Goal: Task Accomplishment & Management: Complete application form

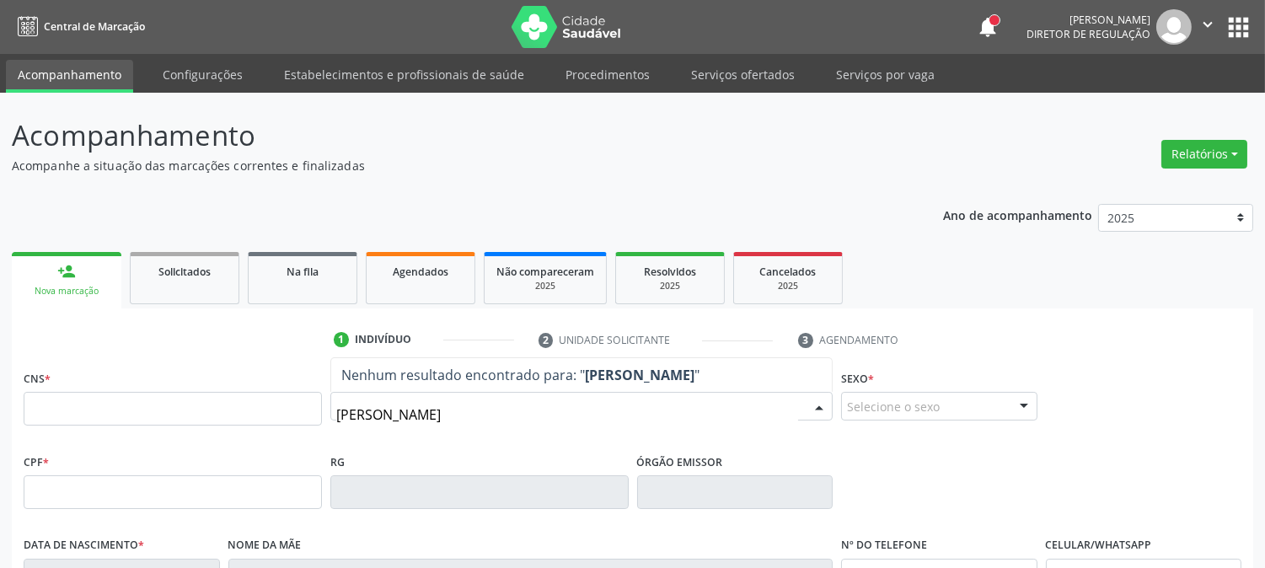
type input "MARIA IVANIA MOU"
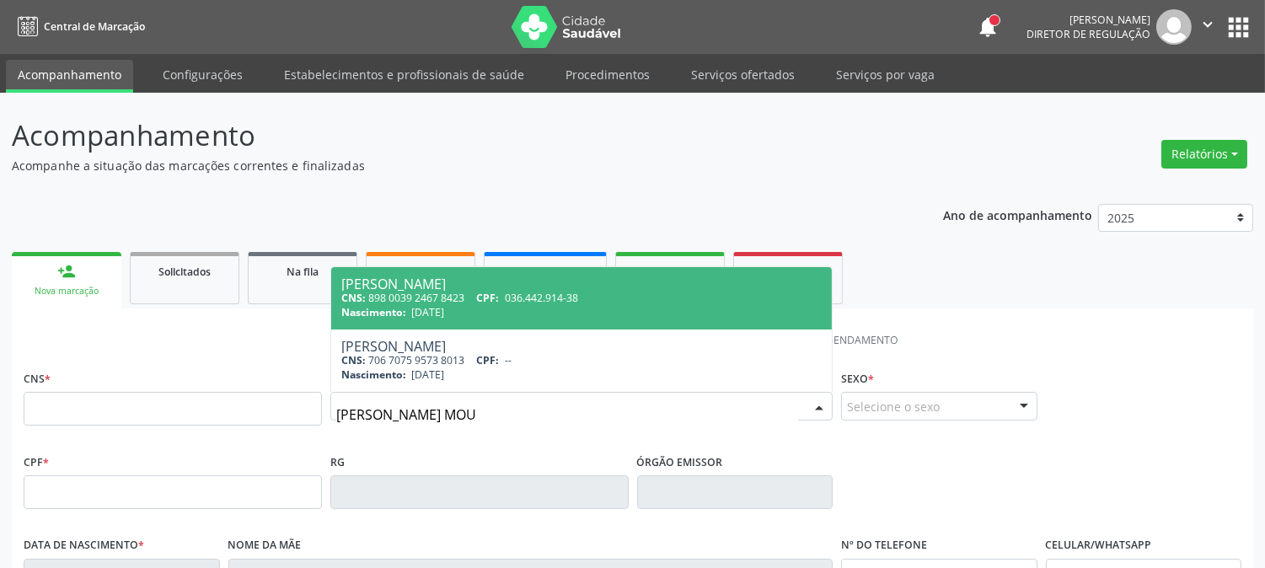
click at [524, 304] on span "036.442.914-38" at bounding box center [541, 298] width 73 height 14
type input "898 0039 2467 8423"
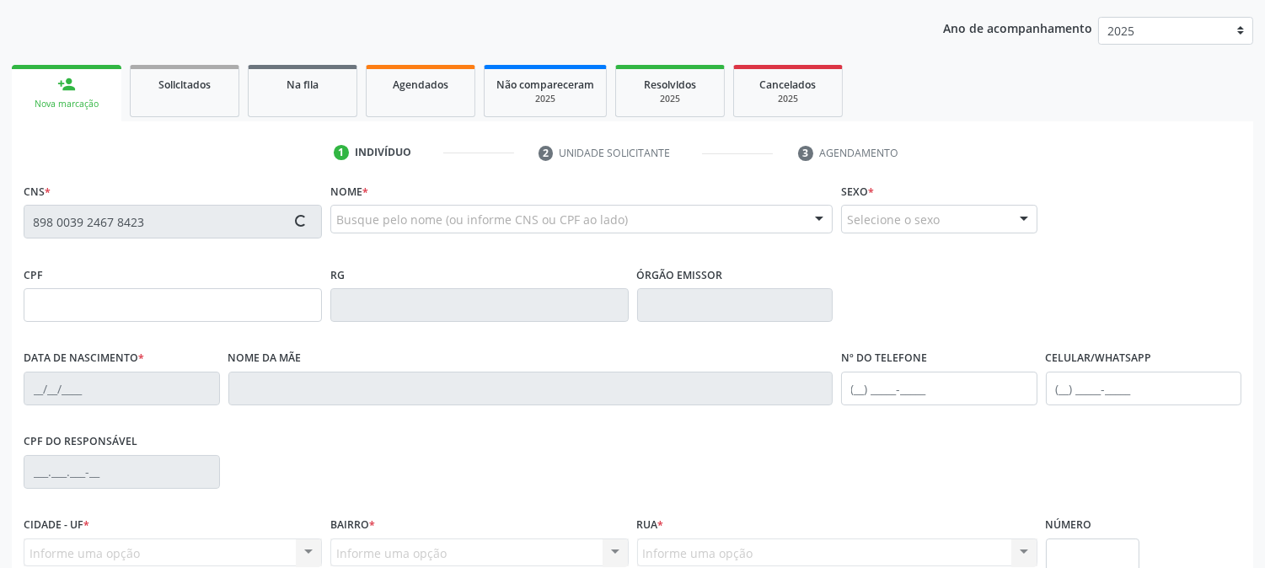
scroll to position [344, 0]
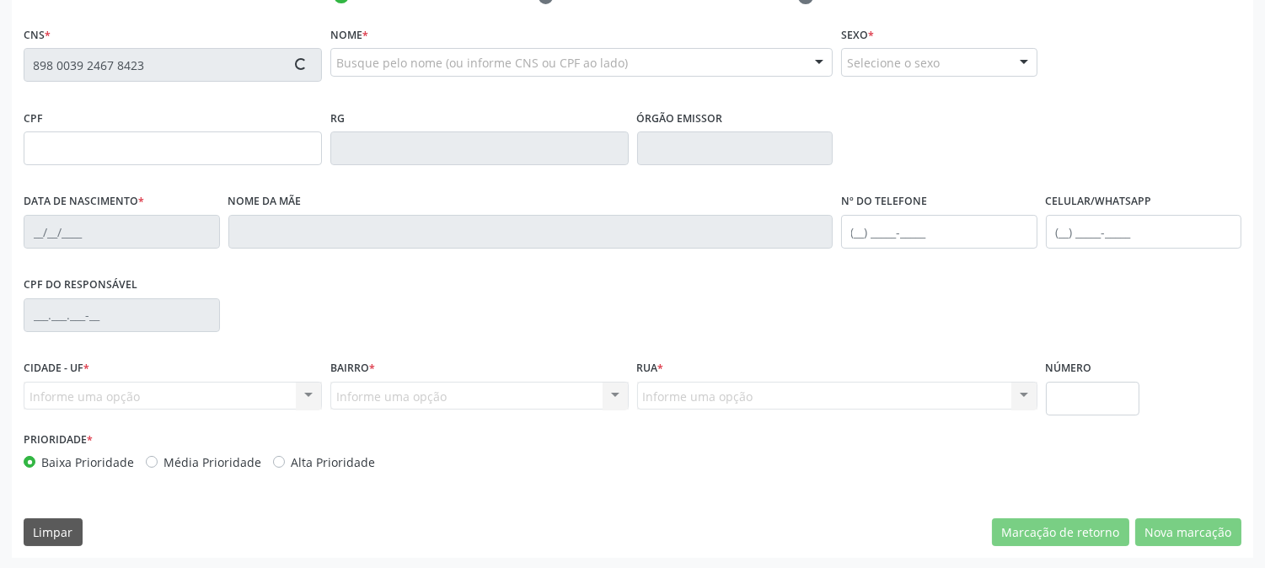
type input "036.442.914-38"
type input "07/07/1980"
type input "Maria Eunice da Silva Mourato"
type input "(87) 99643-2601"
type input "935.129.704-78"
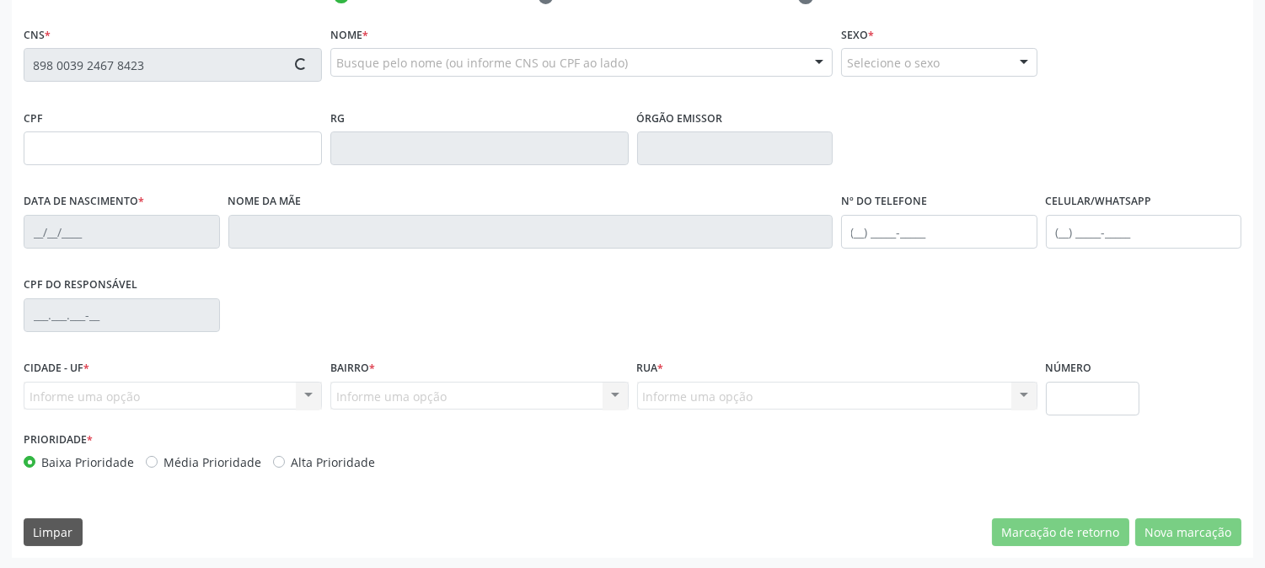
type input "1082"
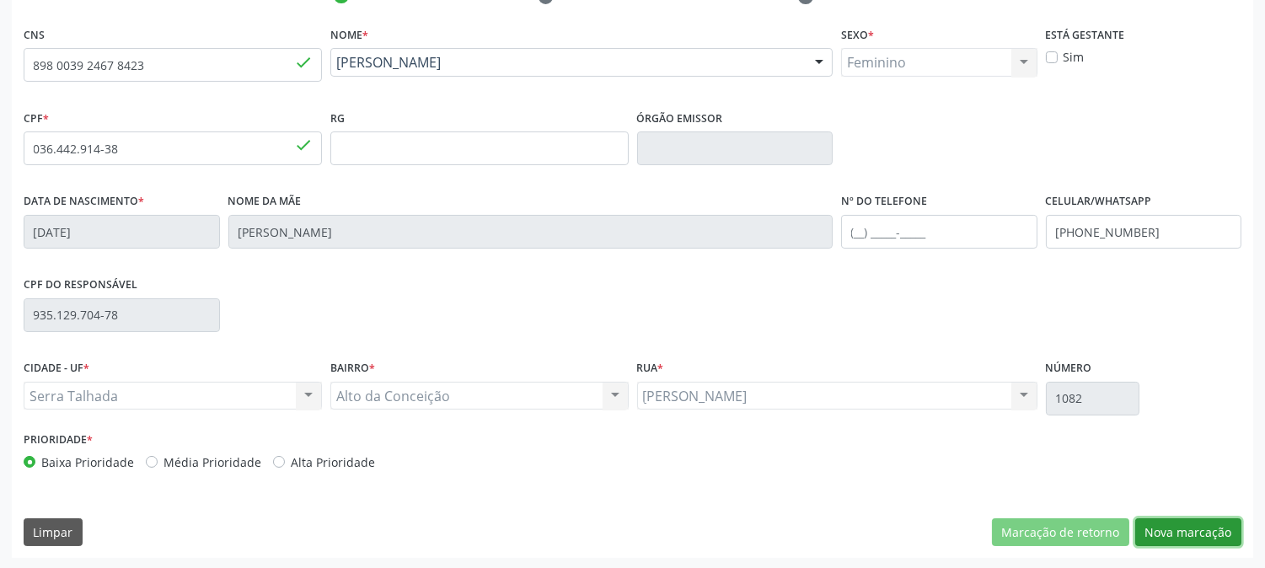
click at [1162, 542] on button "Nova marcação" at bounding box center [1189, 533] width 106 height 29
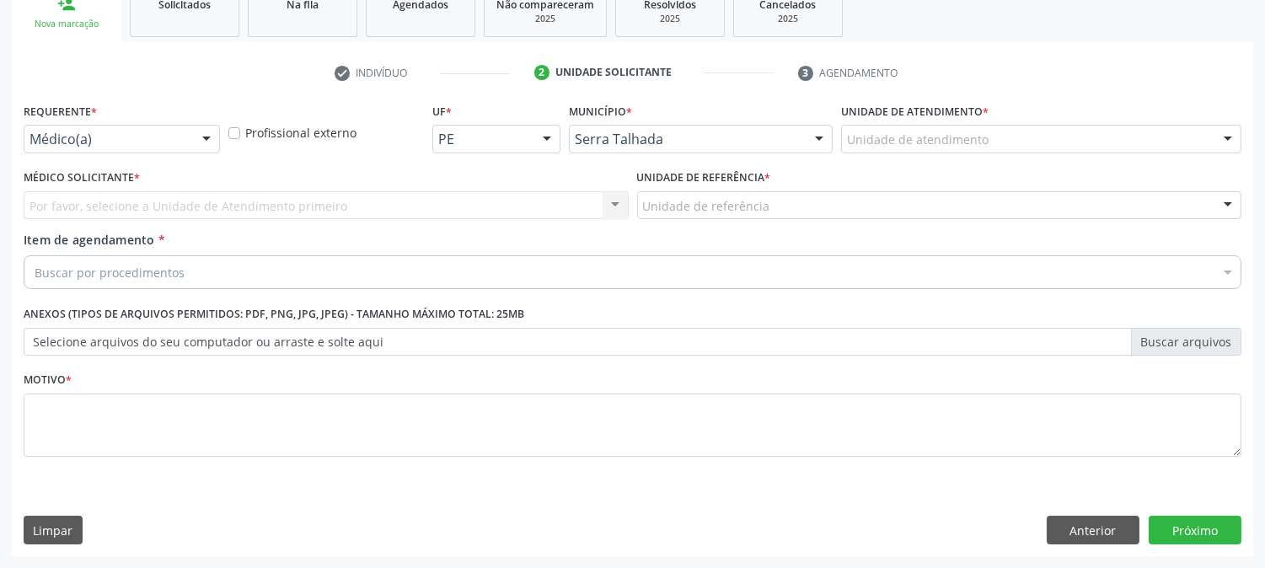
scroll to position [266, 0]
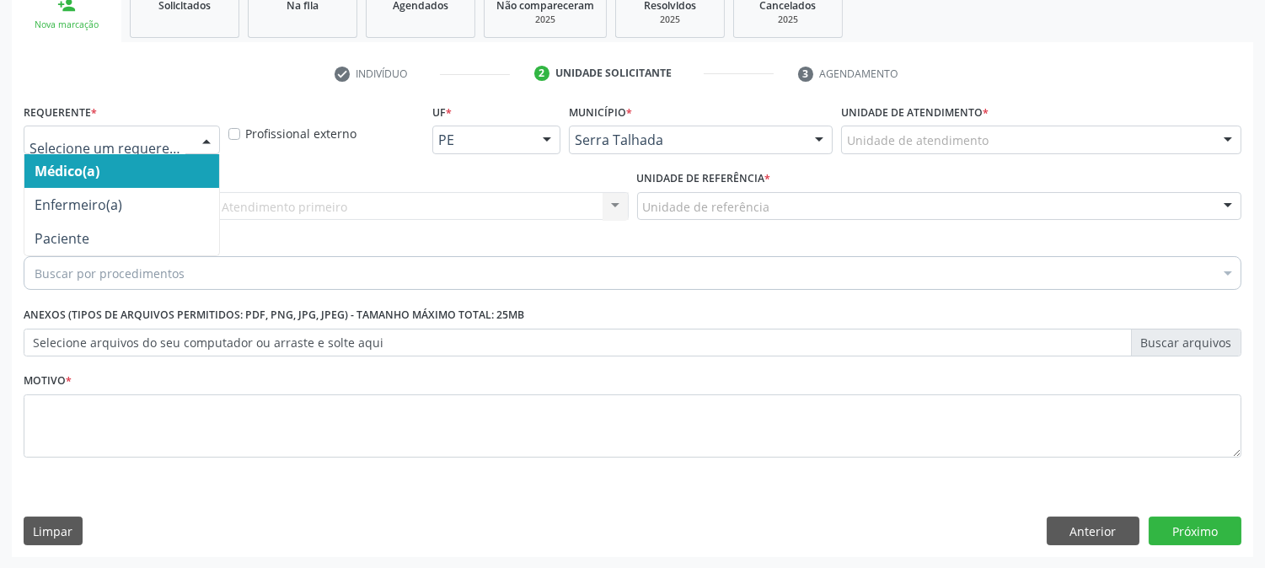
click at [189, 143] on div at bounding box center [122, 140] width 196 height 29
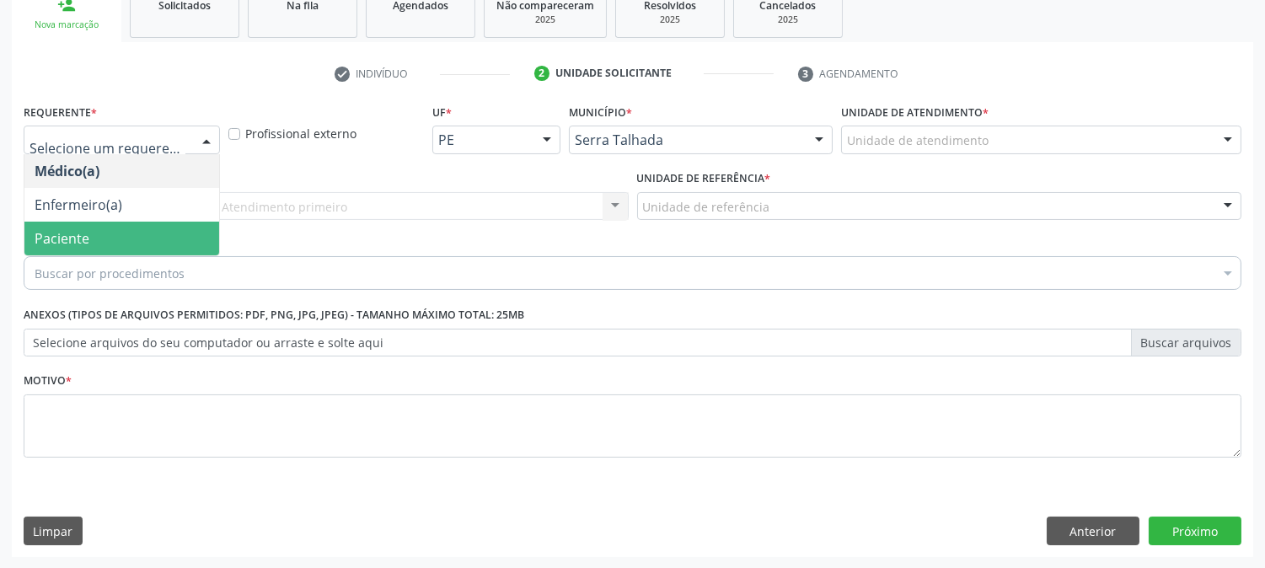
click at [129, 223] on span "Paciente" at bounding box center [121, 239] width 195 height 34
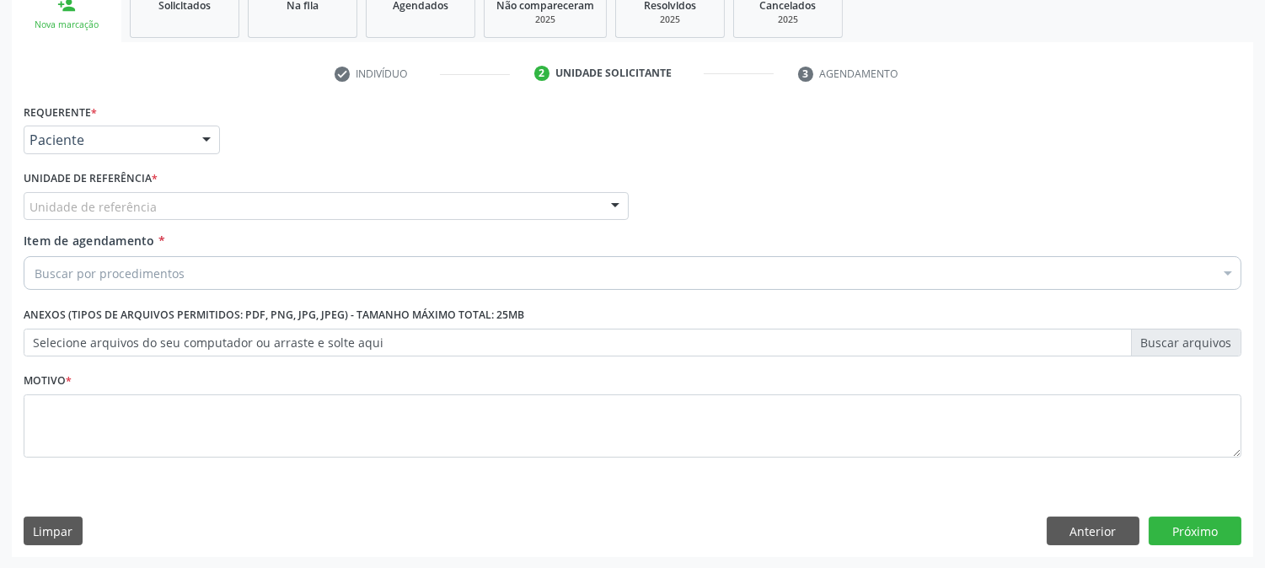
click at [160, 184] on div "Unidade de referência * Unidade de referência Usf do Mutirao Usf Cohab Usf Caic…" at bounding box center [326, 193] width 605 height 54
click at [1075, 527] on button "Anterior" at bounding box center [1093, 531] width 93 height 29
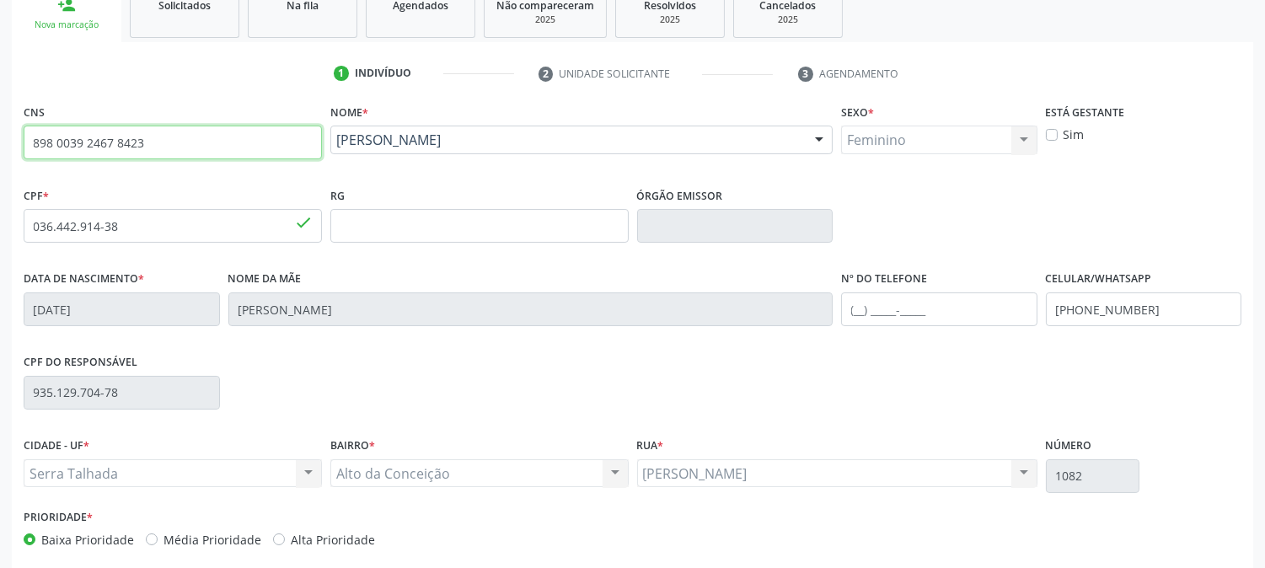
drag, startPoint x: 169, startPoint y: 138, endPoint x: 0, endPoint y: 141, distance: 169.5
click at [0, 141] on div "Acompanhamento Acompanhe a situação das marcações correntes e finalizadas Relat…" at bounding box center [632, 236] width 1265 height 821
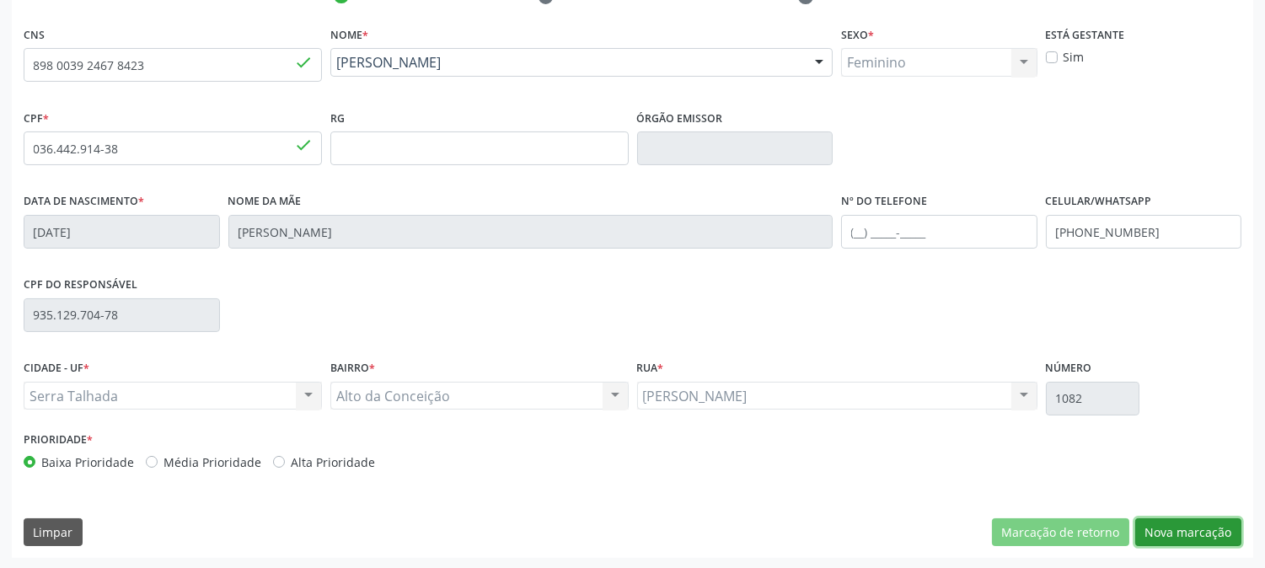
click at [1157, 543] on button "Nova marcação" at bounding box center [1189, 533] width 106 height 29
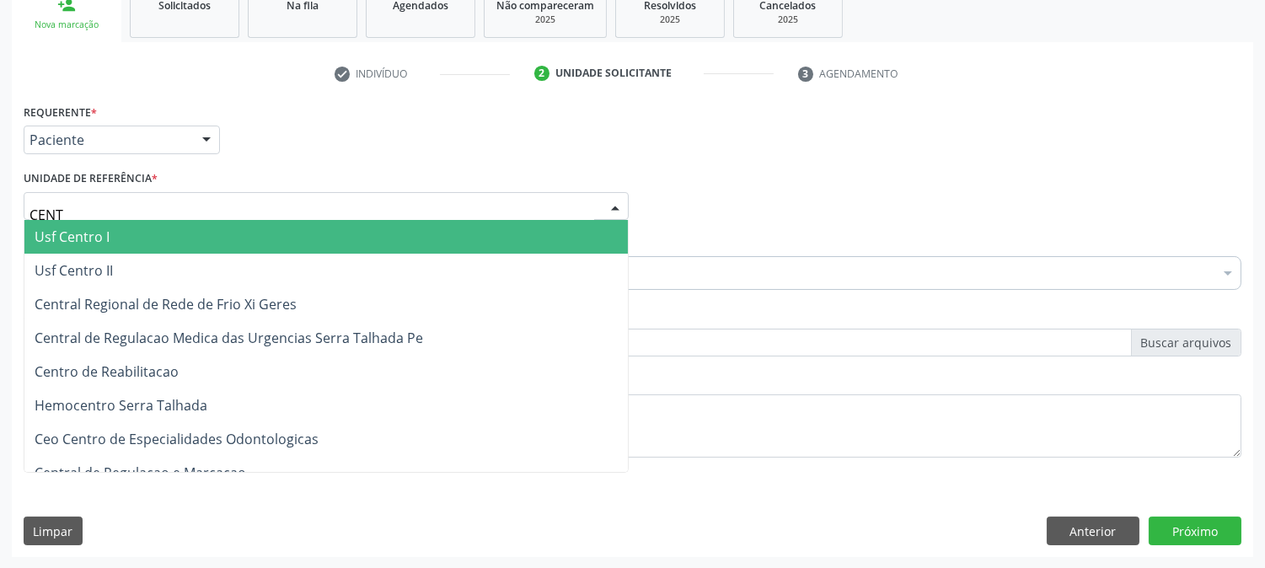
type input "CENTR"
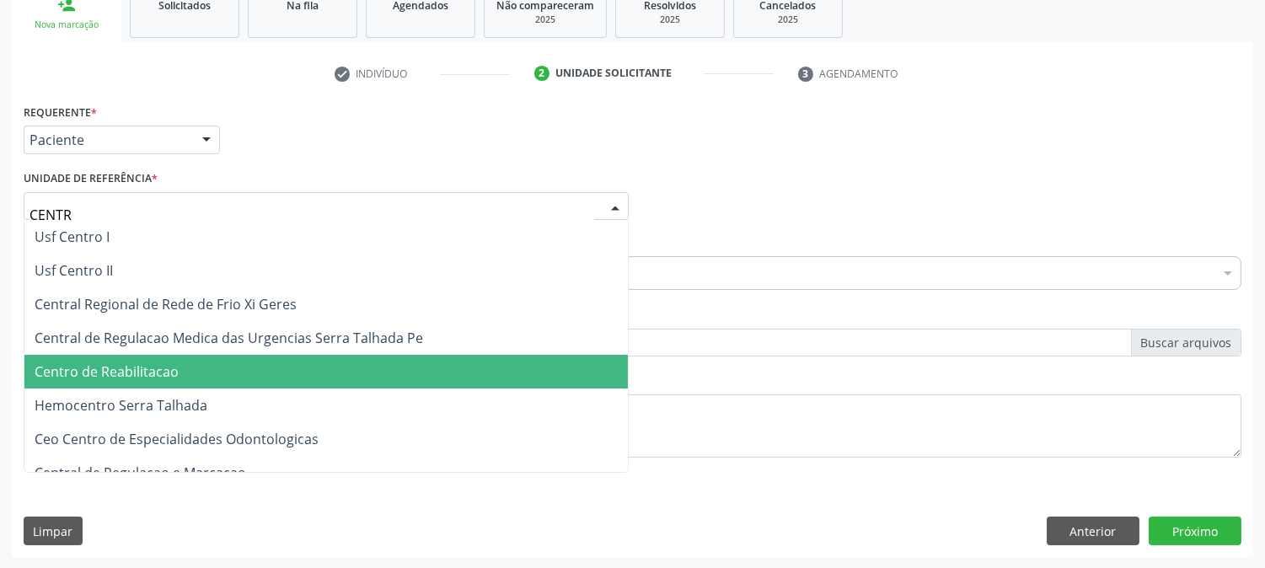
click at [163, 363] on span "Centro de Reabilitacao" at bounding box center [107, 372] width 144 height 19
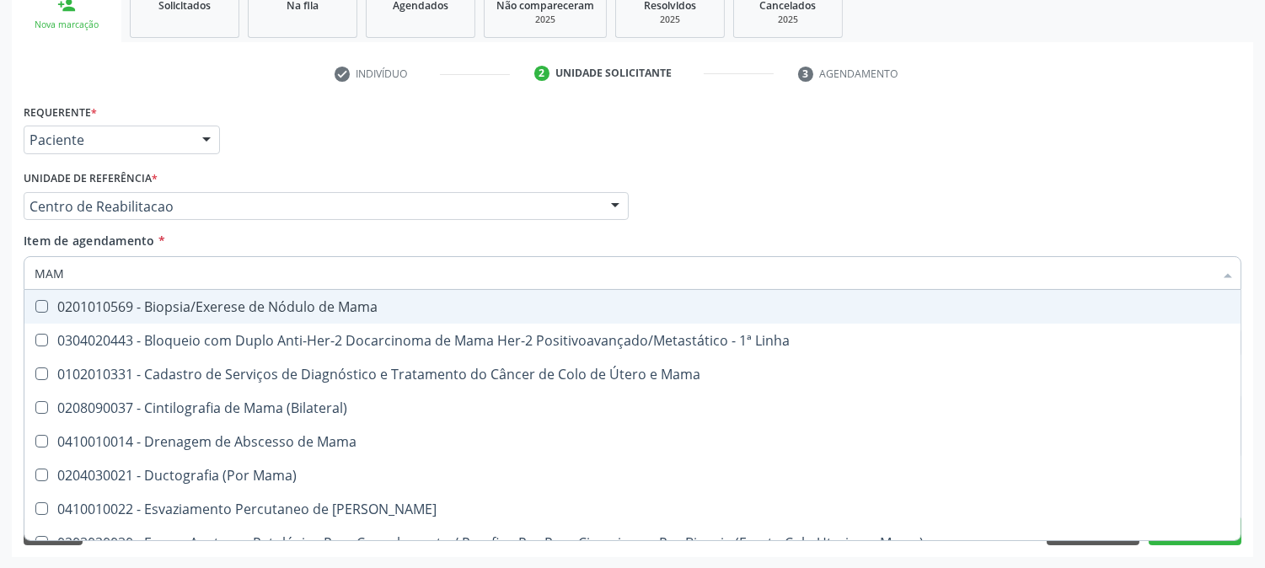
type input "MAMO"
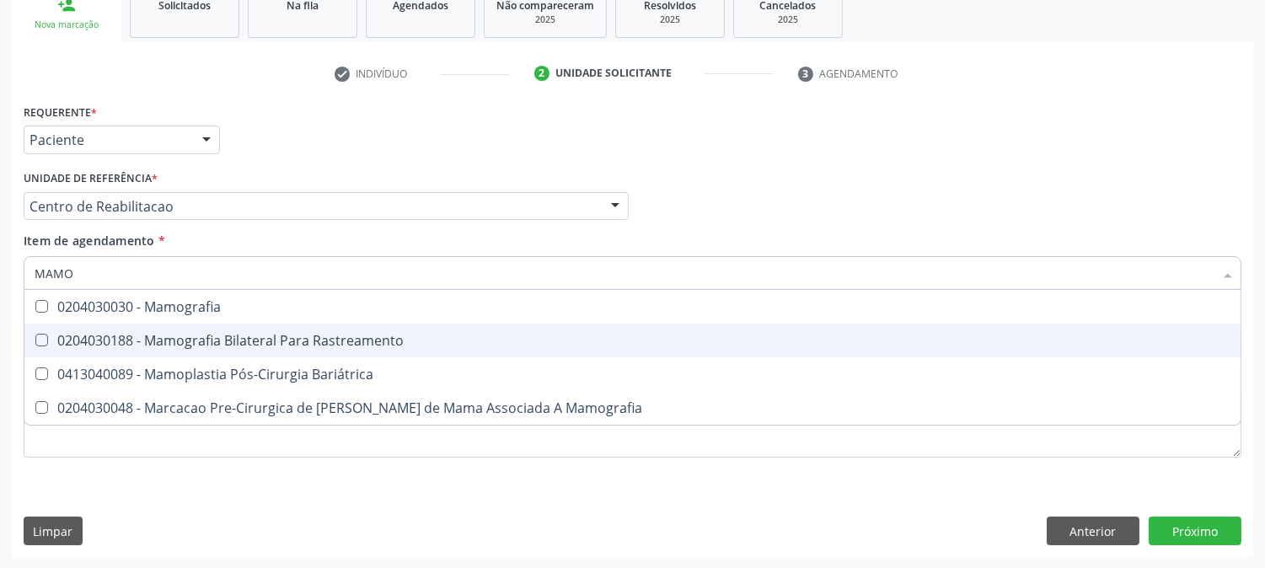
click at [222, 335] on div "0204030188 - Mamografia Bilateral Para Rastreamento" at bounding box center [633, 340] width 1196 height 13
checkbox Rastreamento "true"
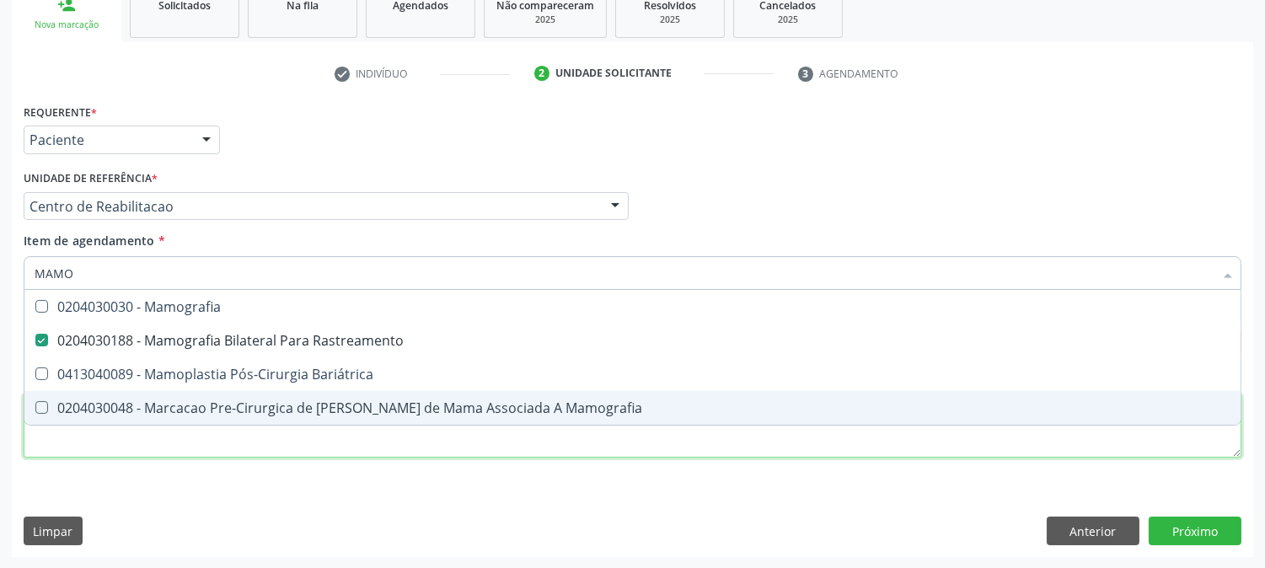
click at [160, 454] on div "Requerente * Paciente Médico(a) Enfermeiro(a) Paciente Nenhum resultado encontr…" at bounding box center [633, 290] width 1218 height 382
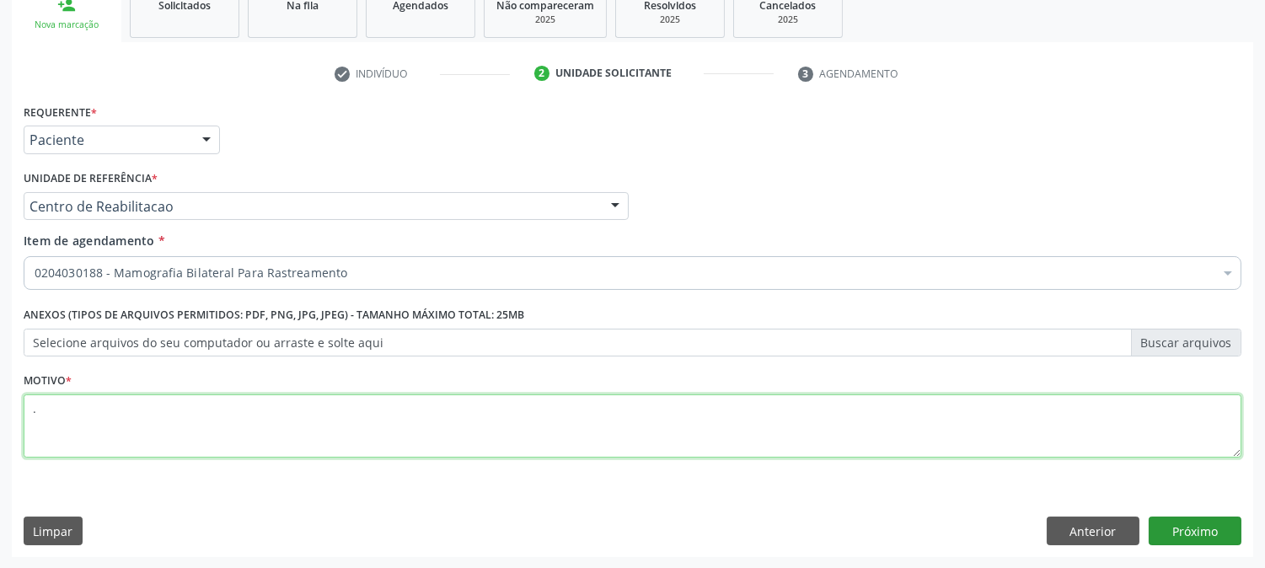
type textarea "."
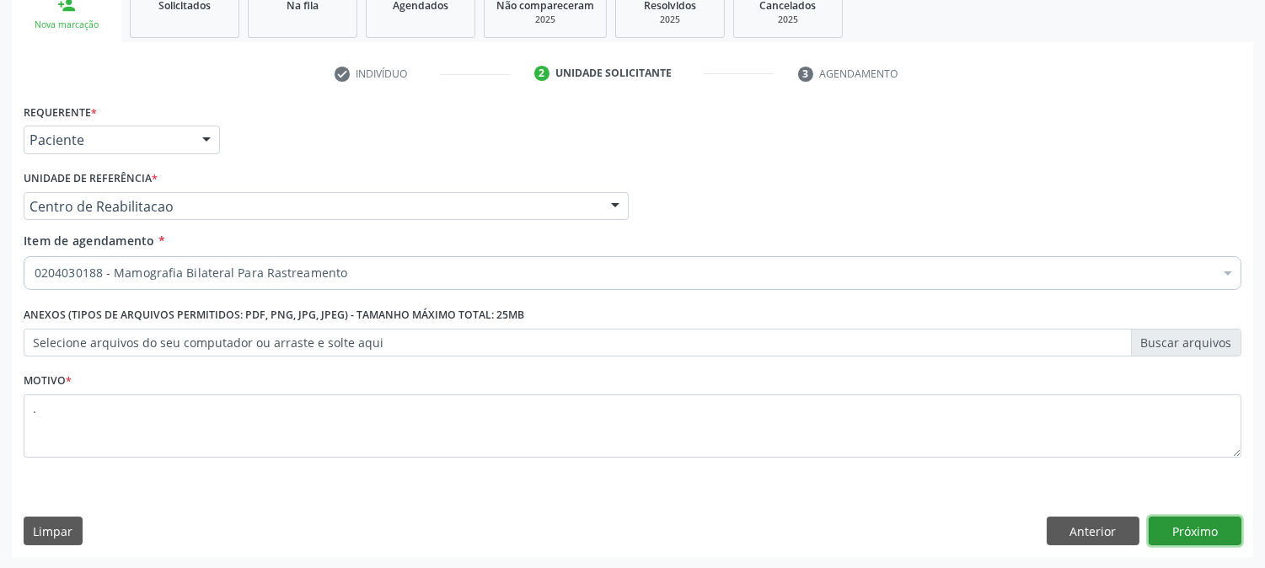
click at [1191, 536] on button "Próximo" at bounding box center [1195, 531] width 93 height 29
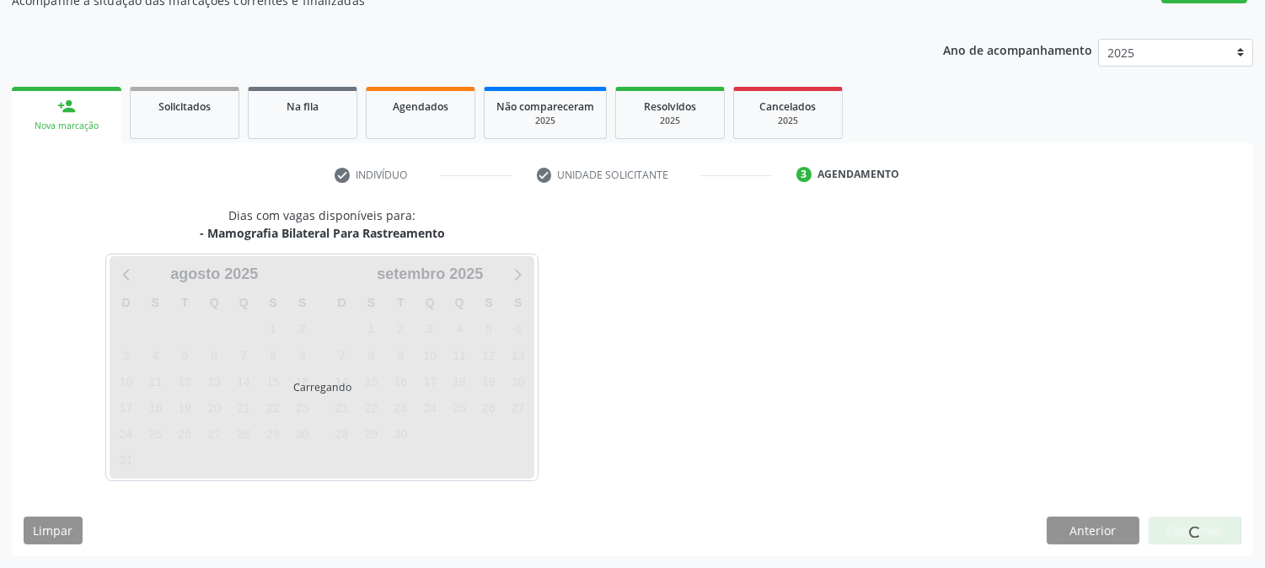
scroll to position [164, 0]
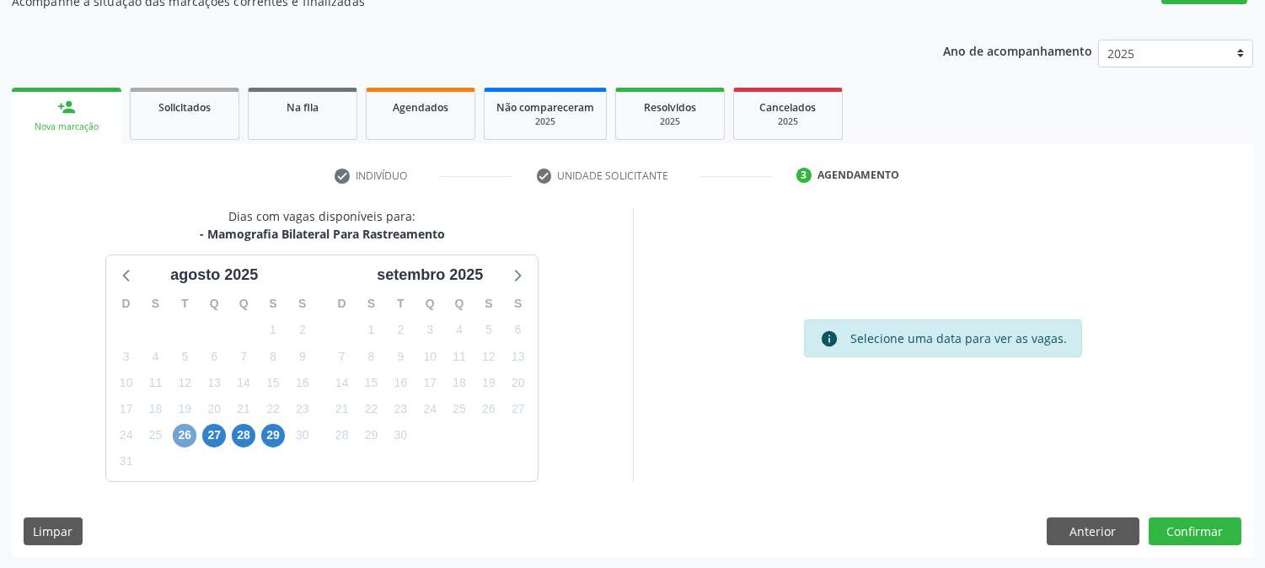
click at [185, 424] on span "26" at bounding box center [185, 436] width 24 height 24
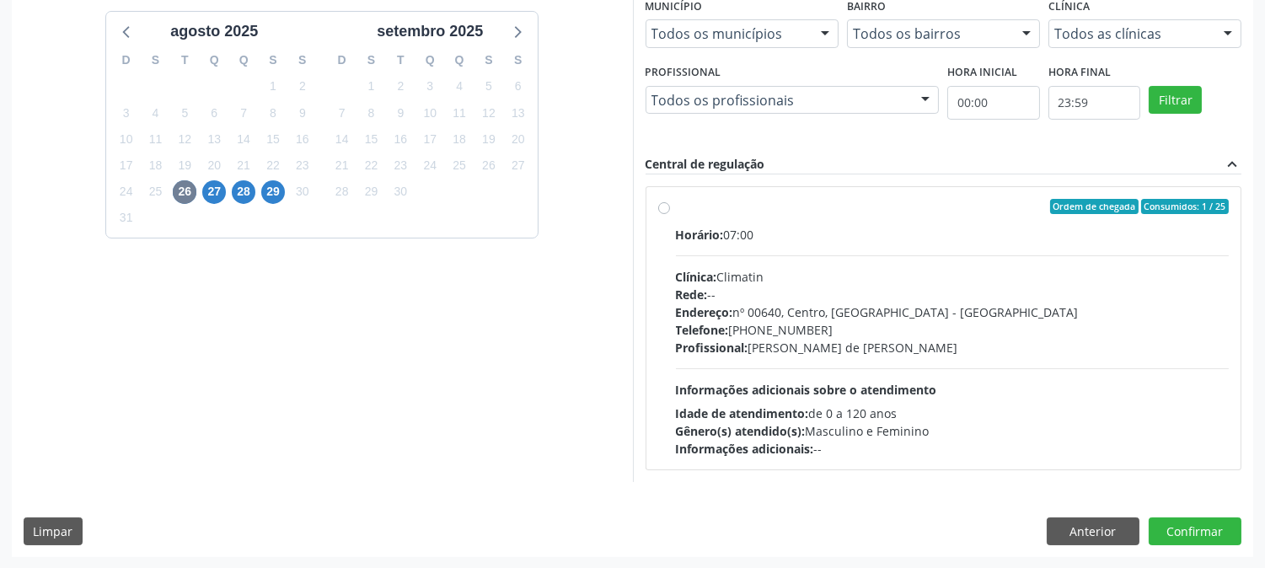
click at [917, 361] on div "Horário: 07:00 Clínica: Climatin Rede: -- Endereço: nº 00640, Centro, Serra Tal…" at bounding box center [953, 342] width 554 height 232
click at [670, 214] on input "Ordem de chegada Consumidos: 1 / 25 Horário: 07:00 Clínica: Climatin Rede: -- E…" at bounding box center [664, 206] width 12 height 15
radio input "true"
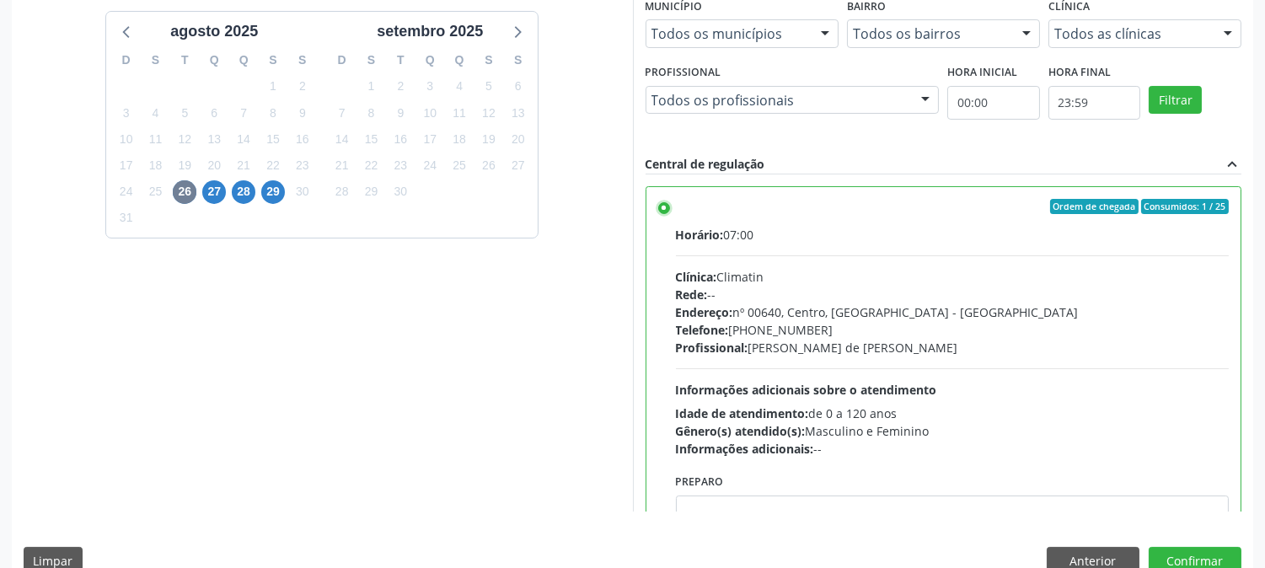
scroll to position [438, 0]
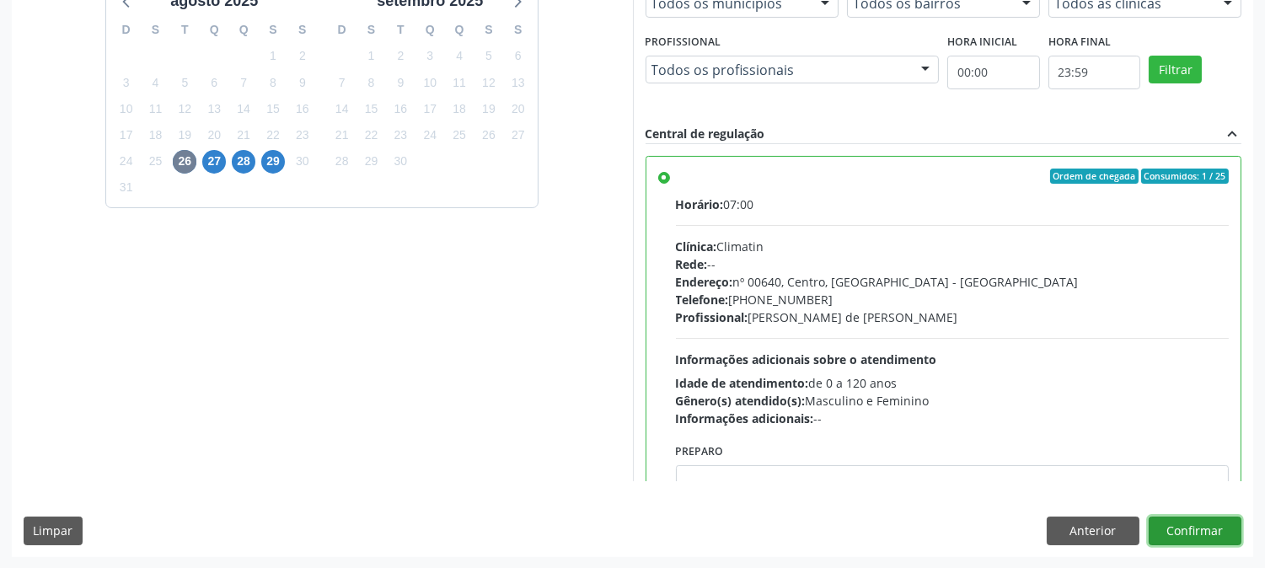
click at [1229, 541] on button "Confirmar" at bounding box center [1195, 531] width 93 height 29
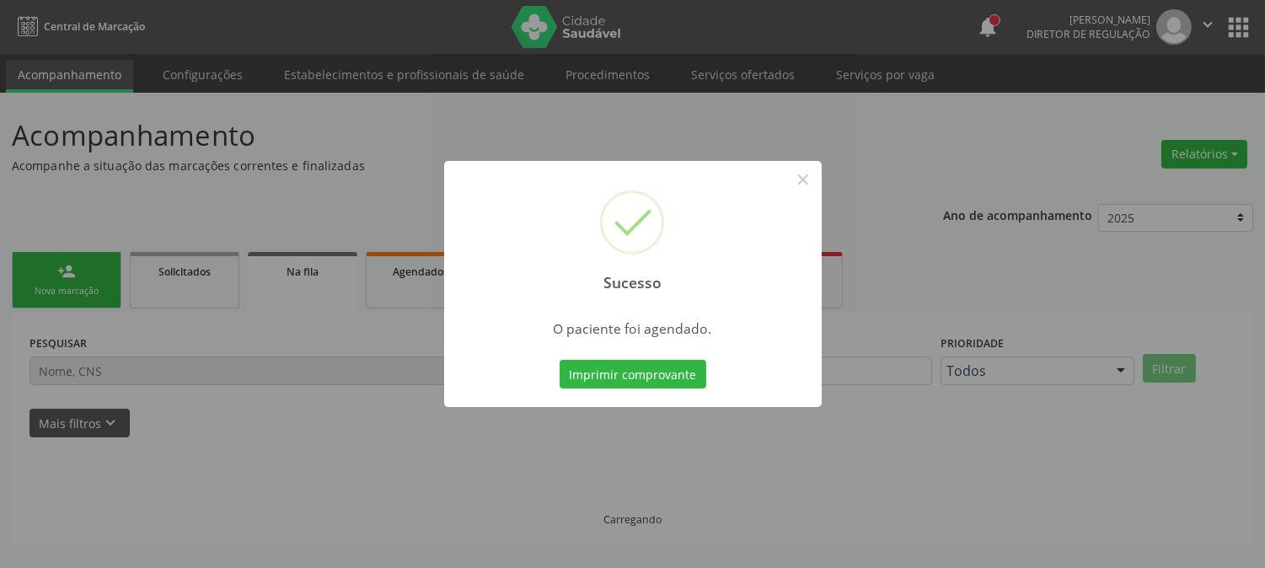
scroll to position [0, 0]
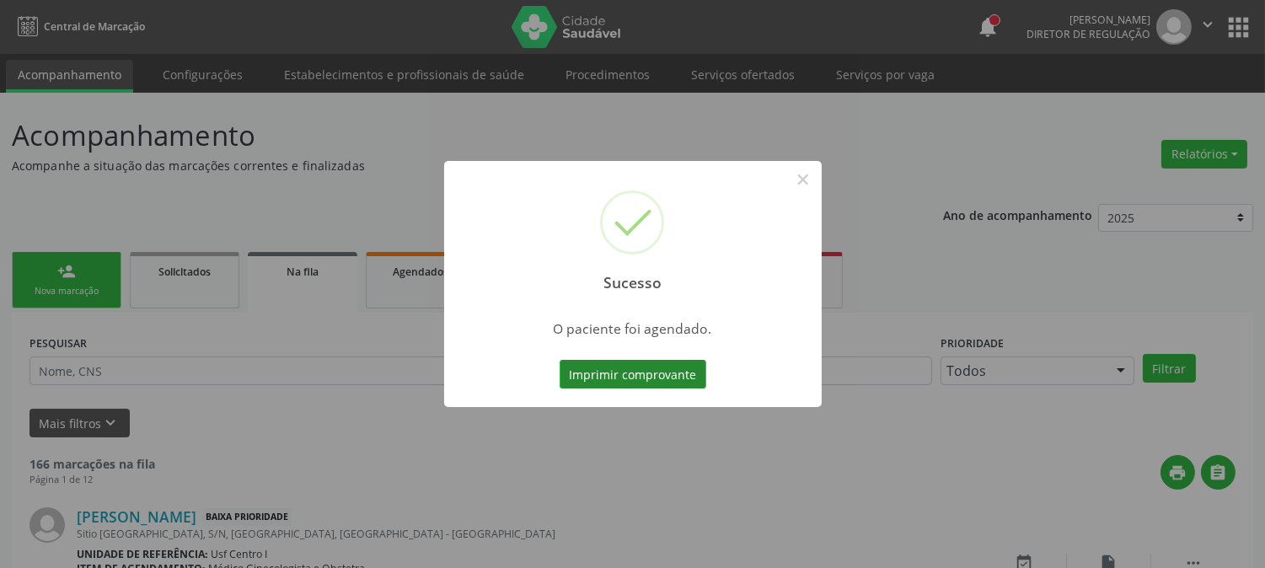
click at [605, 361] on button "Imprimir comprovante" at bounding box center [633, 374] width 147 height 29
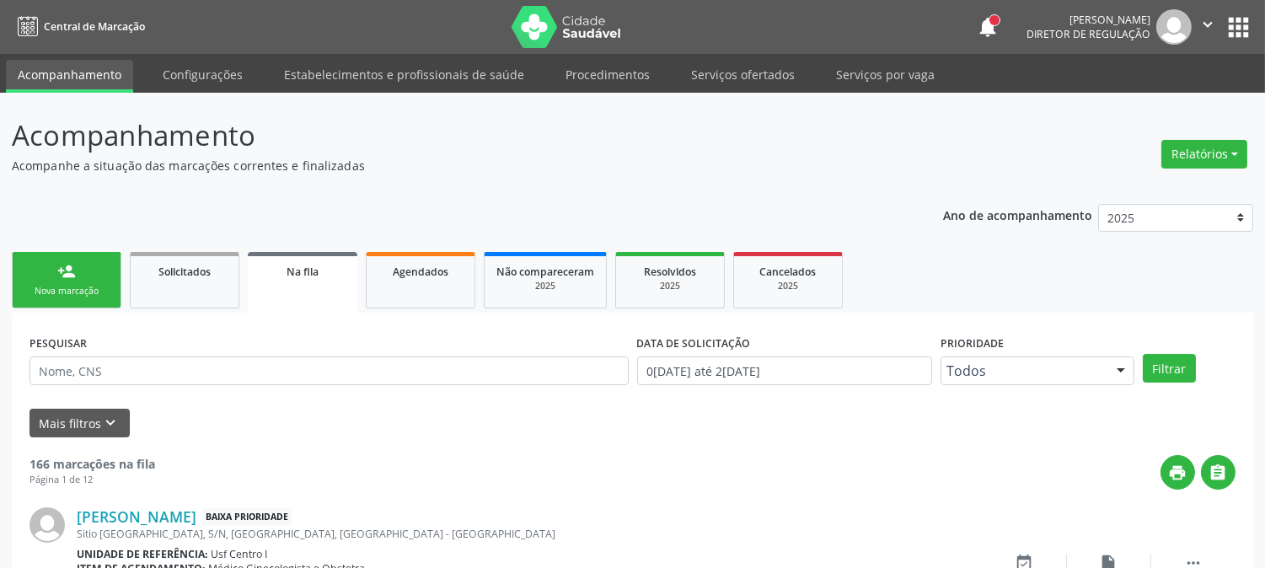
click at [76, 273] on link "person_add Nova marcação" at bounding box center [67, 280] width 110 height 56
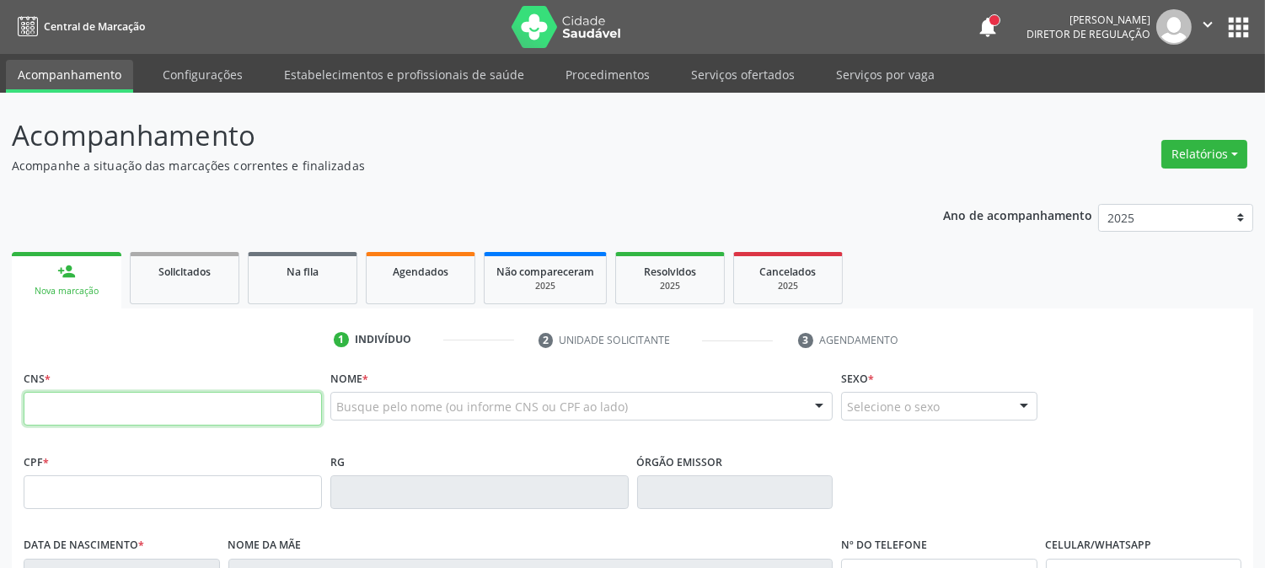
click at [275, 410] on input "text" at bounding box center [173, 409] width 298 height 34
paste input "898 0039 2467 8423"
type input "898 0039 2467 8423"
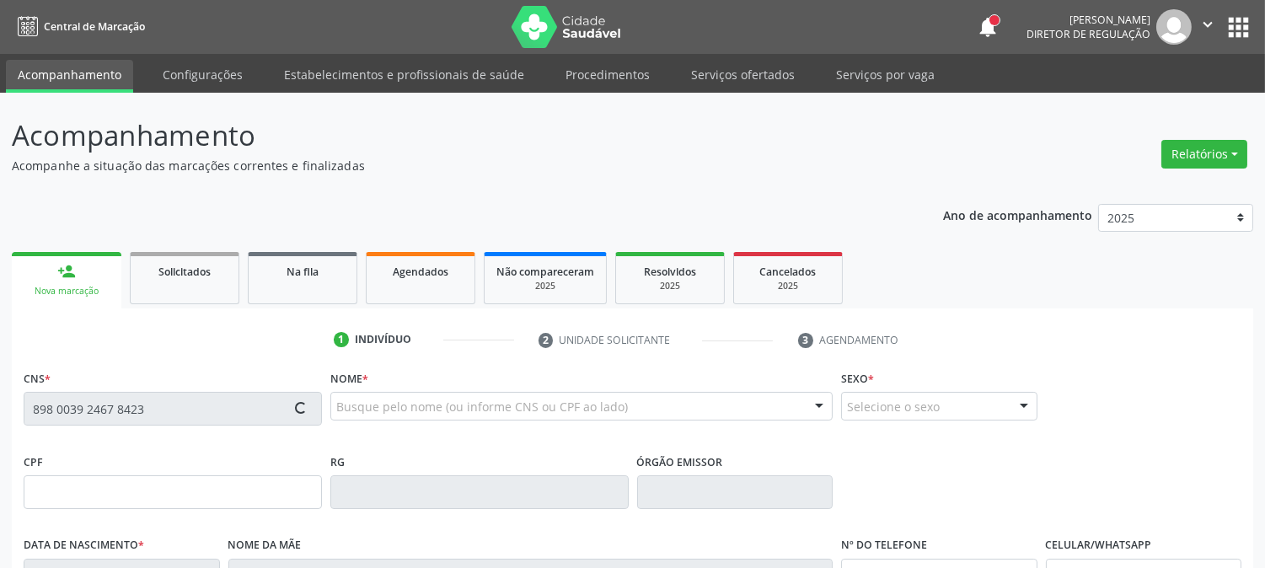
type input "036.442.914-38"
type input "07/07/1980"
type input "Maria Eunice da Silva Mourato"
type input "(87) 99643-2601"
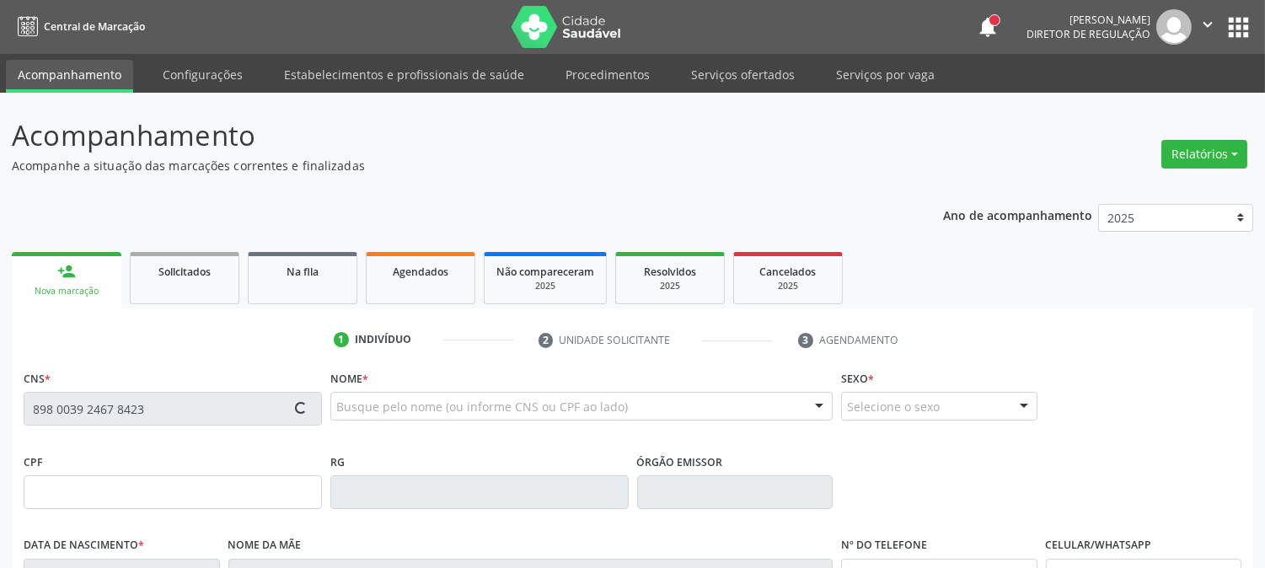
type input "935.129.704-78"
type input "1082"
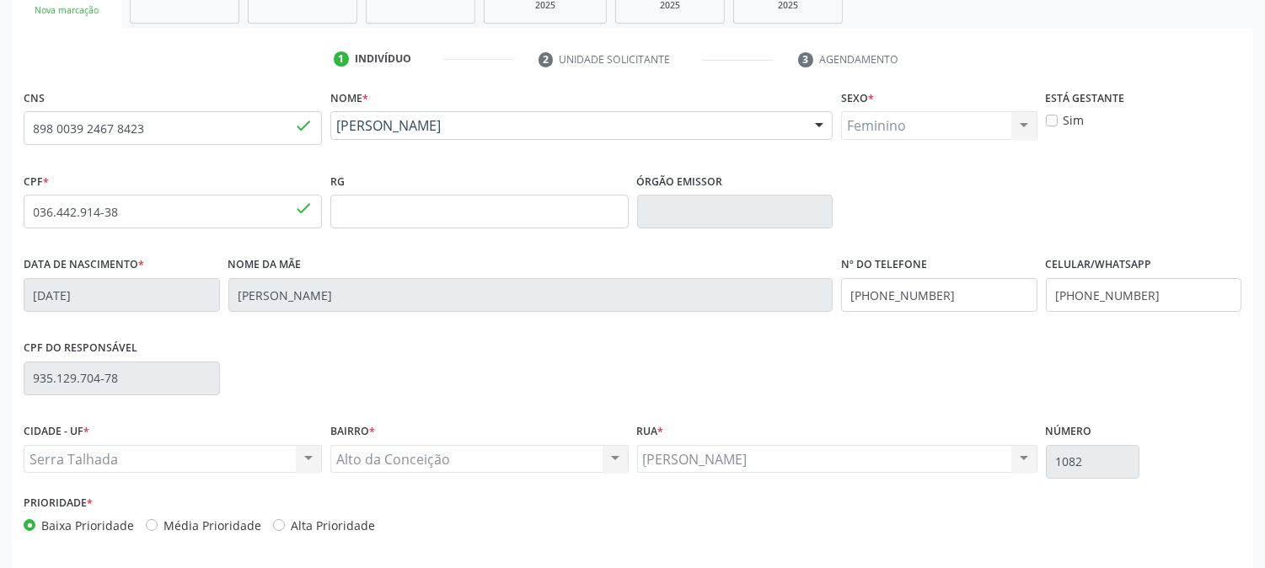
scroll to position [344, 0]
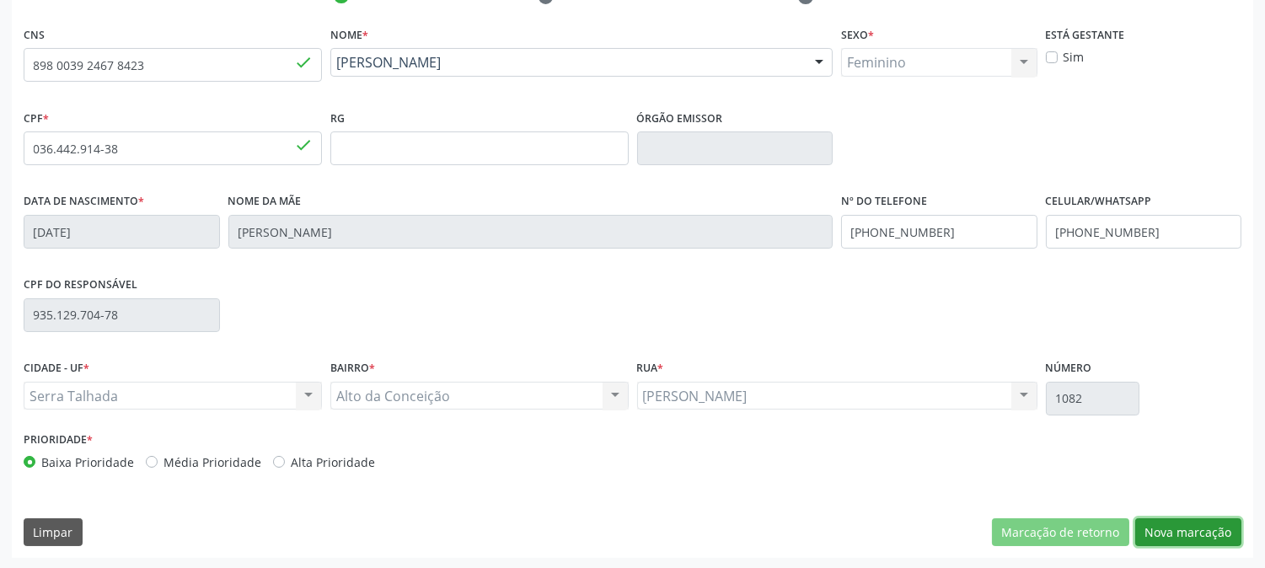
click at [1215, 535] on button "Nova marcação" at bounding box center [1189, 533] width 106 height 29
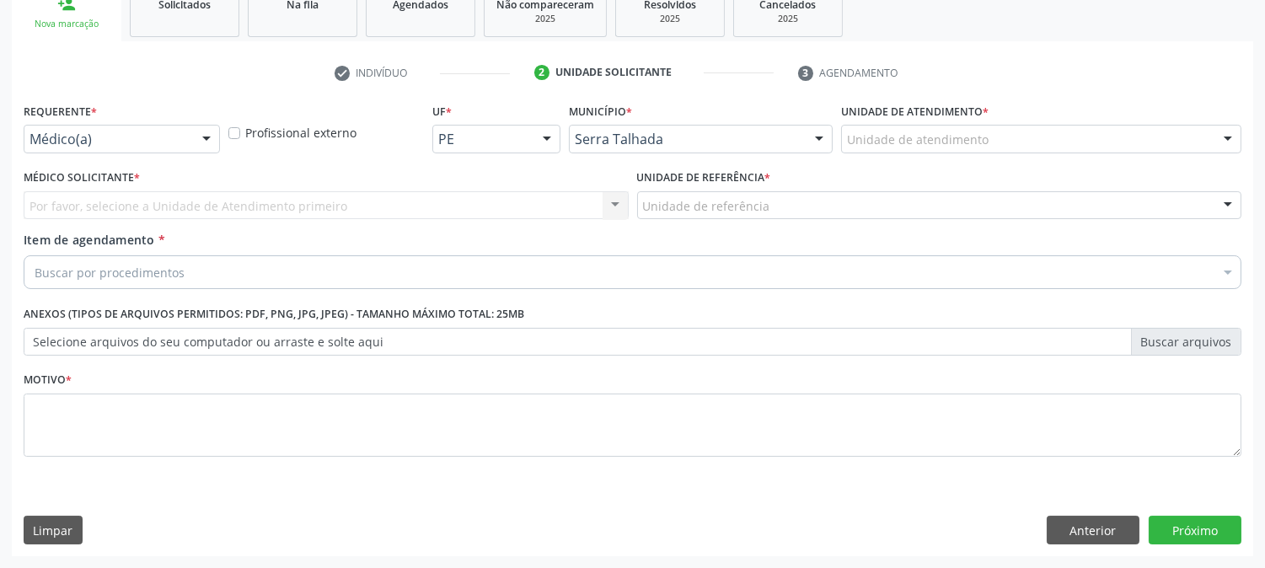
scroll to position [266, 0]
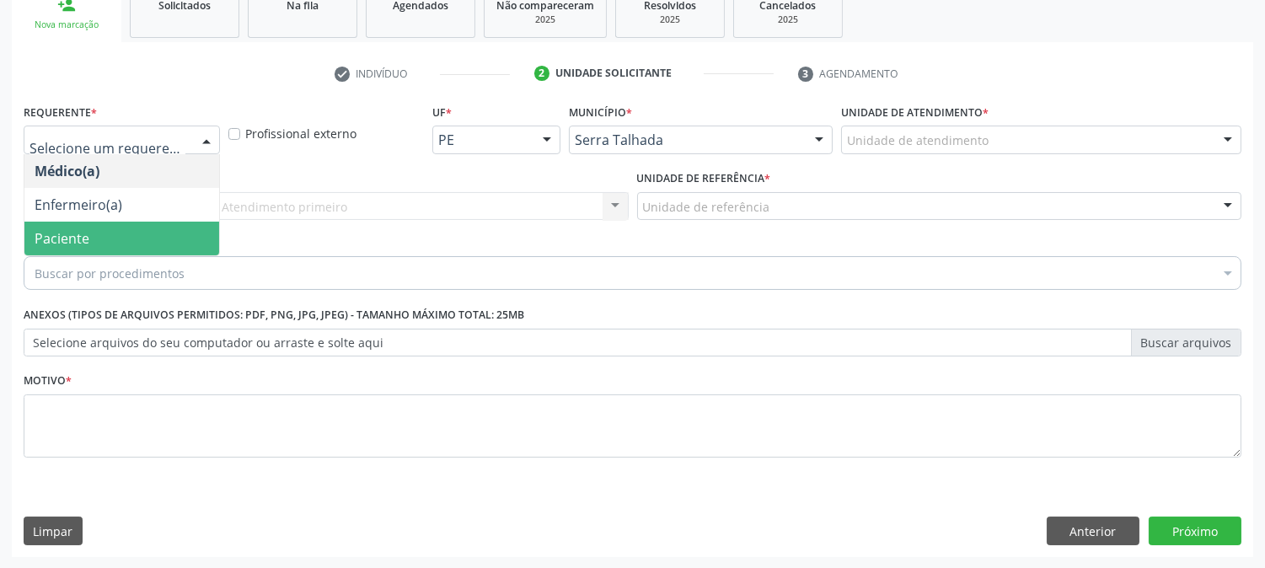
click at [132, 226] on span "Paciente" at bounding box center [121, 239] width 195 height 34
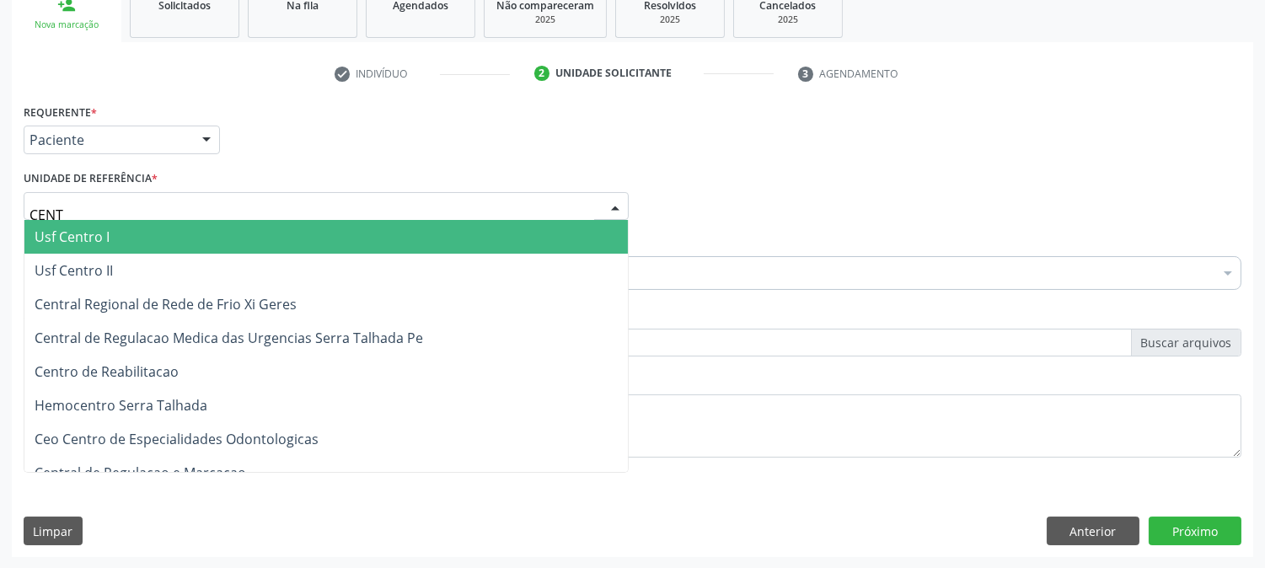
type input "CENTR"
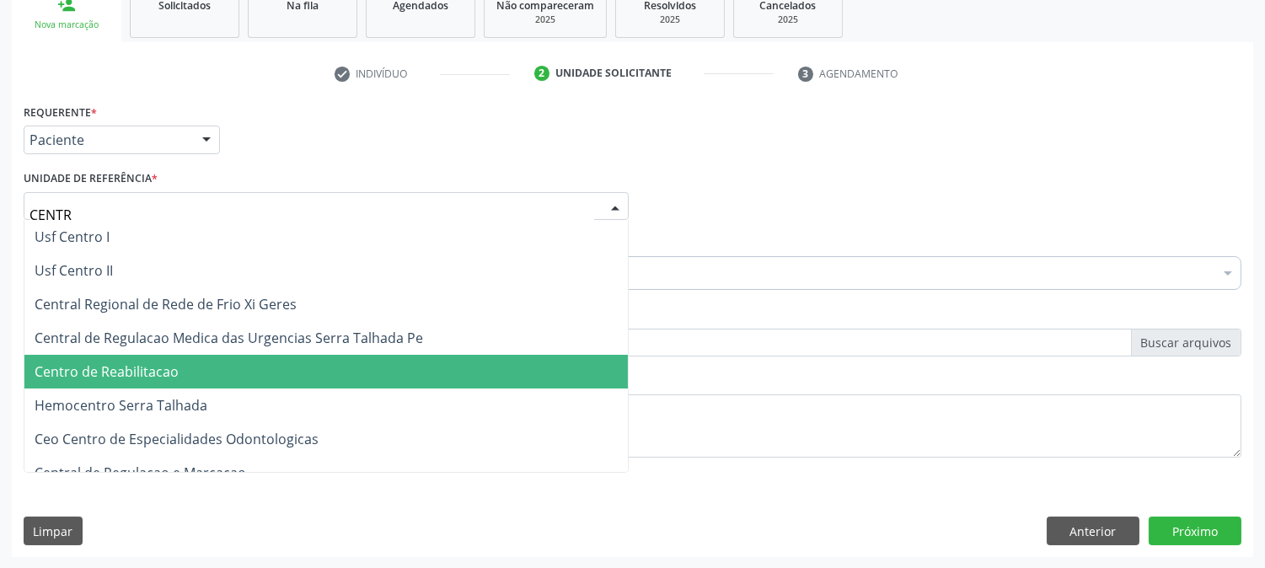
click at [203, 368] on span "Centro de Reabilitacao" at bounding box center [326, 372] width 604 height 34
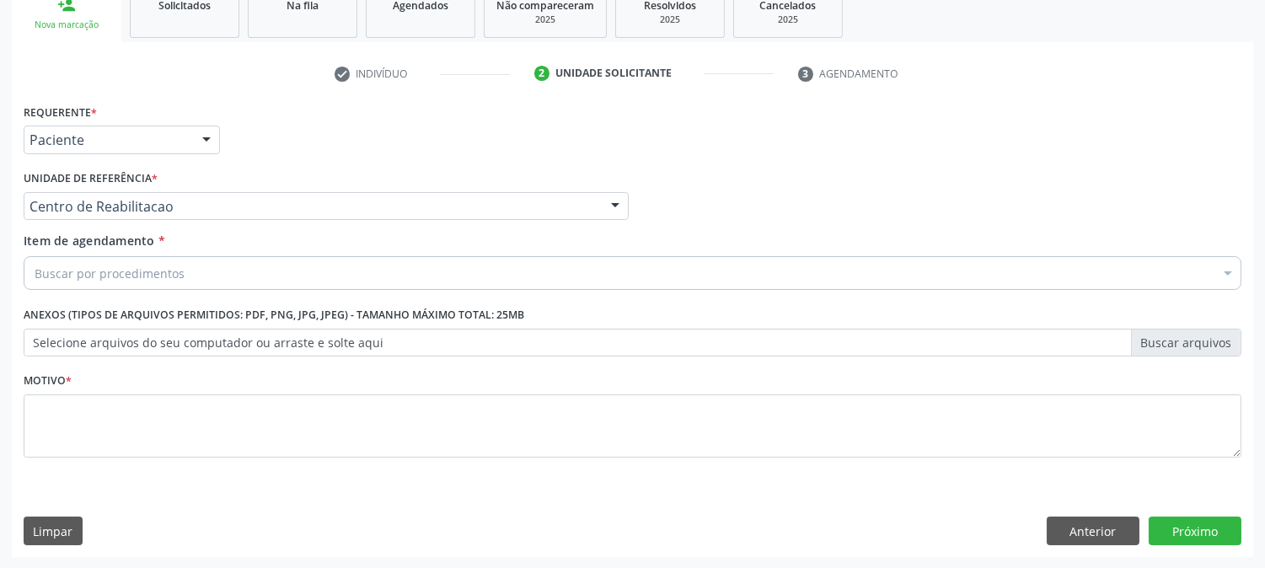
click at [185, 271] on div "Buscar por procedimentos" at bounding box center [633, 273] width 1218 height 34
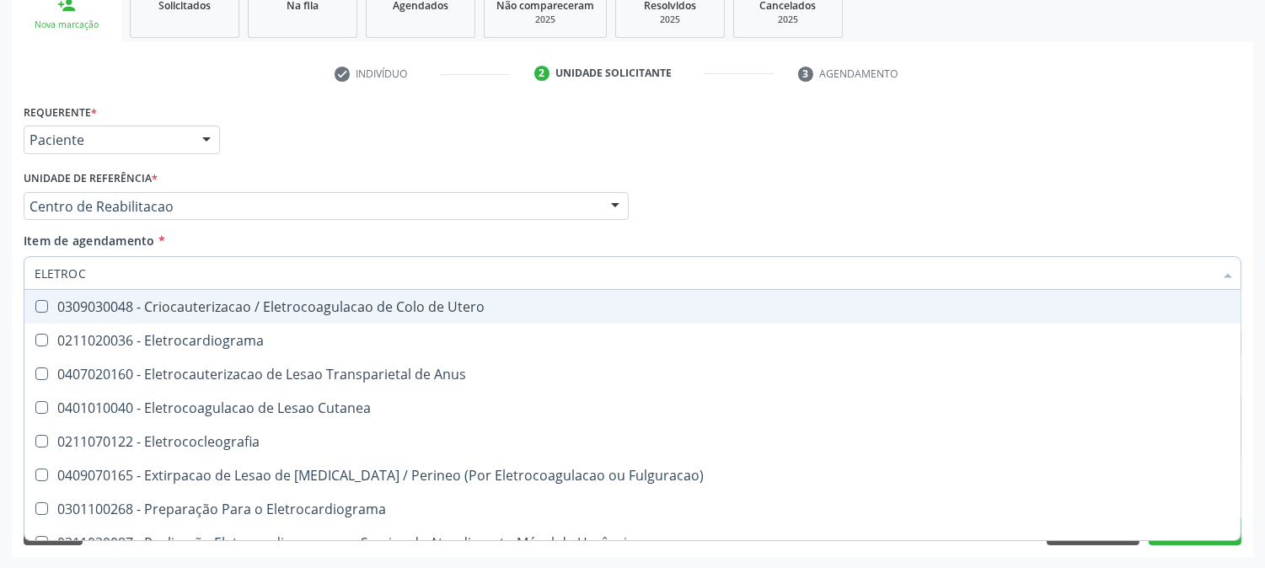
type input "ELETROCA"
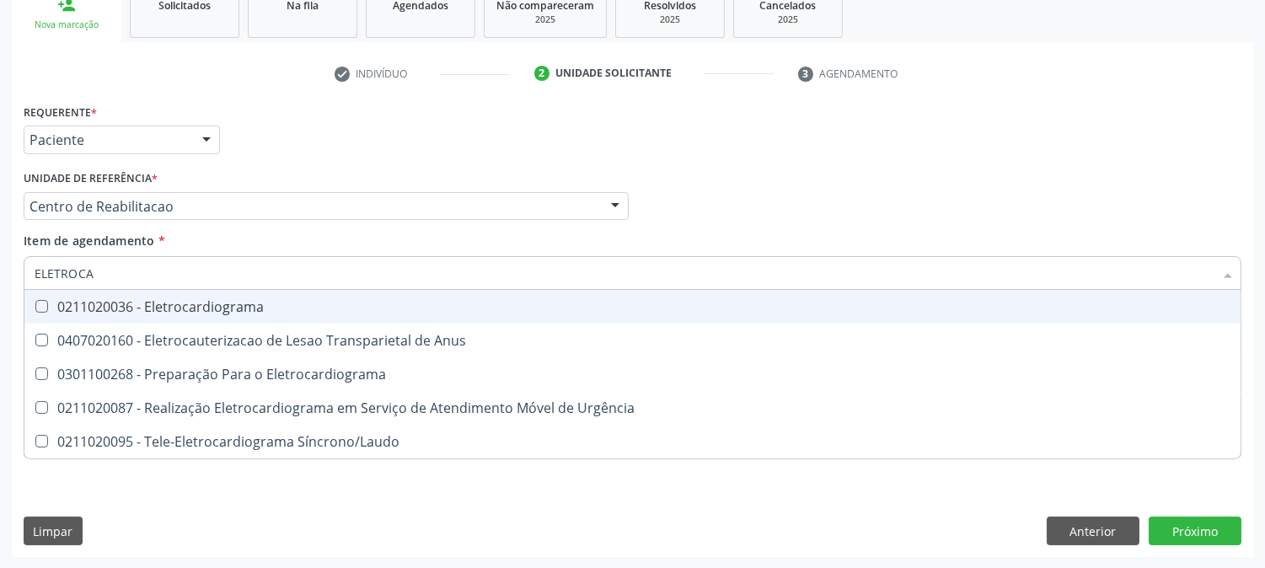
click at [185, 302] on div "0211020036 - Eletrocardiograma" at bounding box center [633, 306] width 1196 height 13
checkbox Eletrocardiograma "true"
type input "ELETROCA"
click at [2, 305] on div "Acompanhamento Acompanhe a situação das marcações correntes e finalizadas Relat…" at bounding box center [632, 197] width 1265 height 743
checkbox Anus "true"
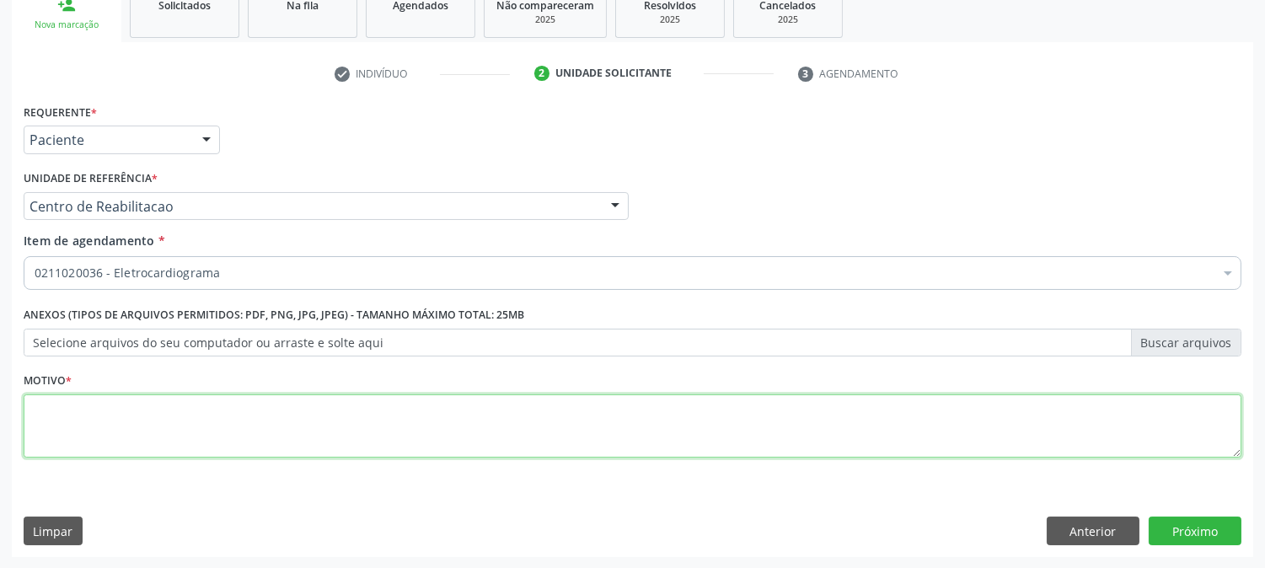
click at [124, 427] on textarea at bounding box center [633, 427] width 1218 height 64
type textarea "."
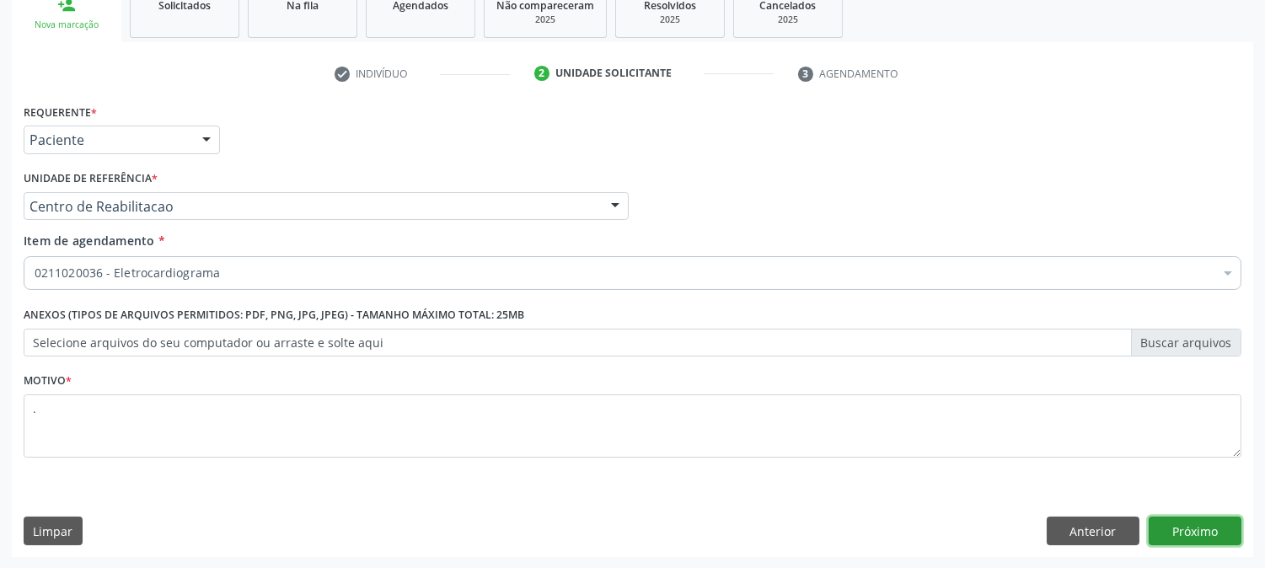
click at [1209, 535] on button "Próximo" at bounding box center [1195, 531] width 93 height 29
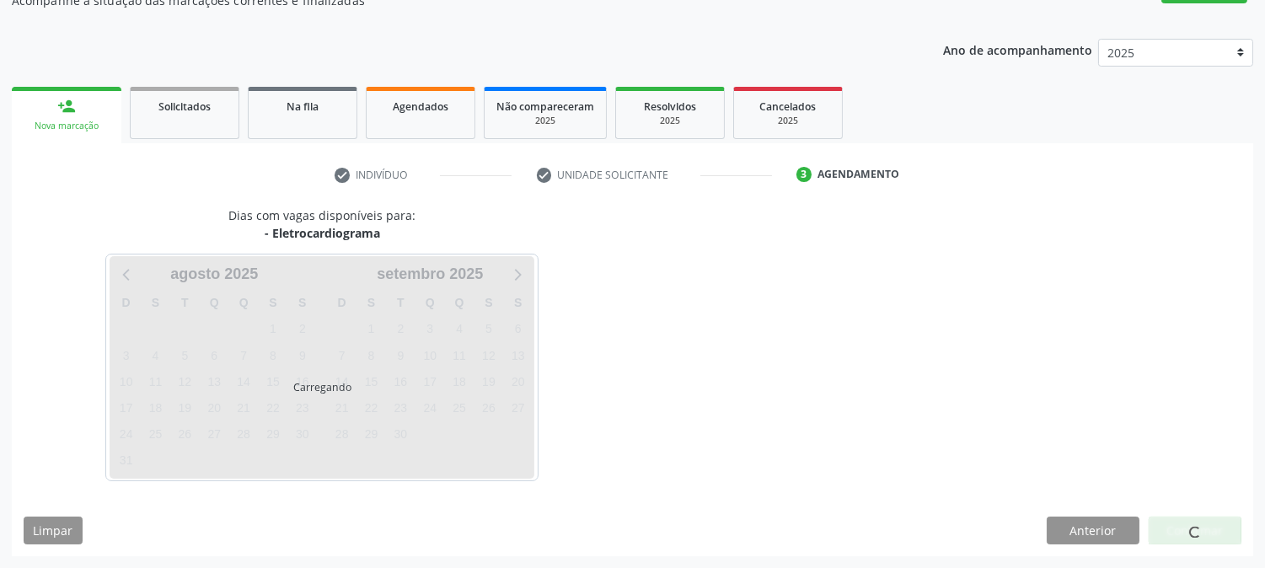
scroll to position [164, 0]
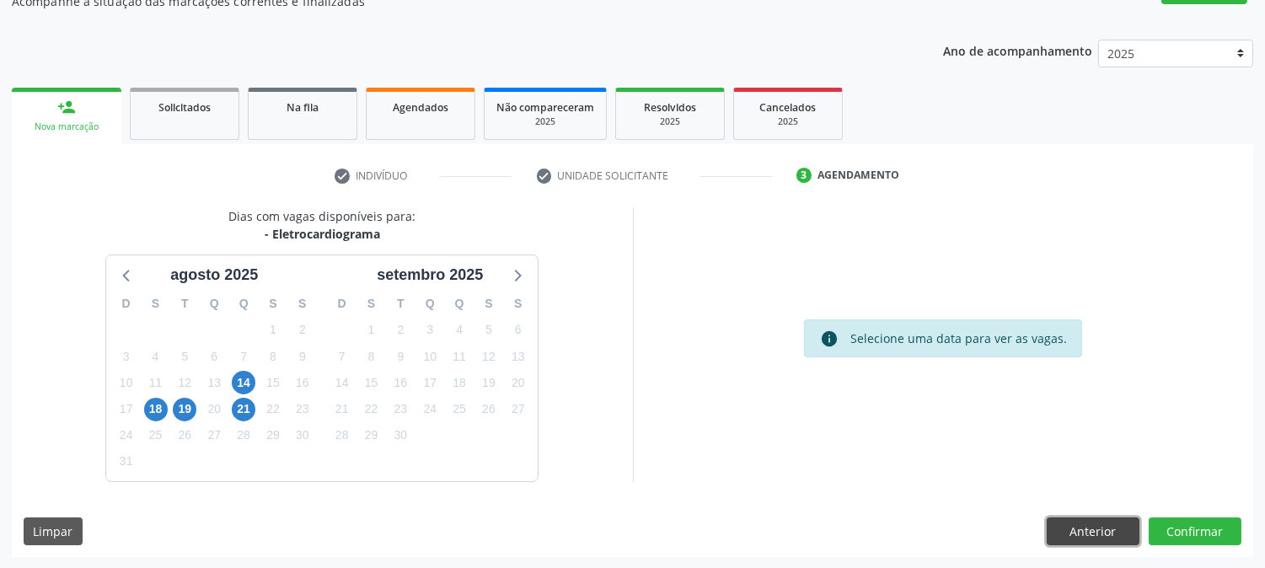
click at [1093, 534] on button "Anterior" at bounding box center [1093, 532] width 93 height 29
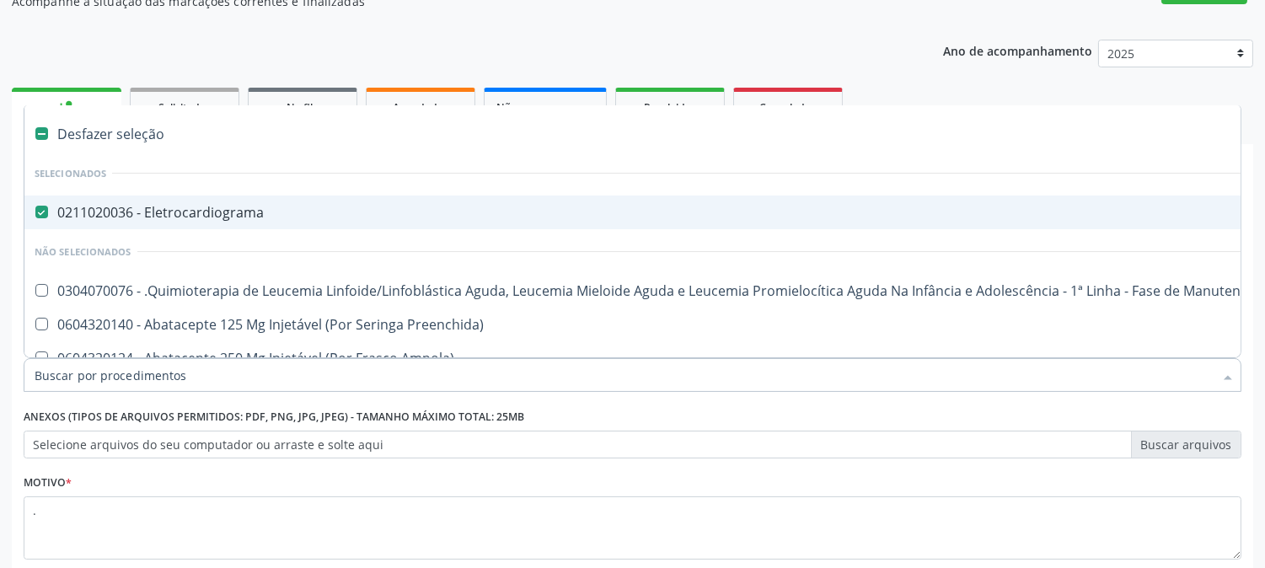
click at [34, 206] on div at bounding box center [30, 212] width 13 height 13
checkbox Eletrocardiograma "false"
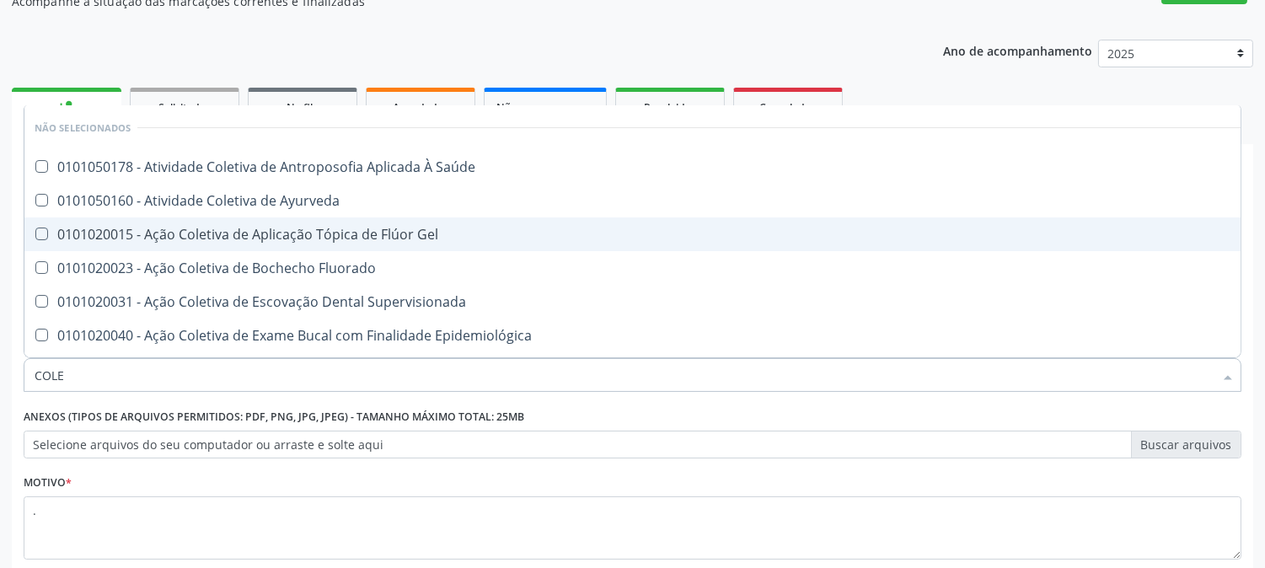
type input "COLES"
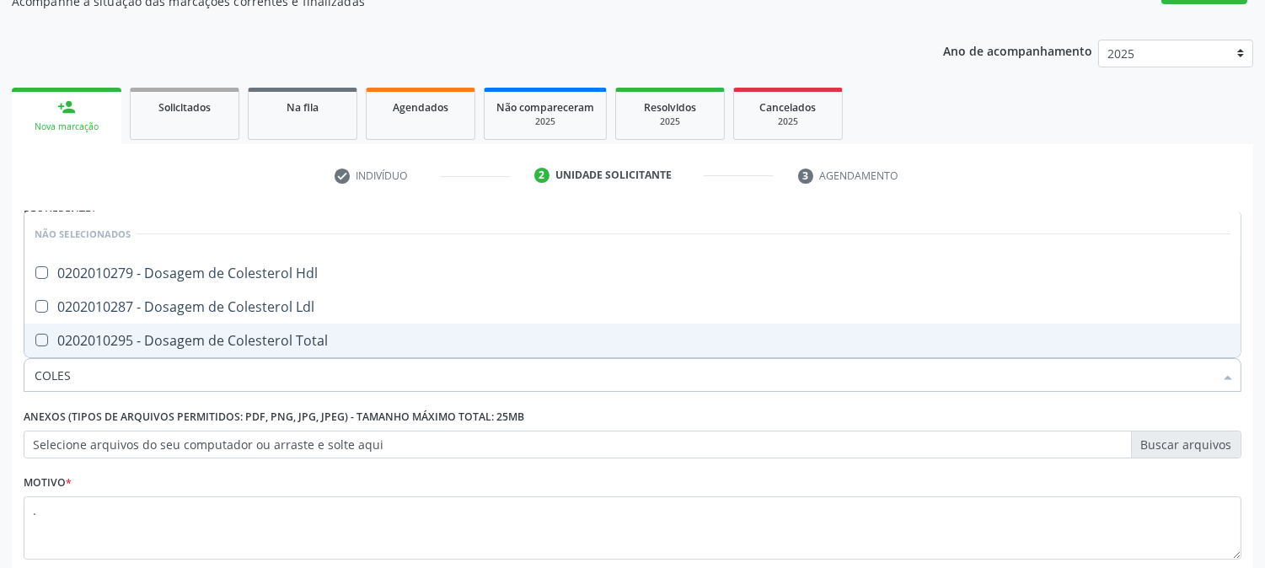
click at [207, 347] on div "0202010295 - Dosagem de Colesterol Total" at bounding box center [633, 340] width 1196 height 13
checkbox Total "true"
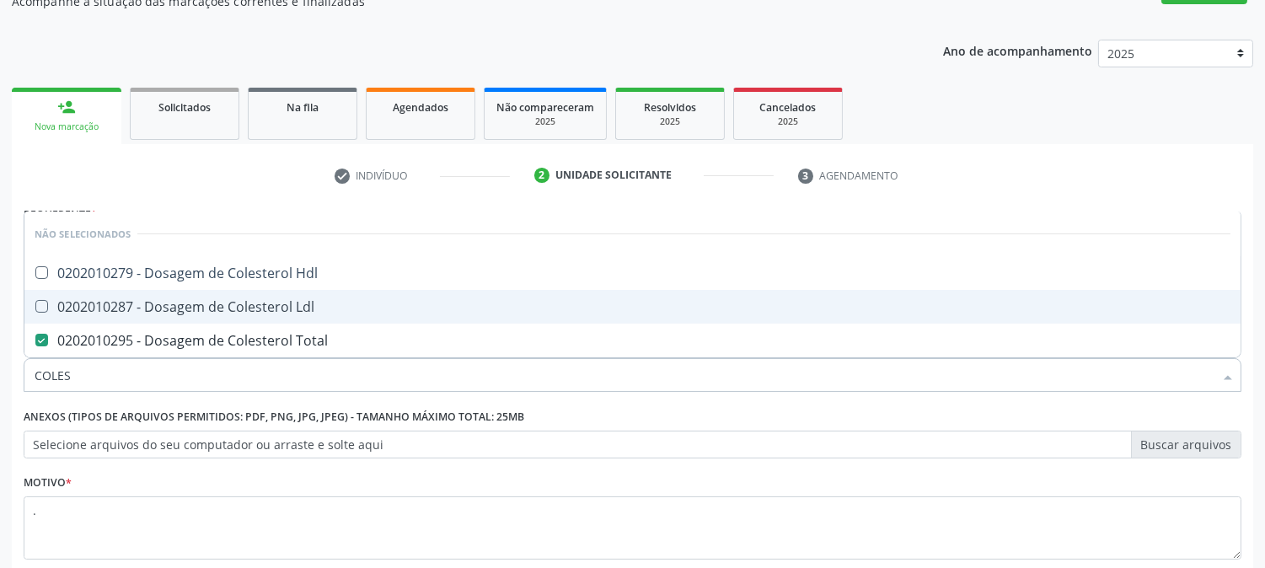
click at [197, 316] on span "0202010287 - Dosagem de Colesterol Ldl" at bounding box center [632, 307] width 1217 height 34
checkbox Ldl "true"
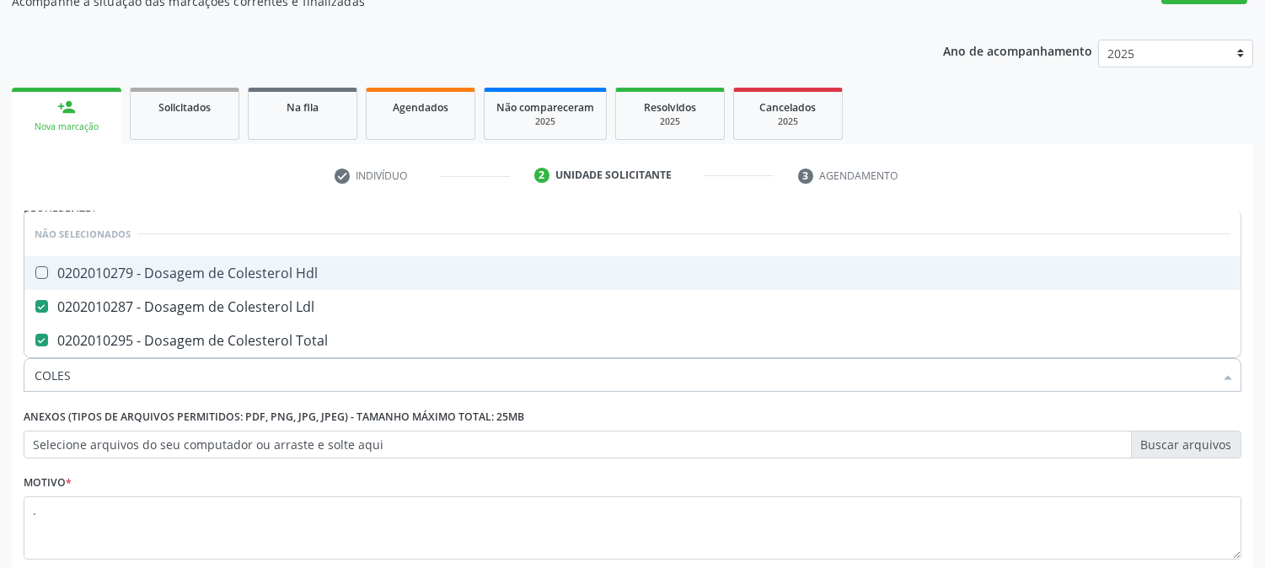
click at [180, 256] on span "0202010279 - Dosagem de Colesterol Hdl" at bounding box center [632, 273] width 1217 height 34
checkbox Hdl "true"
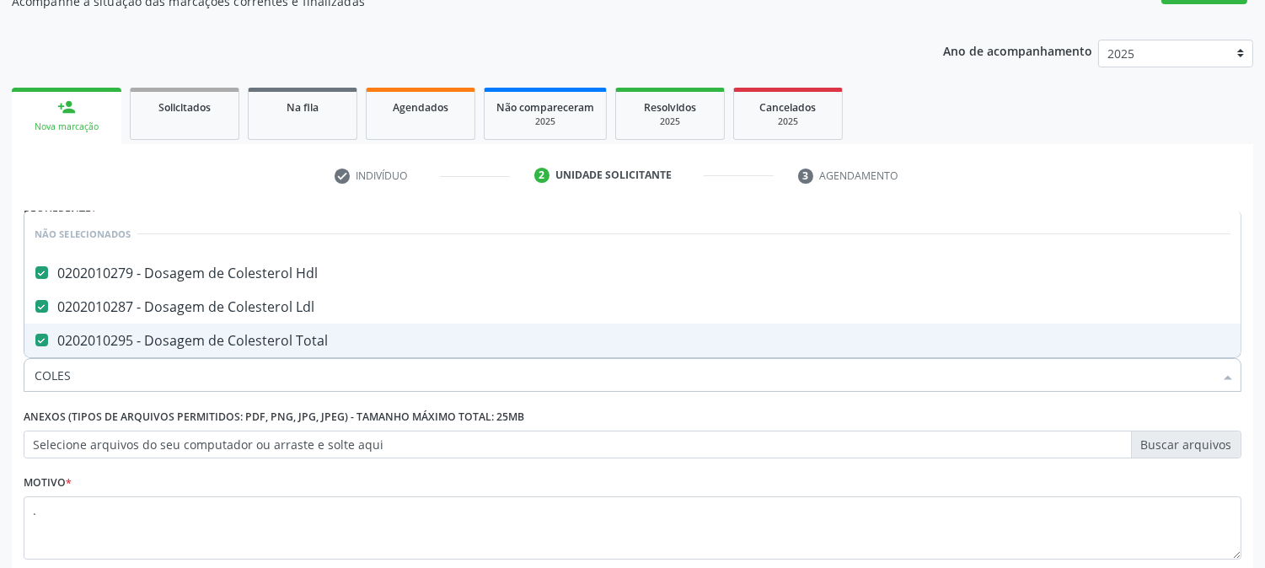
drag, startPoint x: 105, startPoint y: 368, endPoint x: 0, endPoint y: 411, distance: 114.1
click at [0, 411] on div "Acompanhamento Acompanhe a situação das marcações correntes e finalizadas Relat…" at bounding box center [632, 299] width 1265 height 743
type input "C"
checkbox Hdl "false"
checkbox Total "false"
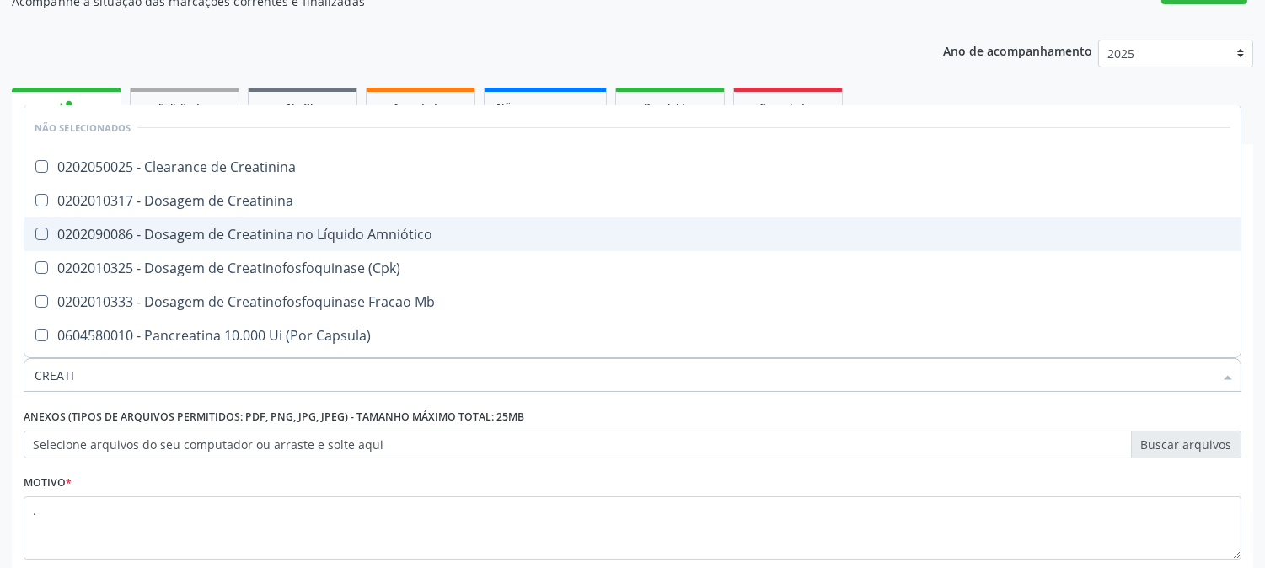
type input "CREATIN"
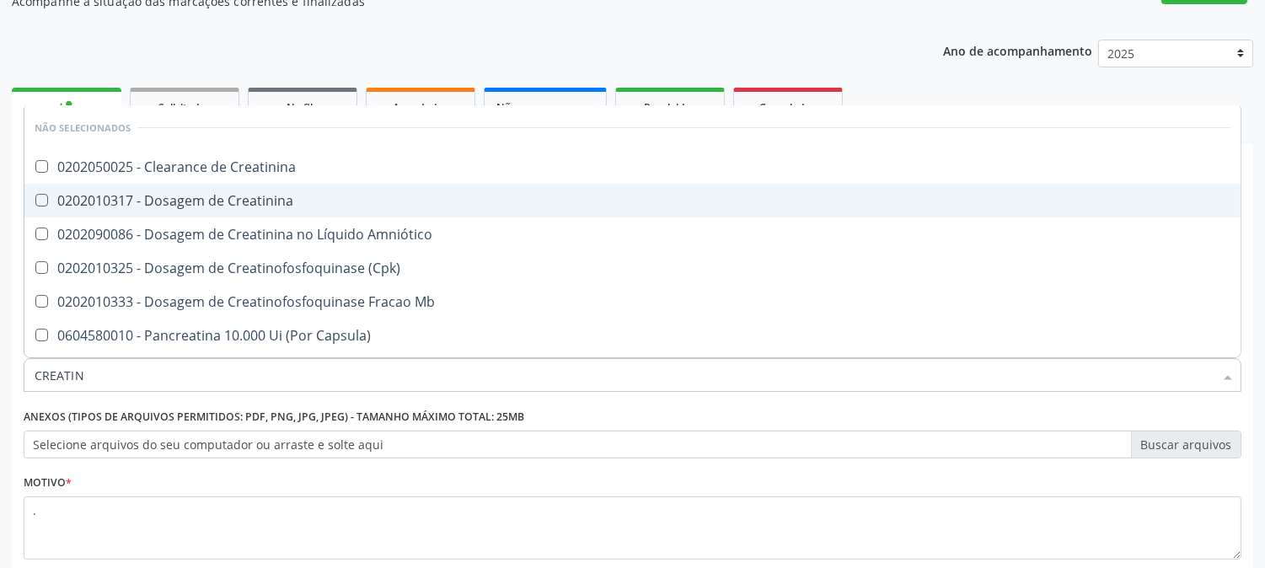
click at [196, 201] on div "0202010317 - Dosagem de Creatinina" at bounding box center [633, 200] width 1196 height 13
checkbox Creatinina "true"
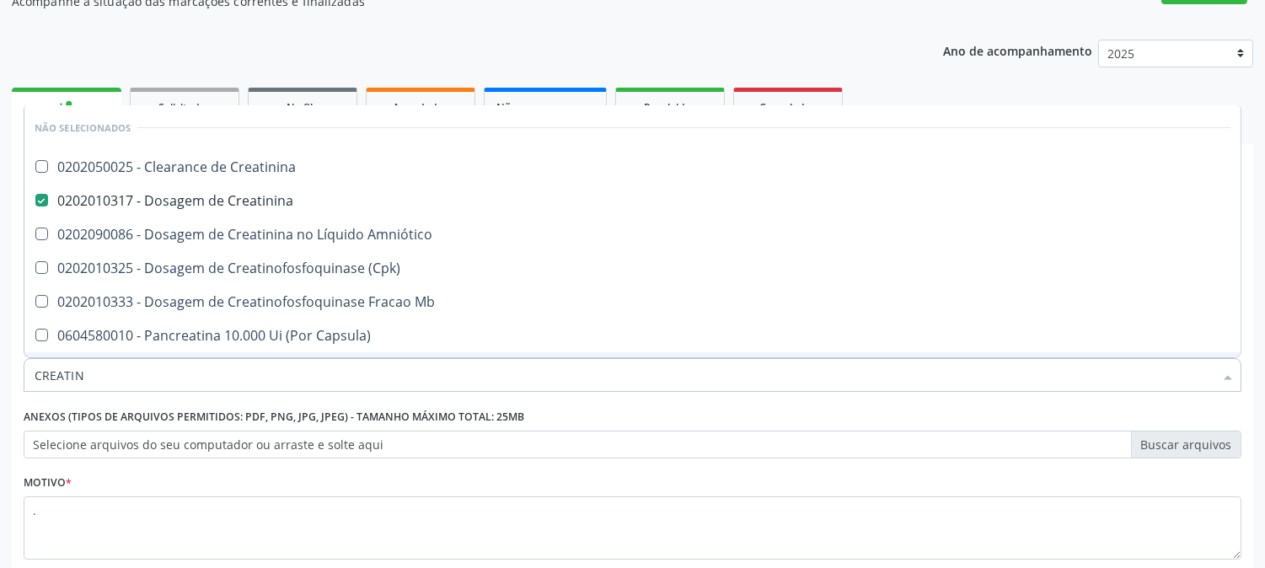
drag, startPoint x: 98, startPoint y: 375, endPoint x: 0, endPoint y: 391, distance: 99.1
click at [0, 391] on div "Acompanhamento Acompanhe a situação das marcações correntes e finalizadas Relat…" at bounding box center [632, 299] width 1265 height 743
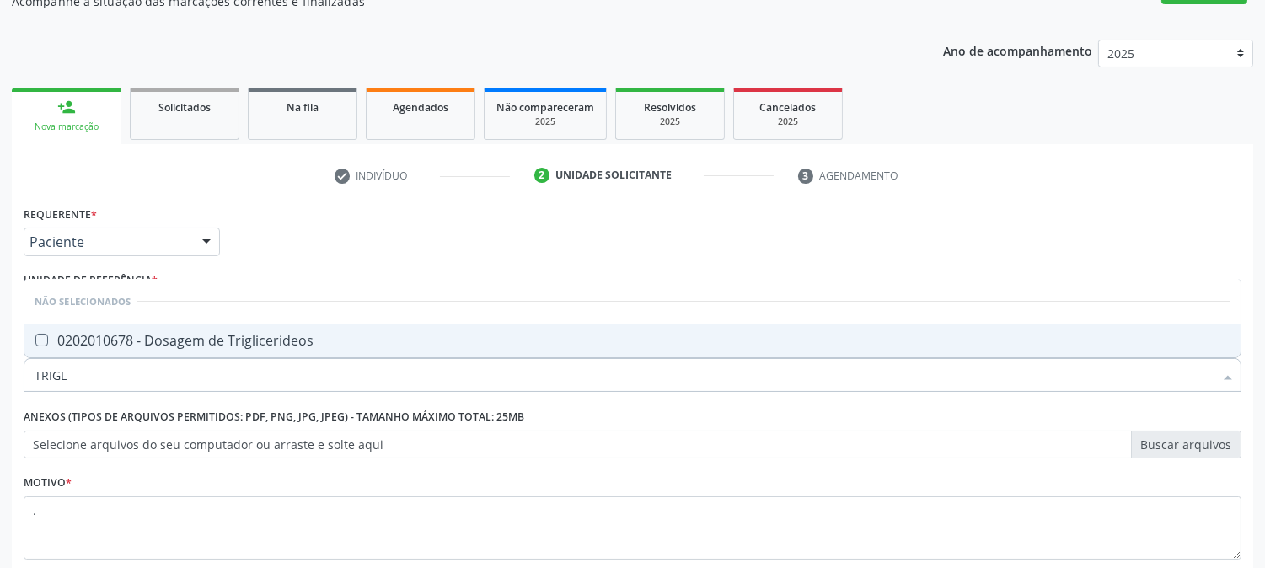
type input "TRIGLI"
click at [153, 334] on div "0202010678 - Dosagem de Triglicerideos" at bounding box center [633, 340] width 1196 height 13
checkbox Triglicerideos "true"
drag, startPoint x: 105, startPoint y: 376, endPoint x: 0, endPoint y: 396, distance: 106.5
click at [0, 396] on div "Acompanhamento Acompanhe a situação das marcações correntes e finalizadas Relat…" at bounding box center [632, 299] width 1265 height 743
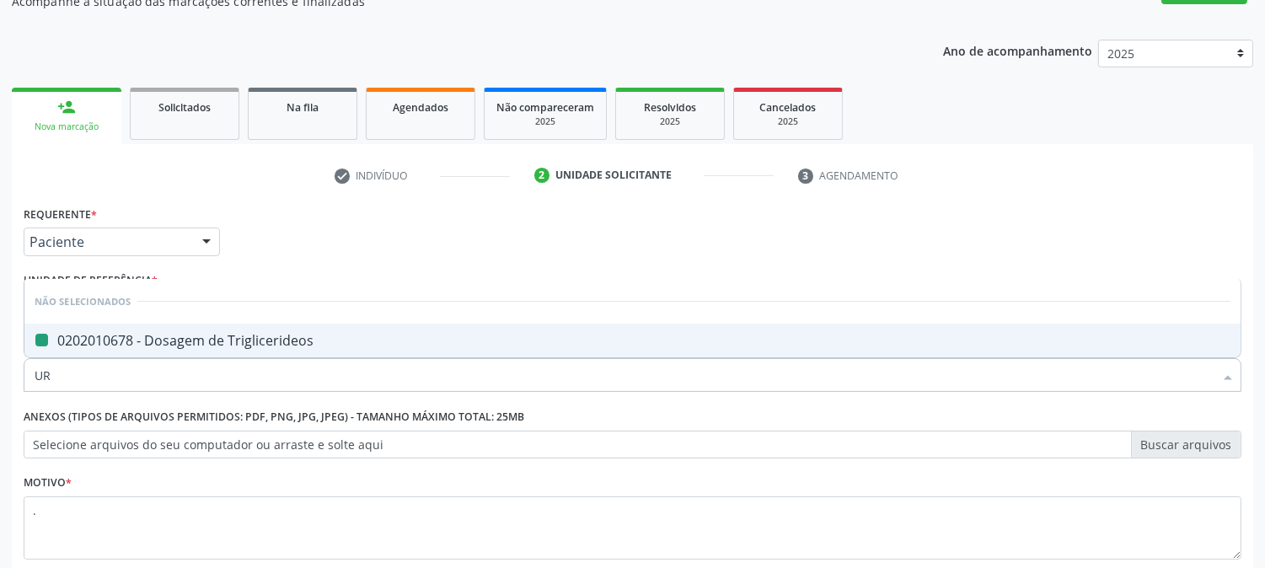
type input "URI"
checkbox Triglicerideos "false"
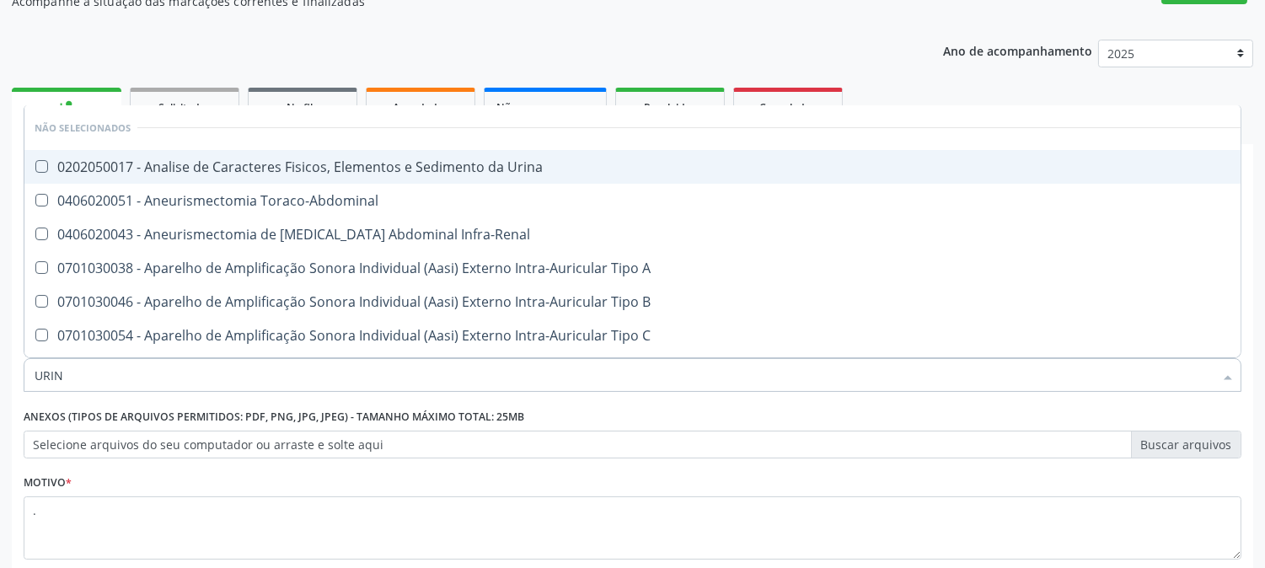
type input "URINA"
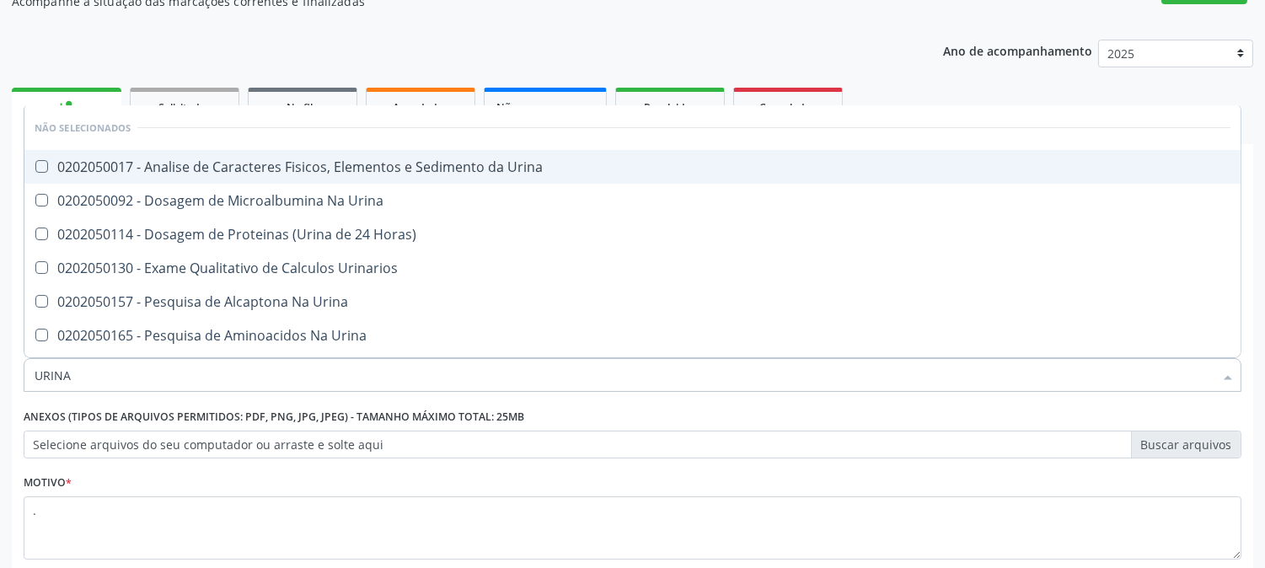
click at [116, 162] on div "0202050017 - Analise de Caracteres Fisicos, Elementos e Sedimento da Urina" at bounding box center [633, 166] width 1196 height 13
checkbox Urina "true"
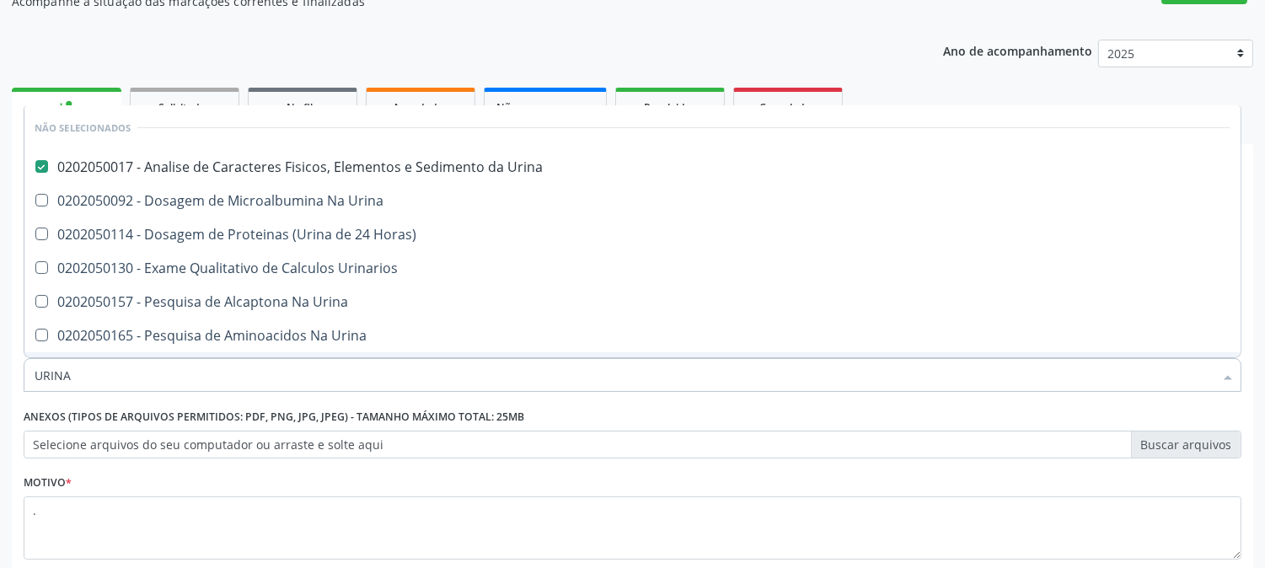
drag, startPoint x: 71, startPoint y: 378, endPoint x: 17, endPoint y: 380, distance: 54.0
click at [17, 380] on div "Requerente * Paciente Médico(a) Enfermeiro(a) Paciente Nenhum resultado encontr…" at bounding box center [633, 430] width 1242 height 458
type input "G"
checkbox Urina "false"
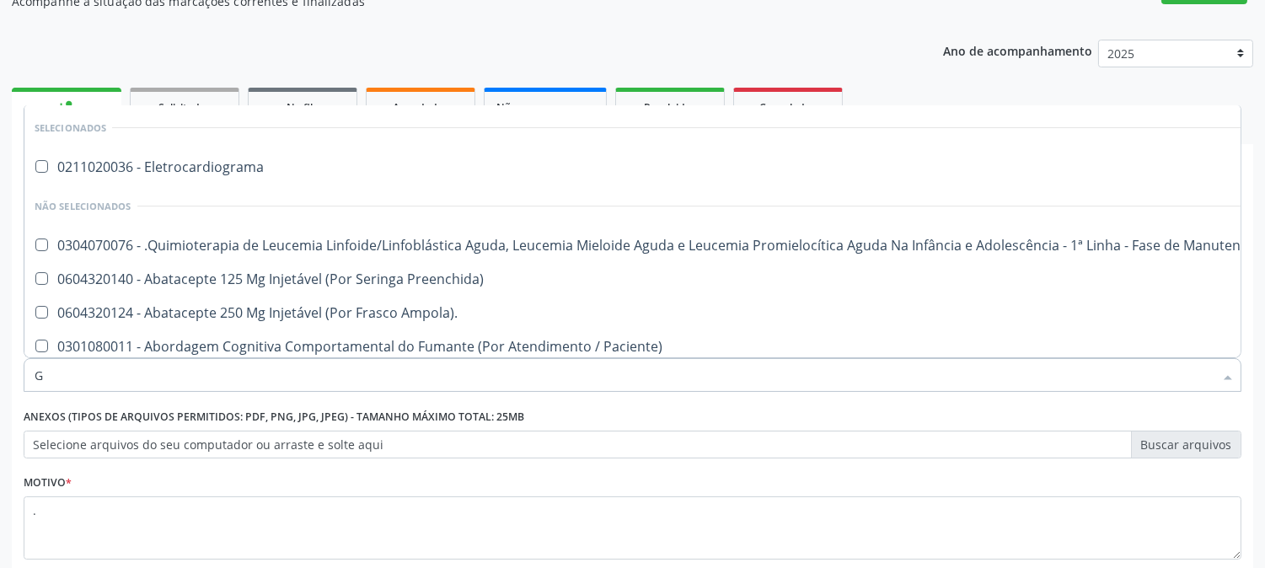
type input "GL"
checkbox 5Ml\) "true"
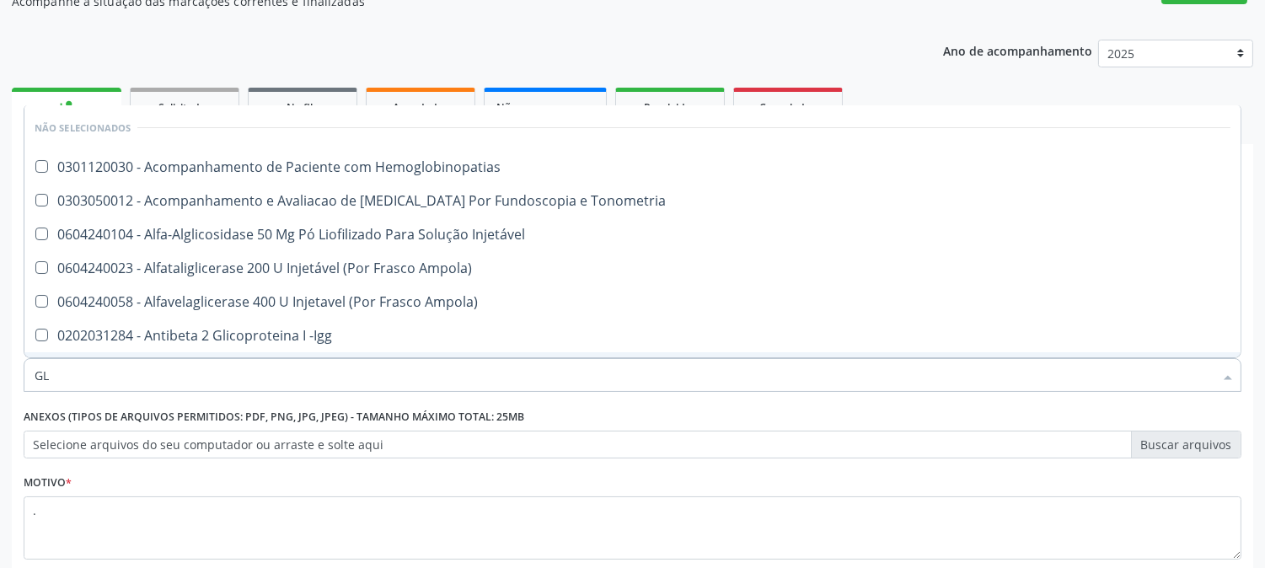
type input "GLI"
checkbox Glomerular "true"
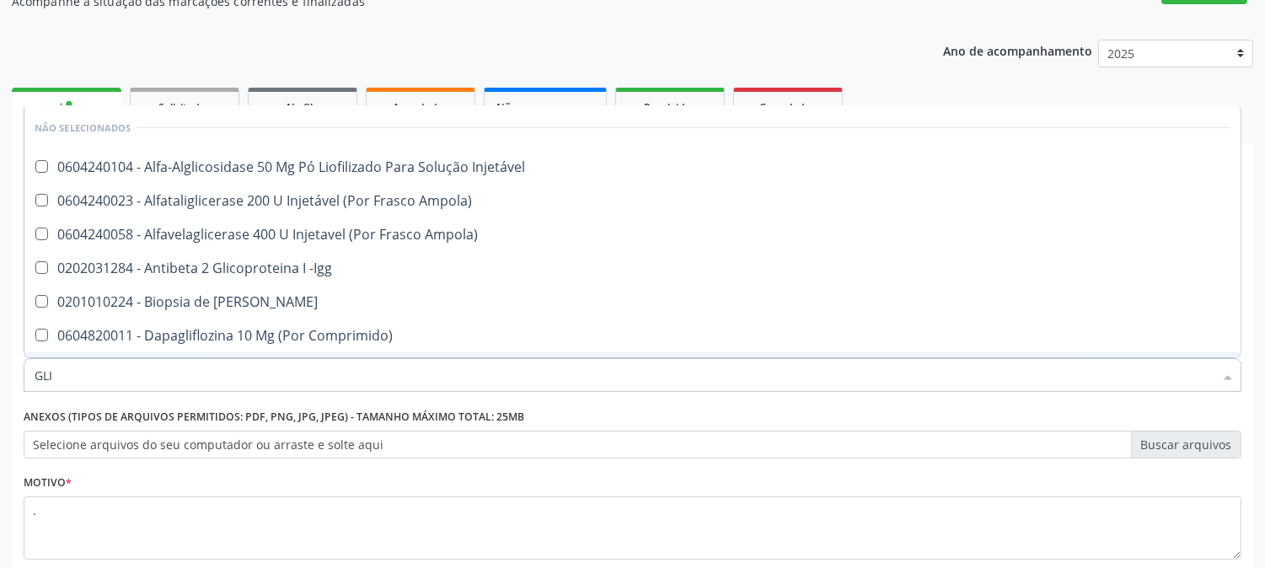
type input "GLIC"
checkbox Derrames "true"
checkbox Triglicerideos "false"
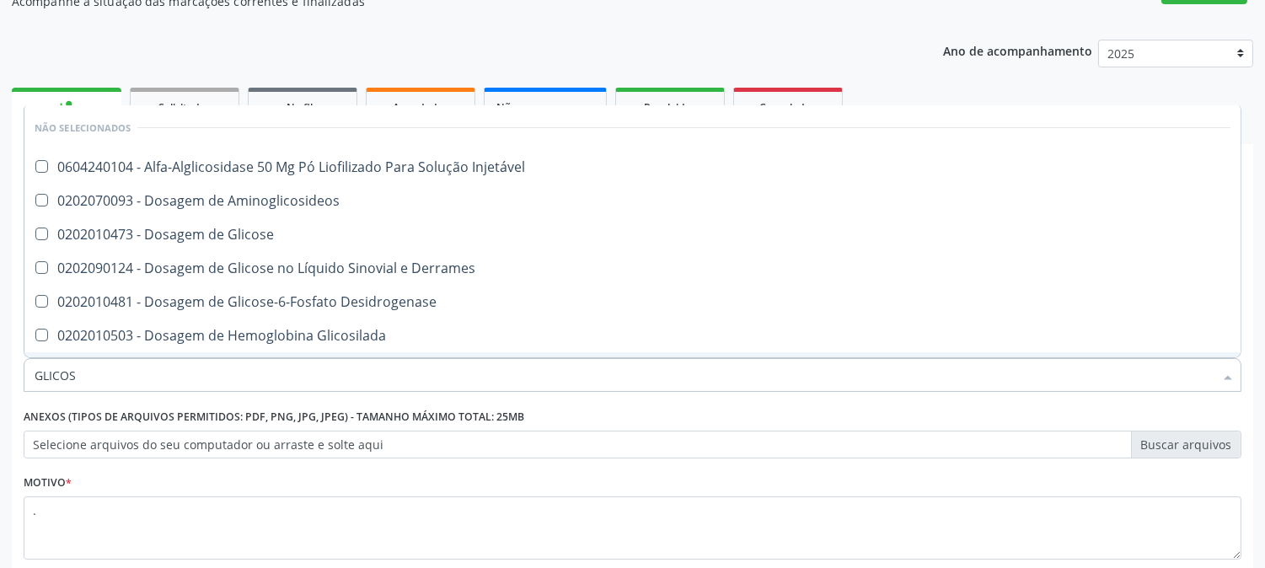
type input "GLICOSE"
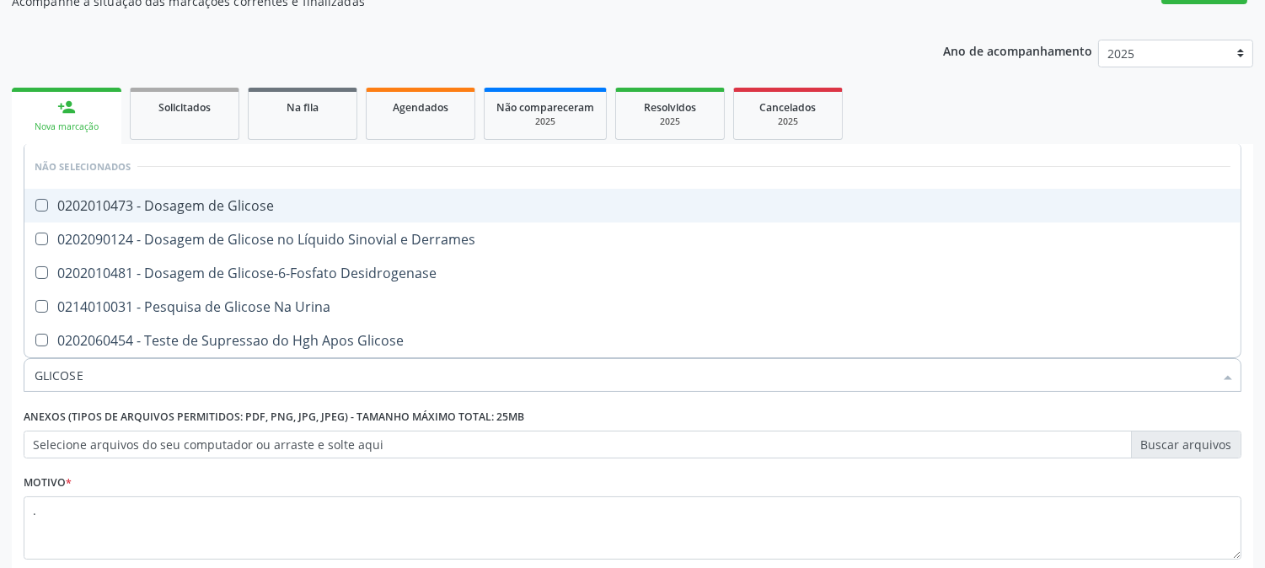
click at [164, 216] on span "0202010473 - Dosagem de Glicose" at bounding box center [632, 206] width 1217 height 34
checkbox Glicose "true"
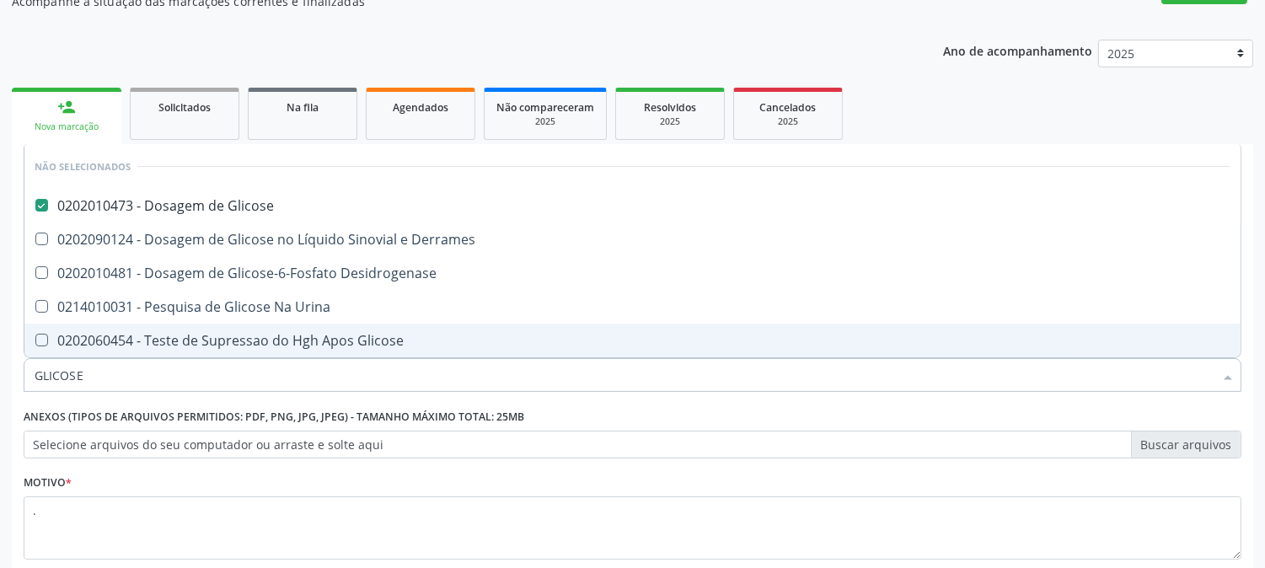
drag, startPoint x: 35, startPoint y: 384, endPoint x: 0, endPoint y: 384, distance: 35.4
click at [0, 384] on div "Acompanhamento Acompanhe a situação das marcações correntes e finalizadas Relat…" at bounding box center [632, 299] width 1265 height 743
type input "HE"
checkbox Glicose "false"
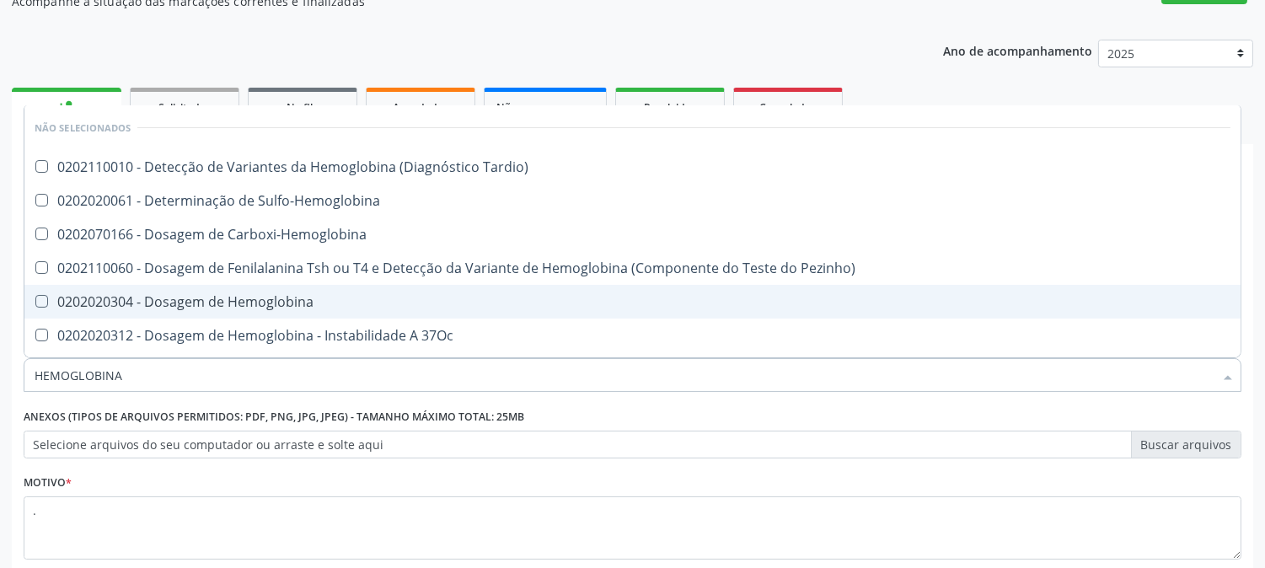
type input "HEMOGLOBINA G"
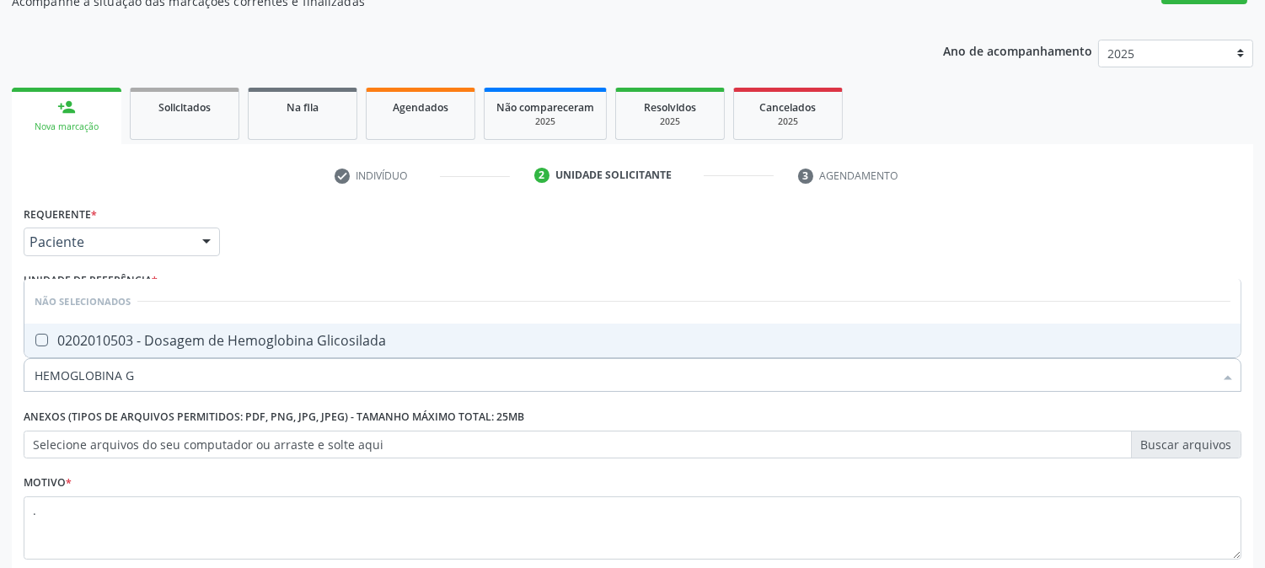
click at [177, 334] on div "0202010503 - Dosagem de Hemoglobina Glicosilada" at bounding box center [633, 340] width 1196 height 13
checkbox Glicosilada "true"
drag, startPoint x: 157, startPoint y: 380, endPoint x: 0, endPoint y: 393, distance: 157.3
click at [0, 393] on div "Acompanhamento Acompanhe a situação das marcações correntes e finalizadas Relat…" at bounding box center [632, 299] width 1265 height 743
type input "HEMO"
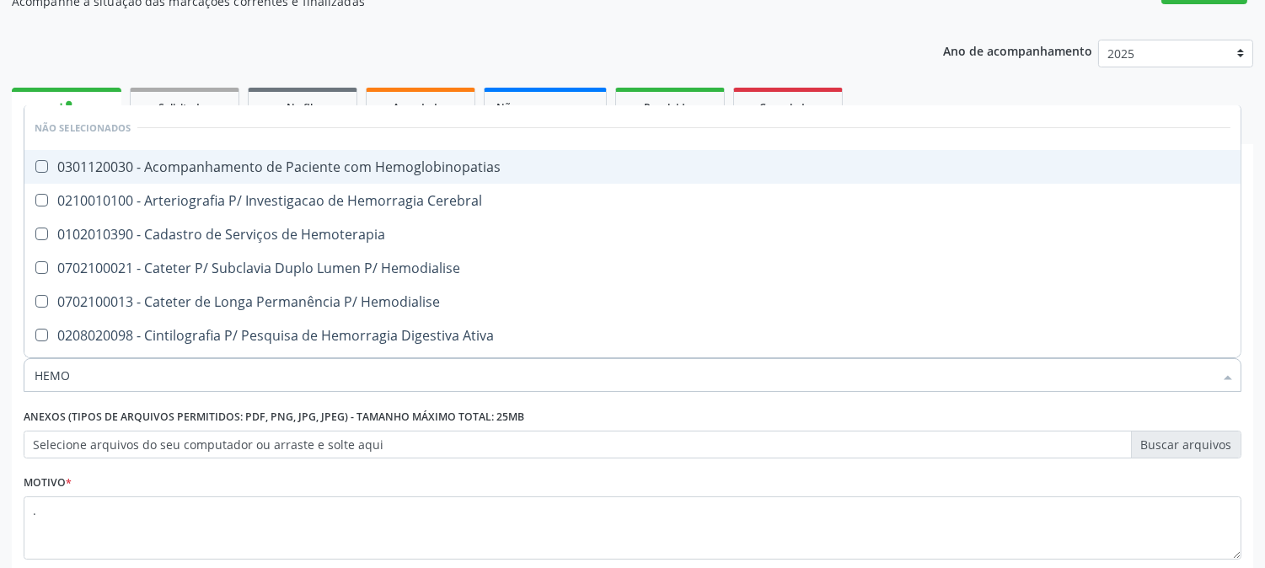
checkbox Hemoglobinopatias "false"
type input "HEMOG"
checkbox Tardio\) "true"
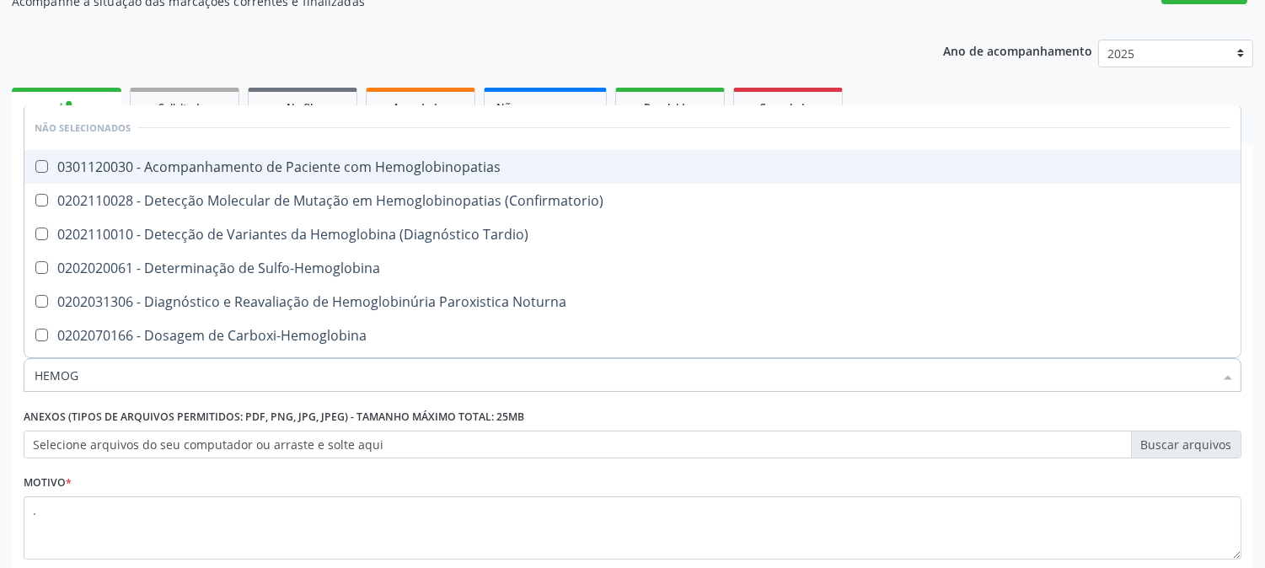
type input "HEMOGR"
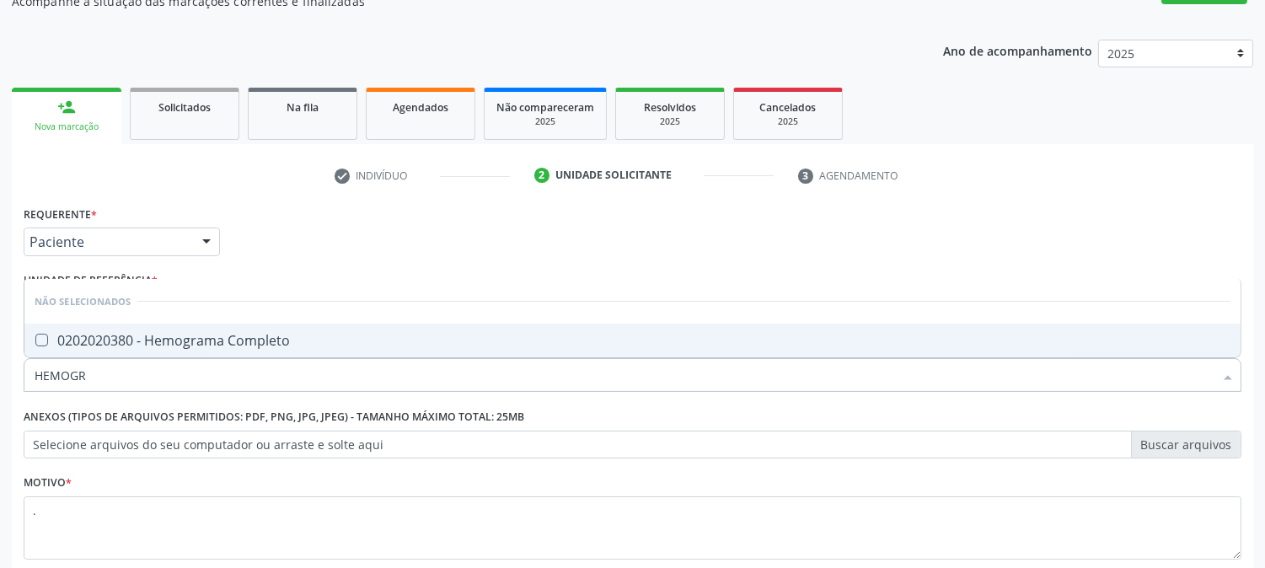
click at [146, 338] on div "0202020380 - Hemograma Completo" at bounding box center [633, 340] width 1196 height 13
checkbox Completo "true"
drag, startPoint x: 123, startPoint y: 380, endPoint x: 0, endPoint y: 391, distance: 123.6
click at [0, 391] on div "Acompanhamento Acompanhe a situação das marcações correntes e finalizadas Relat…" at bounding box center [632, 299] width 1265 height 743
type input "TS"
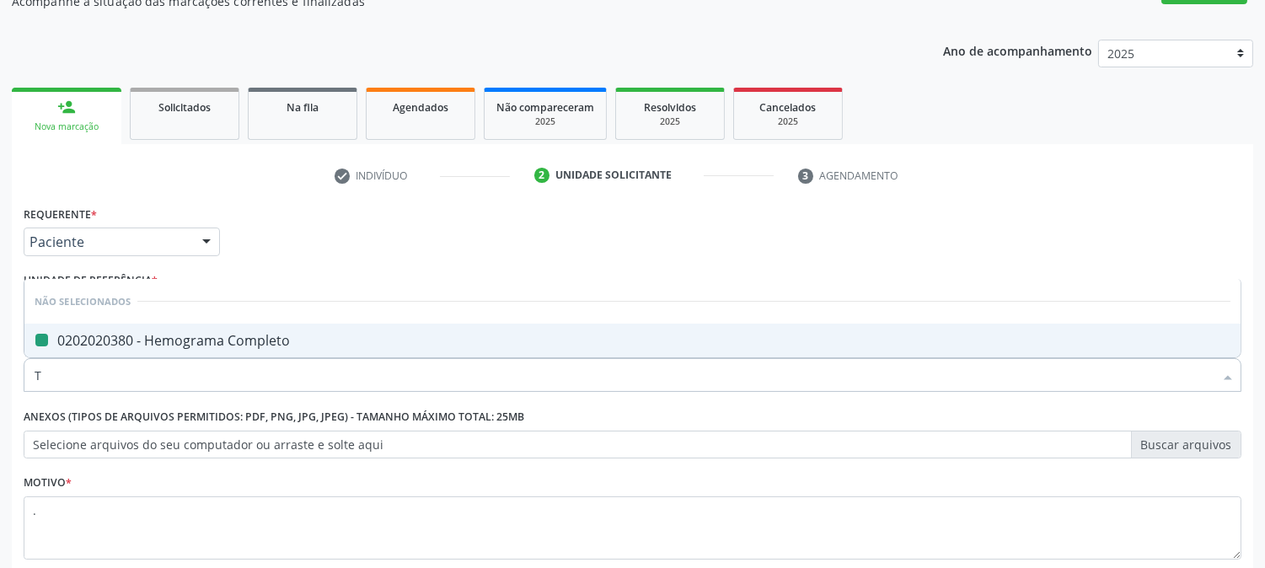
checkbox Completo "false"
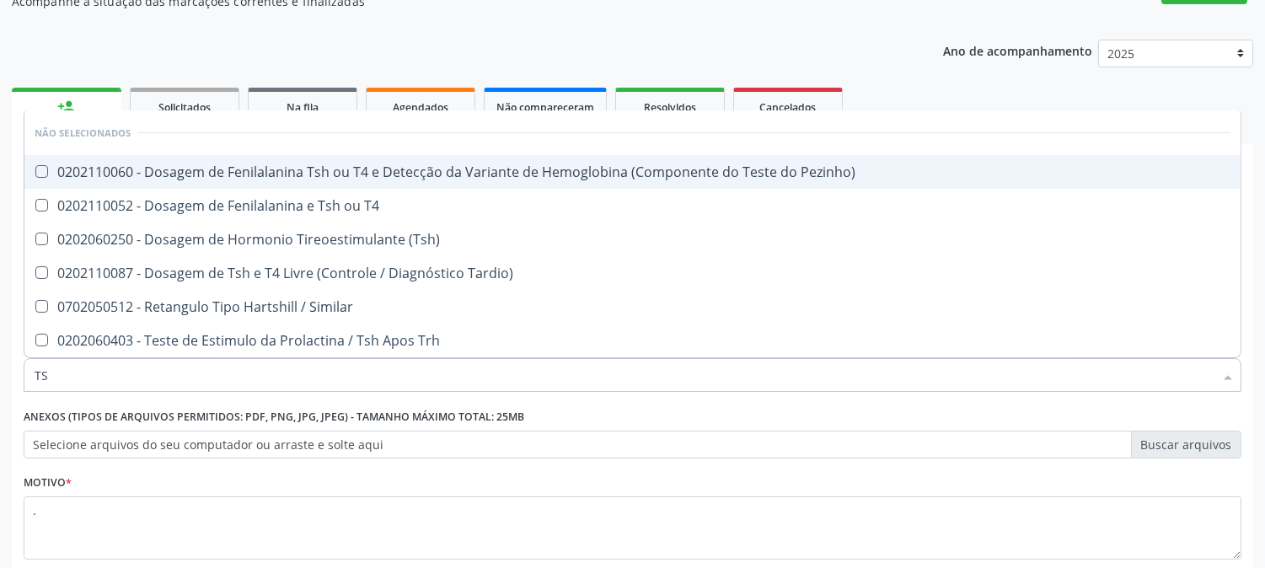
type input "TSH"
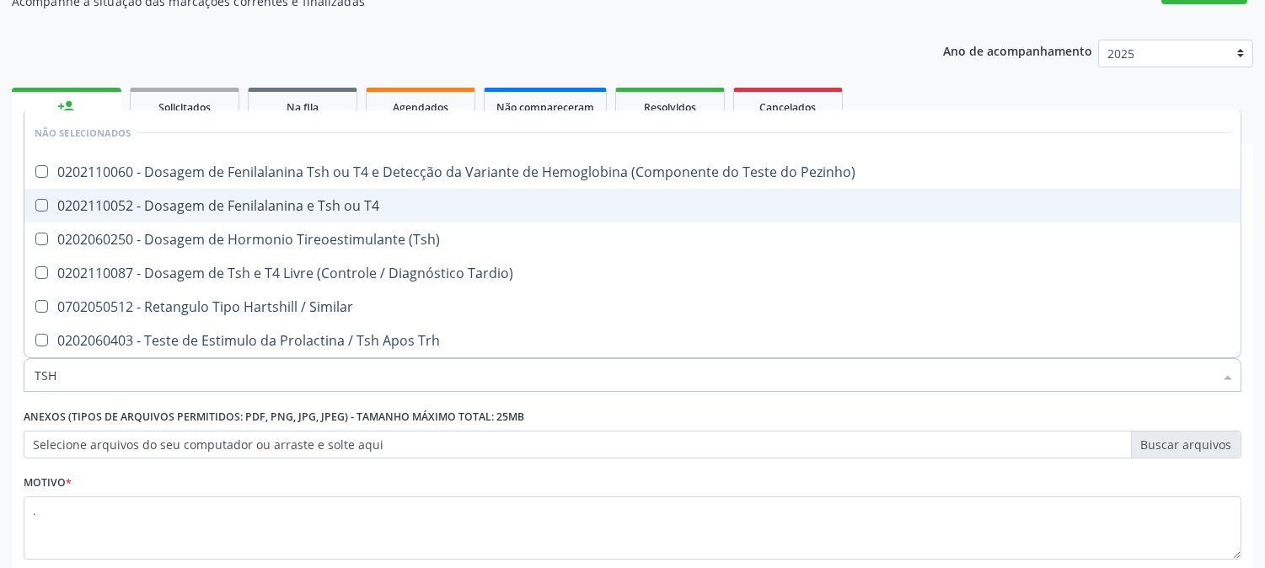
drag, startPoint x: 312, startPoint y: 217, endPoint x: 312, endPoint y: 233, distance: 16.0
click at [312, 233] on ul "Desfazer seleção Não selecionados 0202110060 - Dosagem de Fenilalanina Tsh ou T…" at bounding box center [632, 233] width 1217 height 247
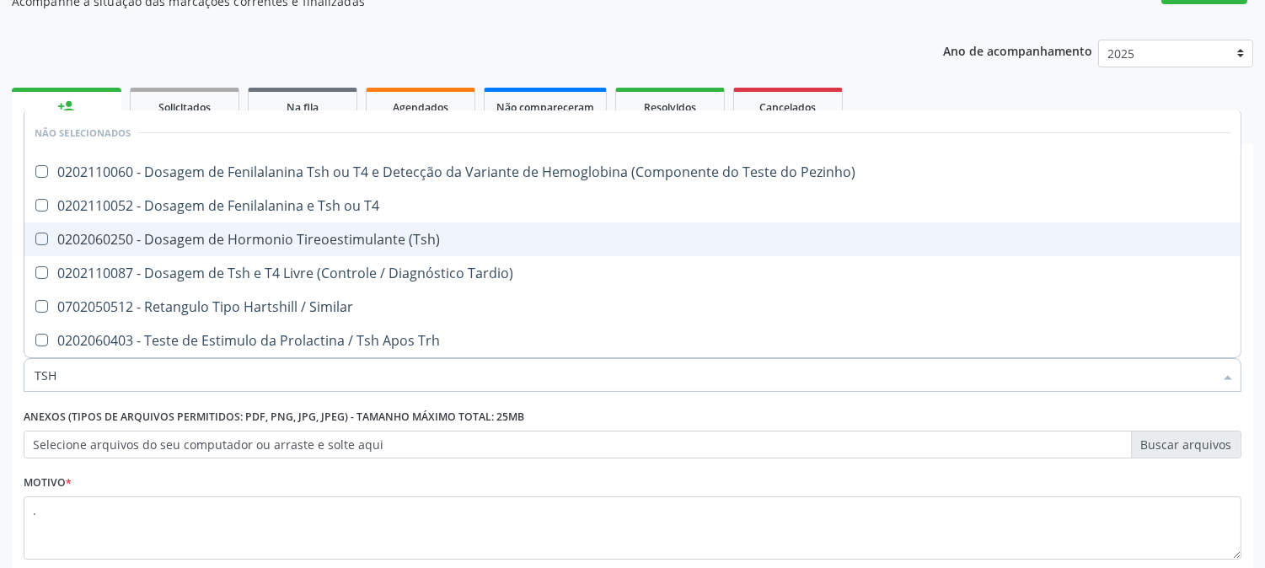
click at [312, 233] on div "0202060250 - Dosagem de Hormonio Tireoestimulante (Tsh)" at bounding box center [633, 239] width 1196 height 13
checkbox \(Tsh\) "true"
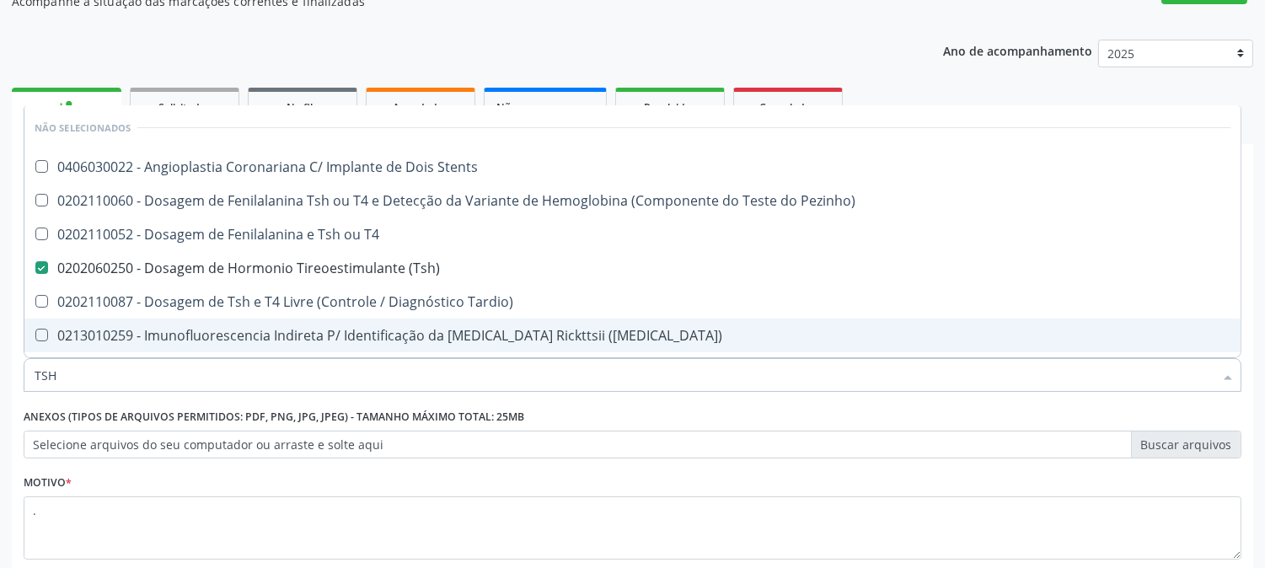
type input "TS"
checkbox T4 "false"
checkbox \(Tsh\) "true"
type input "T"
checkbox \(Tsh\) "false"
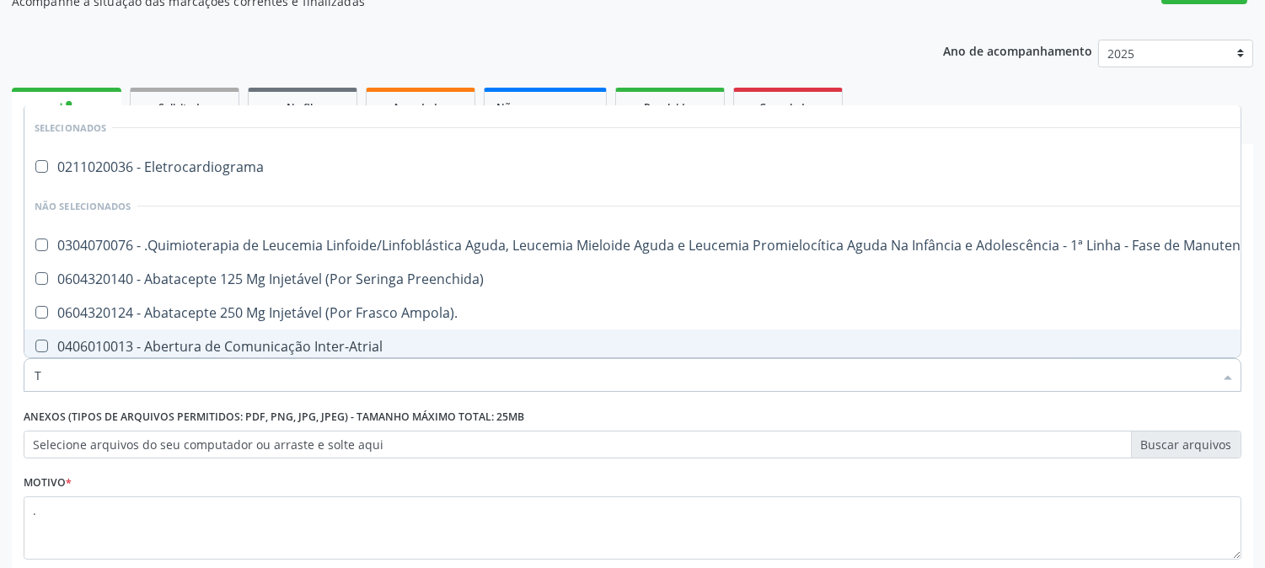
type input "T4"
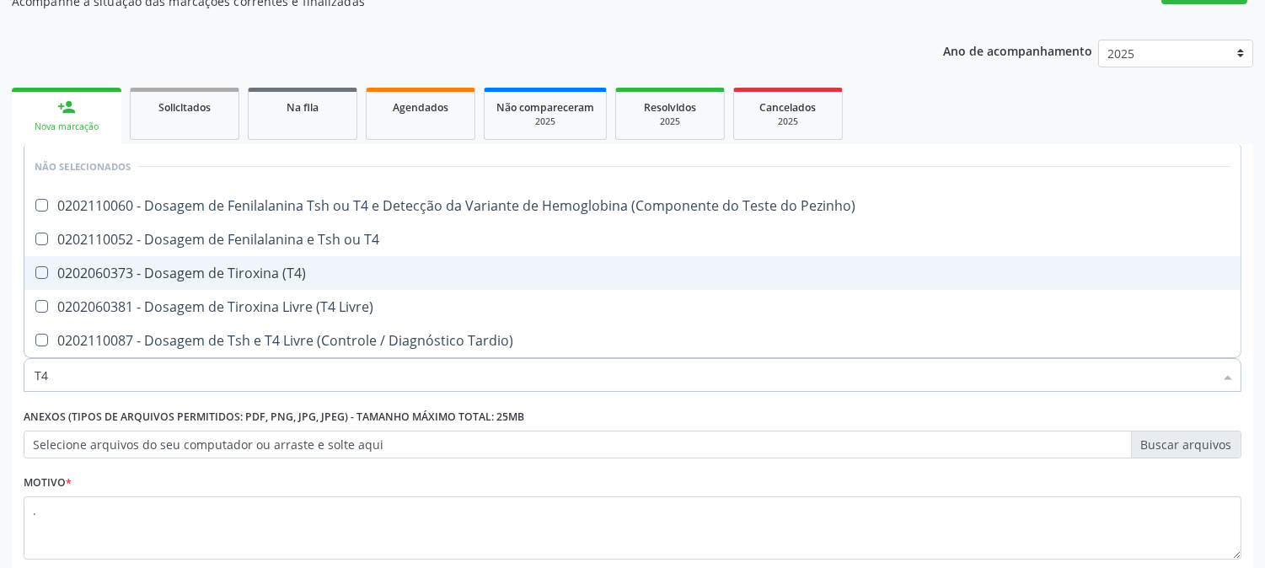
click at [251, 274] on div "0202060373 - Dosagem de Tiroxina (T4)" at bounding box center [633, 272] width 1196 height 13
checkbox \(T4\) "true"
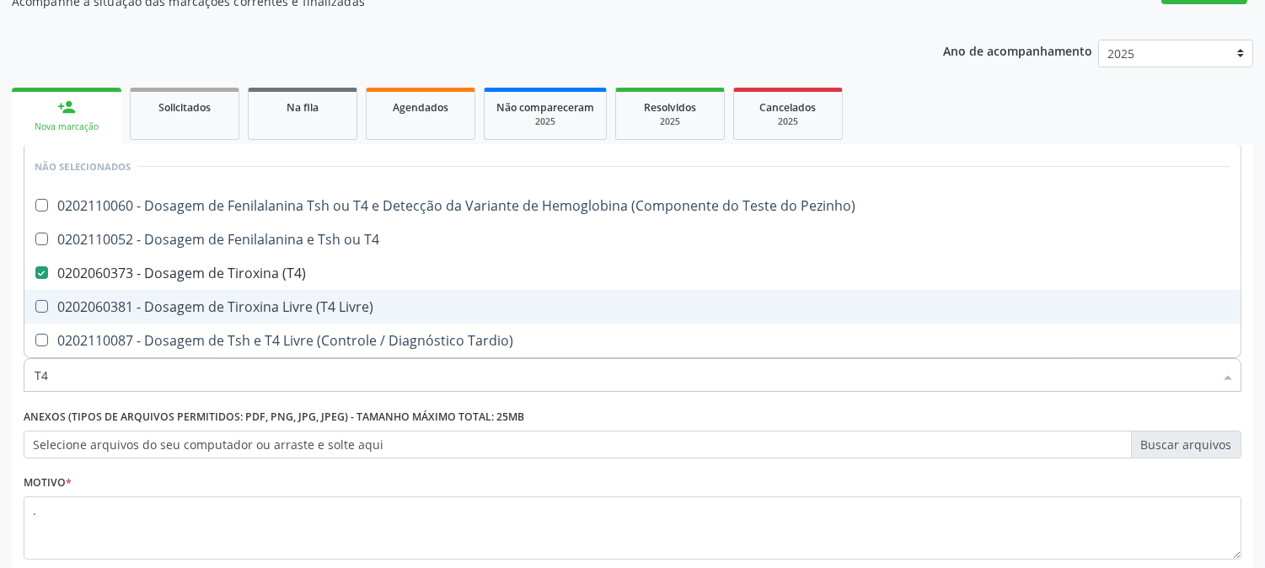
click at [147, 309] on div "0202060381 - Dosagem de Tiroxina Livre (T4 Livre)" at bounding box center [633, 306] width 1196 height 13
checkbox Livre\) "true"
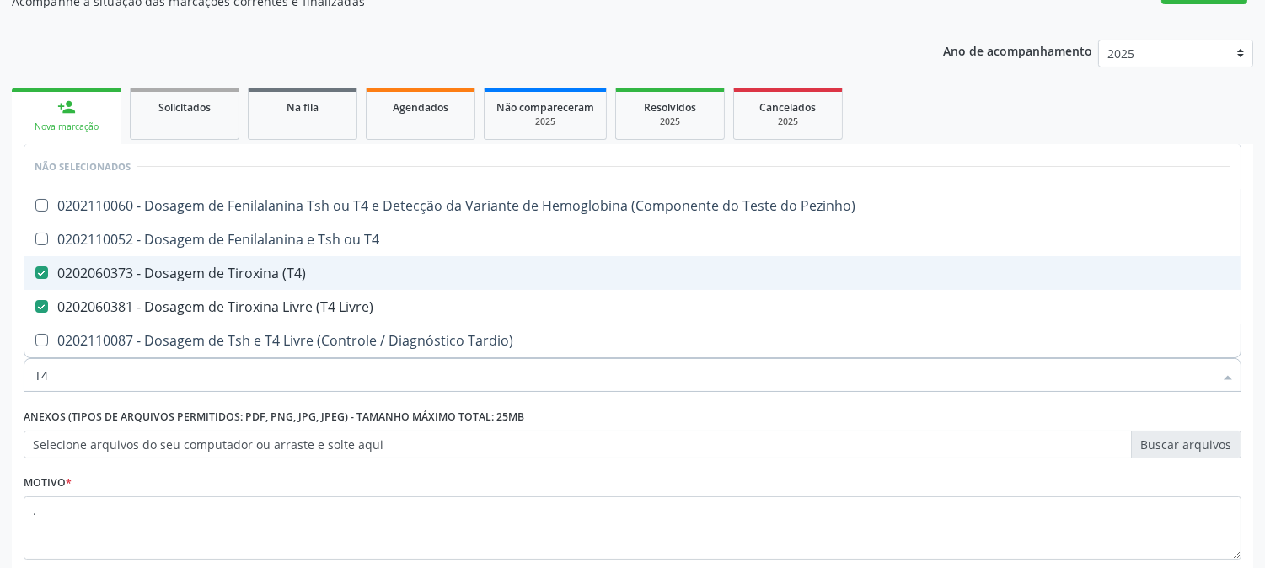
click at [40, 272] on \(T4\) at bounding box center [41, 272] width 13 height 13
click at [35, 272] on \(T4\) "checkbox" at bounding box center [29, 272] width 11 height 11
checkbox \(T4\) "false"
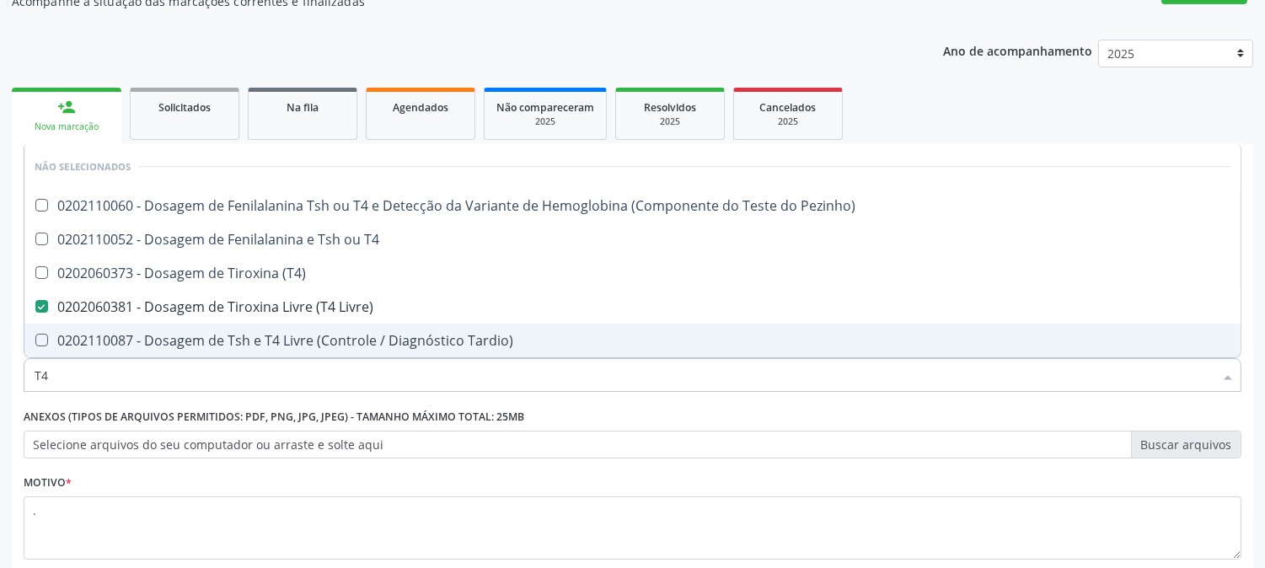
drag, startPoint x: 61, startPoint y: 369, endPoint x: 0, endPoint y: 394, distance: 65.4
click at [0, 389] on div "Acompanhamento Acompanhe a situação das marcações correntes e finalizadas Relat…" at bounding box center [632, 299] width 1265 height 743
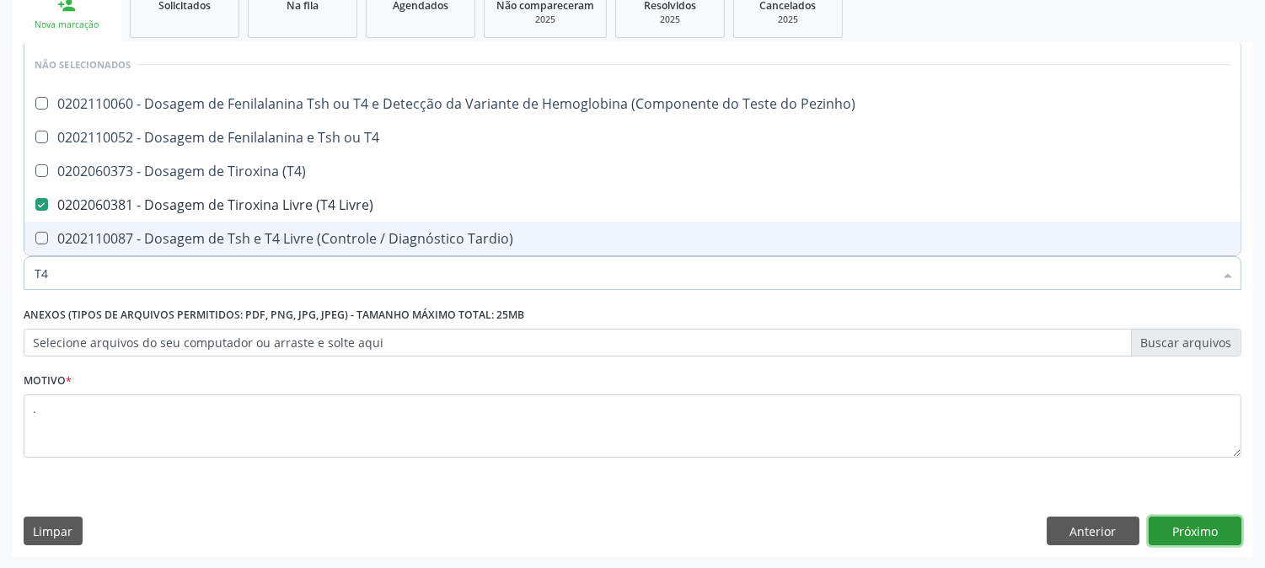
click at [1158, 529] on button "Próximo" at bounding box center [1195, 531] width 93 height 29
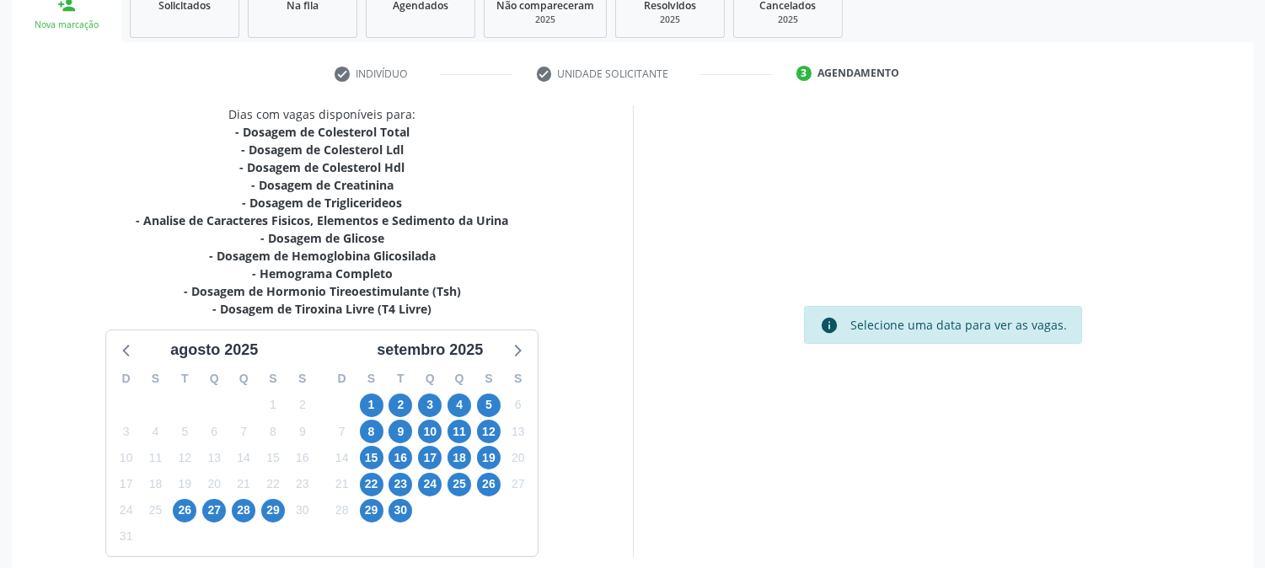
scroll to position [341, 0]
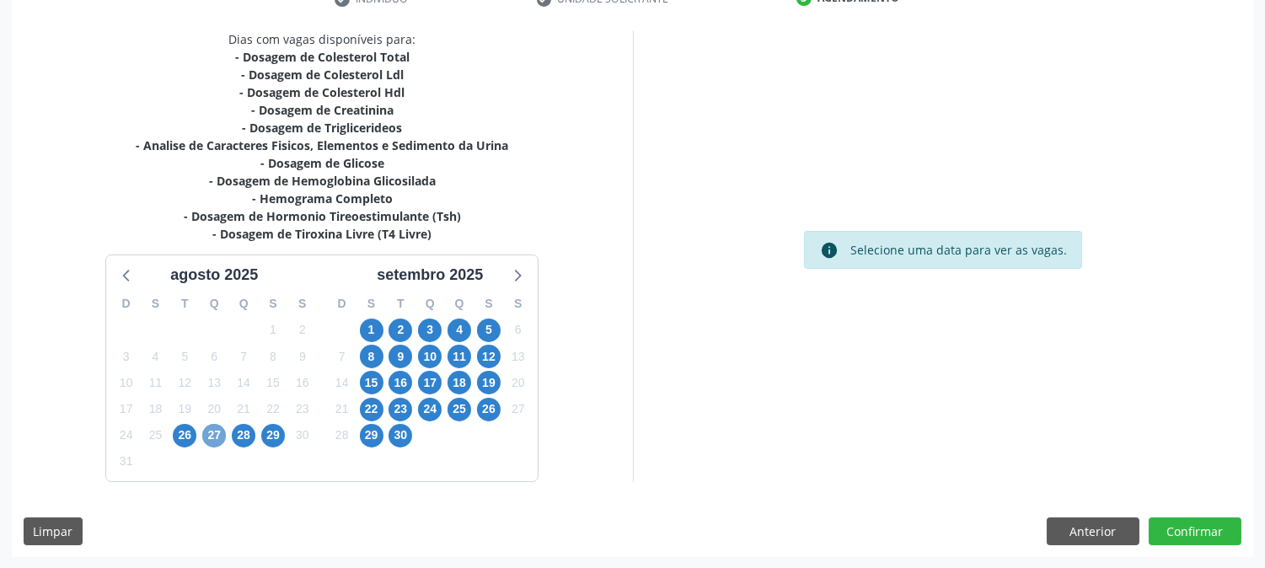
click at [204, 432] on span "27" at bounding box center [214, 436] width 24 height 24
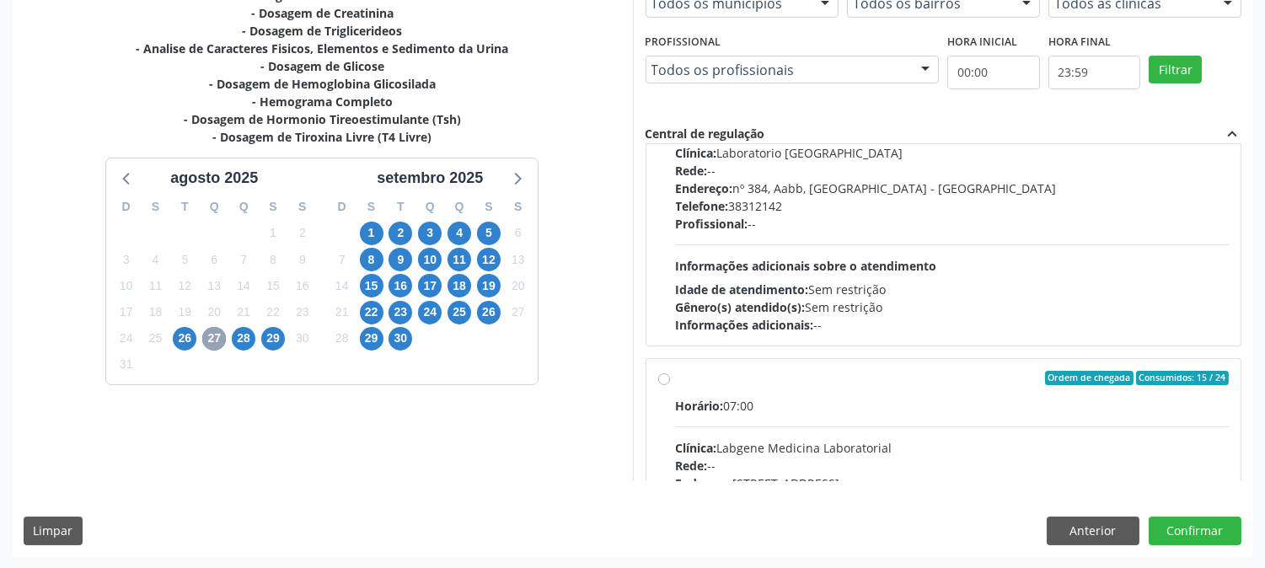
scroll to position [0, 0]
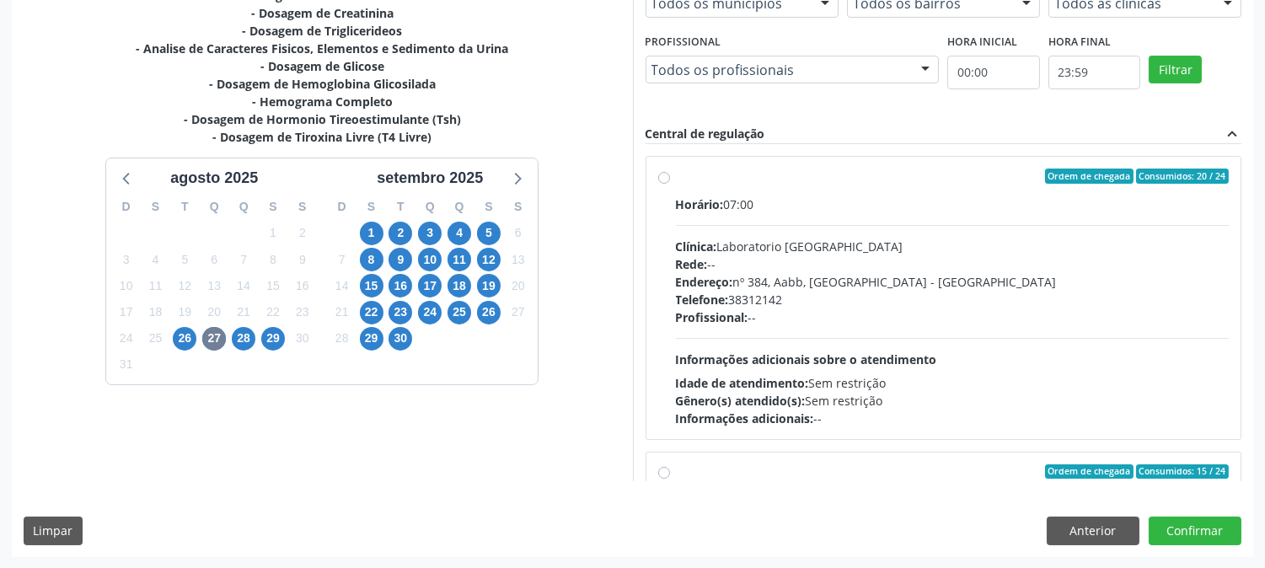
click at [776, 363] on span "Informações adicionais sobre o atendimento" at bounding box center [806, 360] width 261 height 16
click at [670, 184] on input "Ordem de chegada Consumidos: 20 / 24 Horário: 07:00 Clínica: Laboratorio Sao Fr…" at bounding box center [664, 176] width 12 height 15
radio input "true"
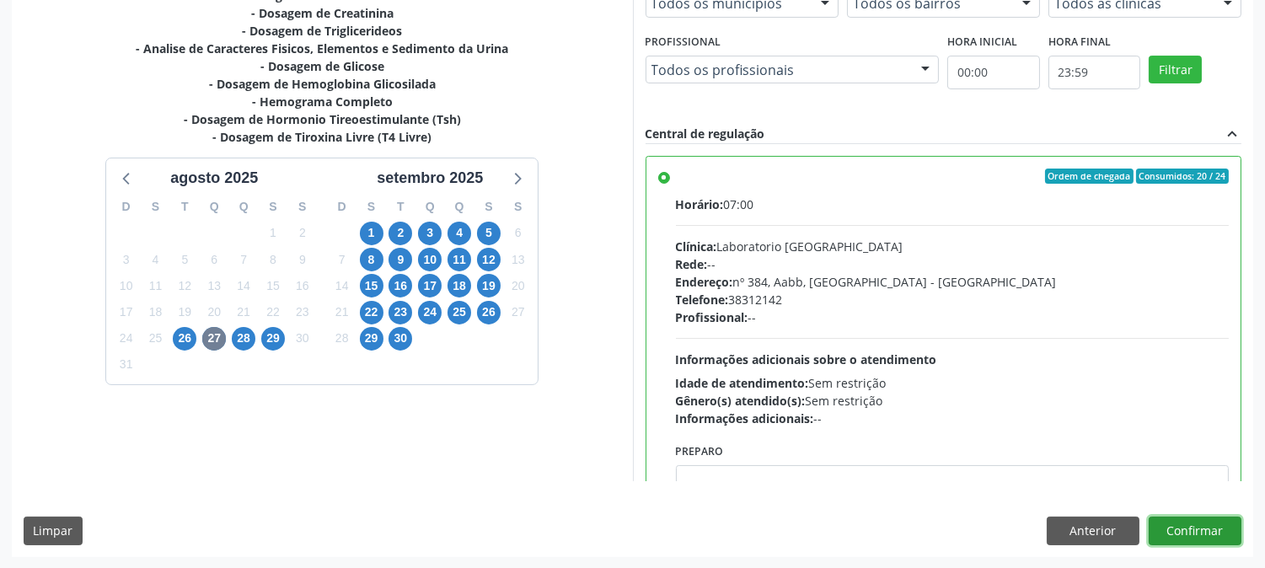
click at [1209, 538] on button "Confirmar" at bounding box center [1195, 531] width 93 height 29
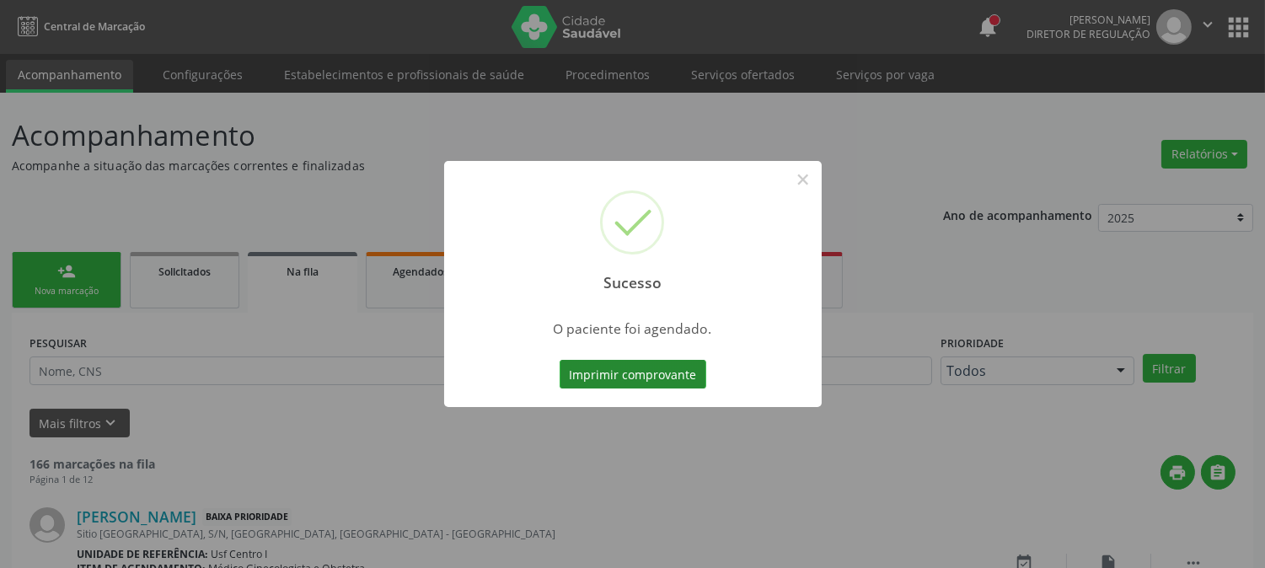
click at [670, 371] on button "Imprimir comprovante" at bounding box center [633, 374] width 147 height 29
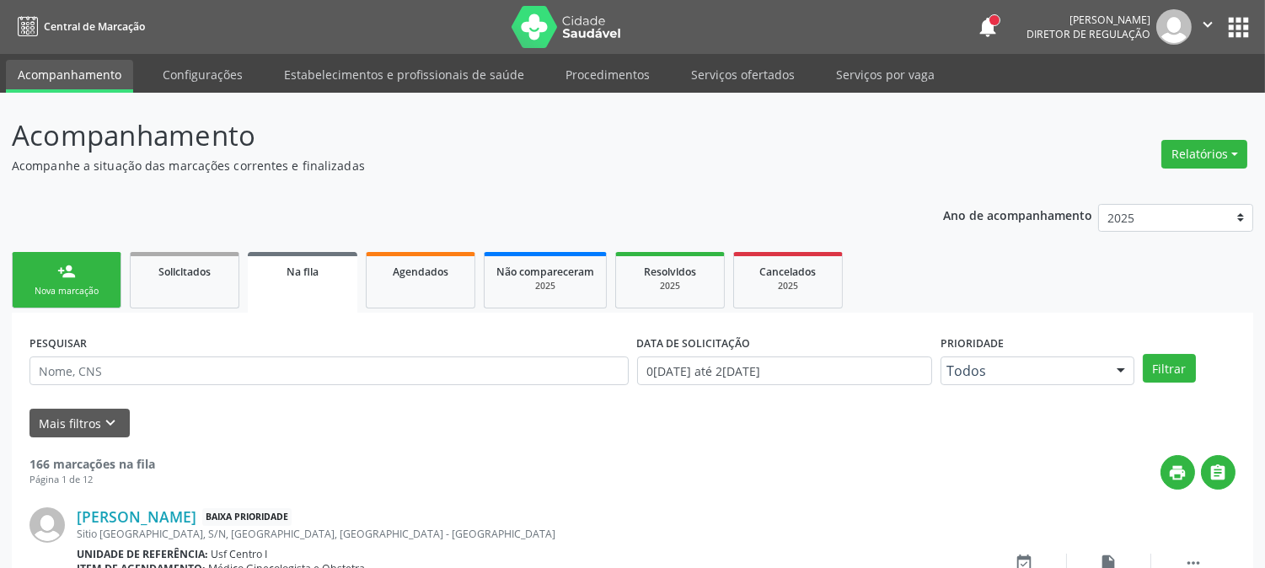
click at [64, 273] on div "person_add" at bounding box center [66, 271] width 19 height 19
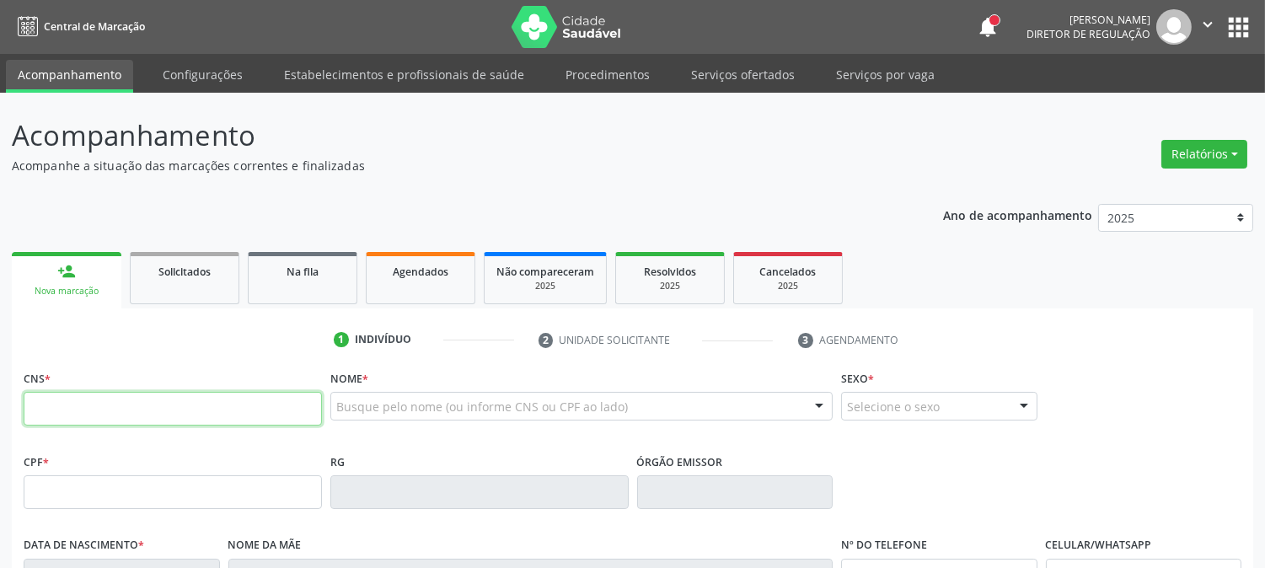
click at [86, 402] on input "text" at bounding box center [173, 409] width 298 height 34
type input "898 0061 6883 2744"
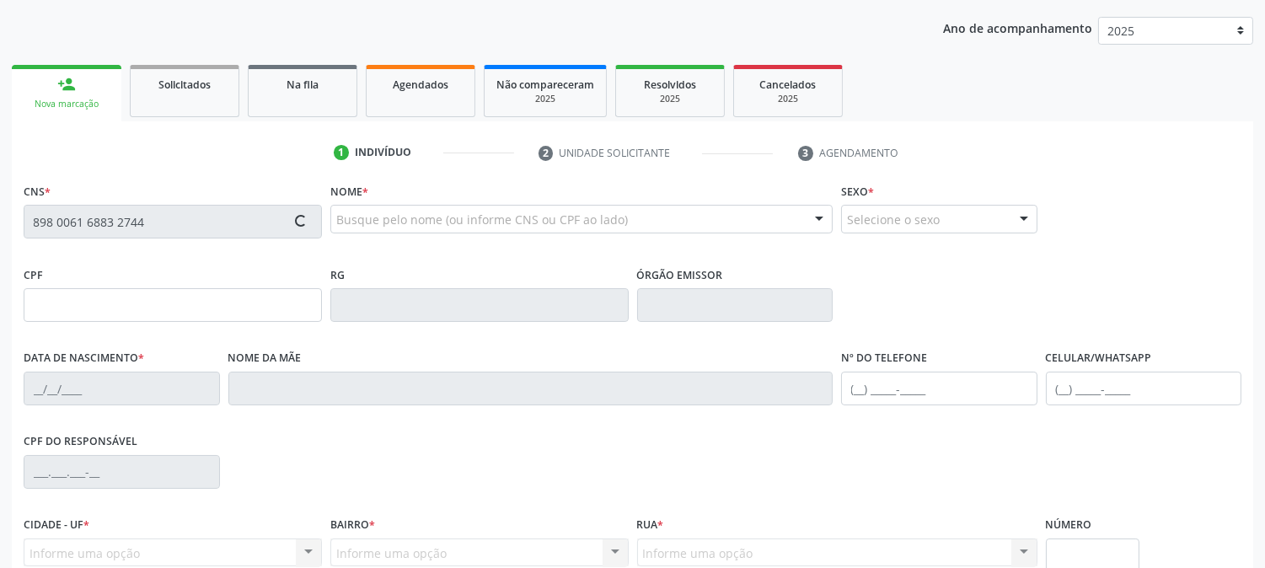
scroll to position [344, 0]
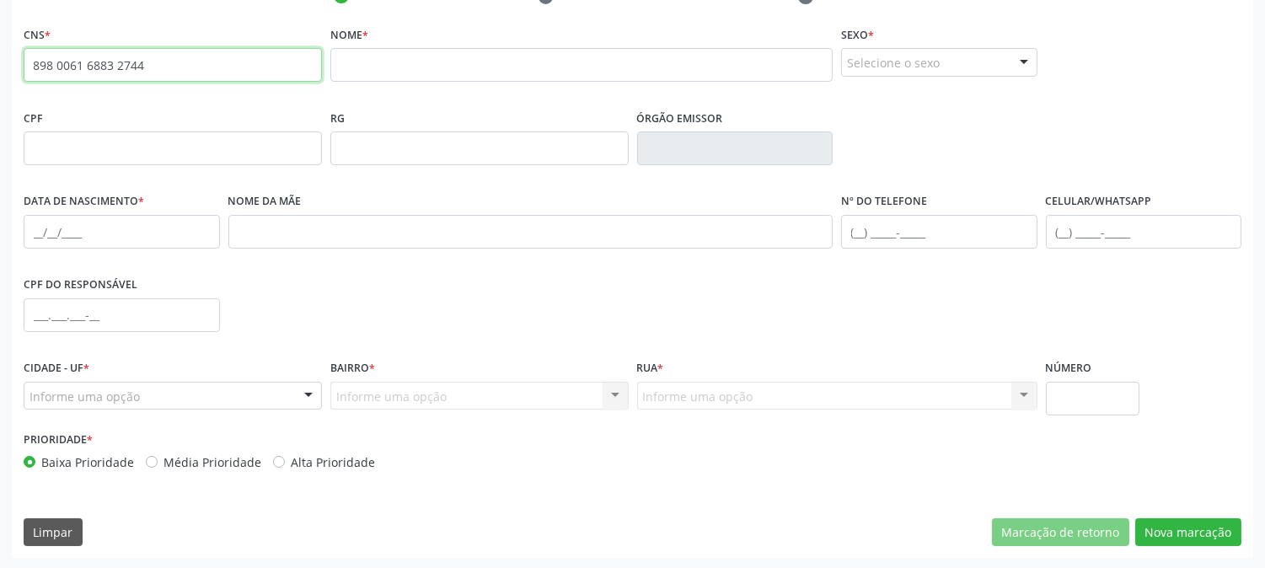
drag, startPoint x: 169, startPoint y: 60, endPoint x: 0, endPoint y: 101, distance: 173.6
click at [0, 101] on div "Acompanhamento Acompanhe a situação das marcações correntes e finalizadas Relat…" at bounding box center [632, 159] width 1265 height 821
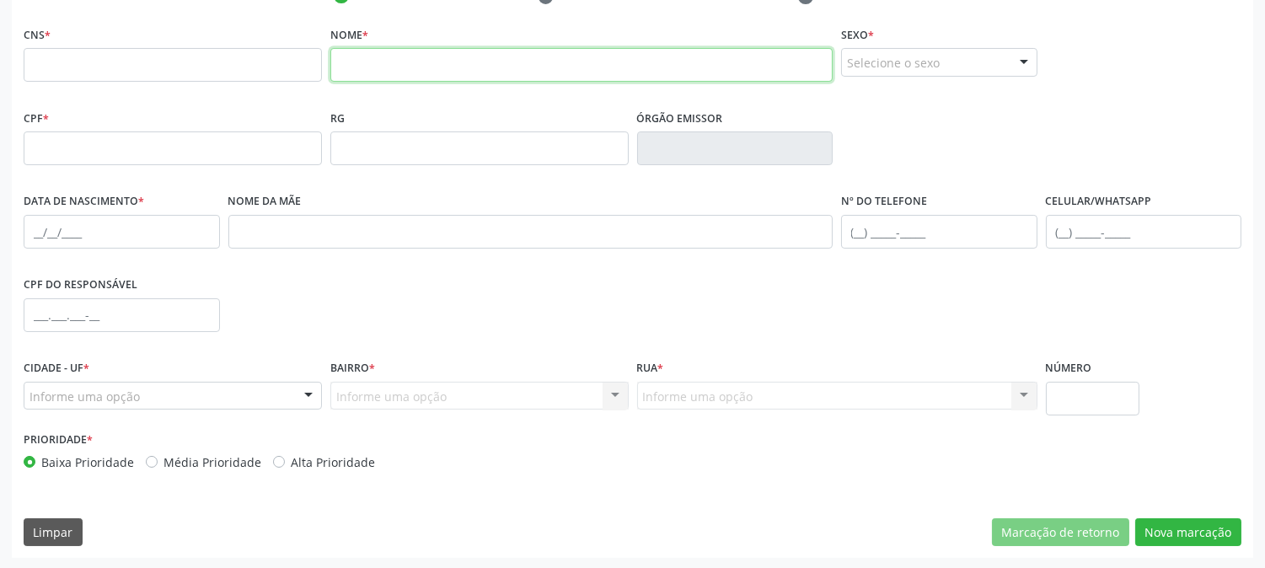
click at [563, 61] on input "text" at bounding box center [581, 65] width 502 height 34
type input "tha"
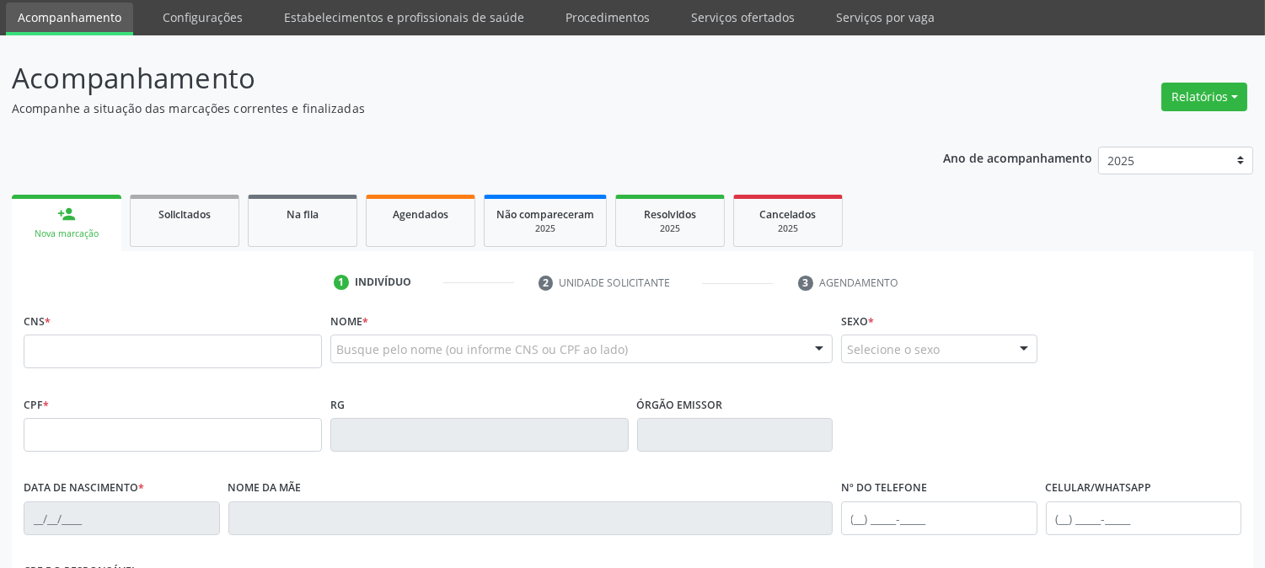
scroll to position [57, 0]
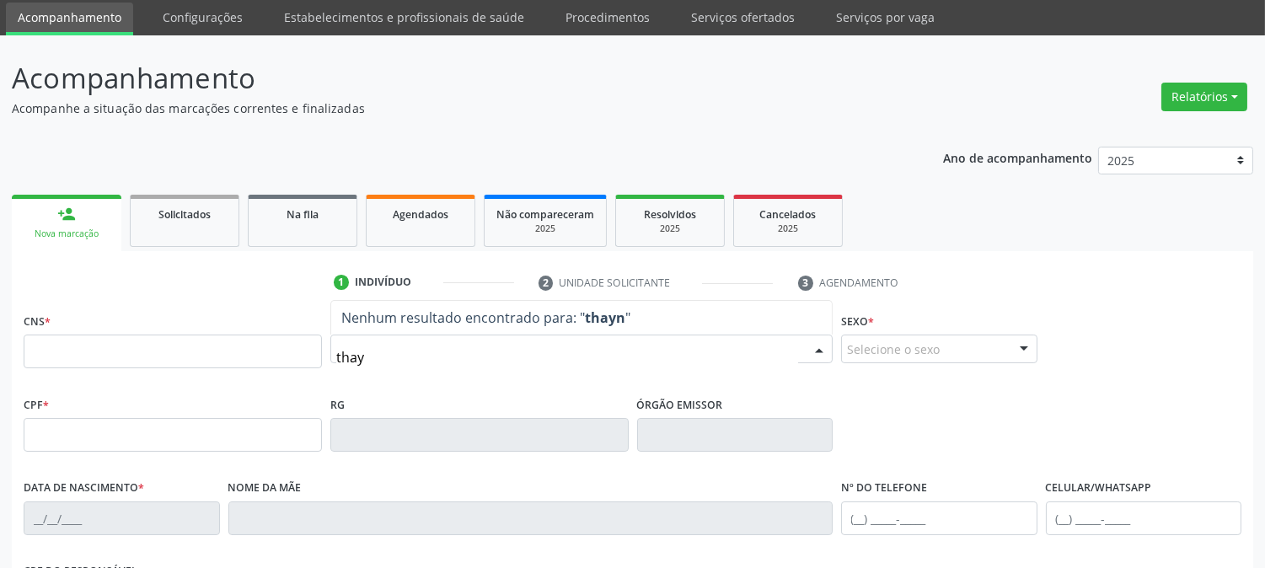
type input "thayn"
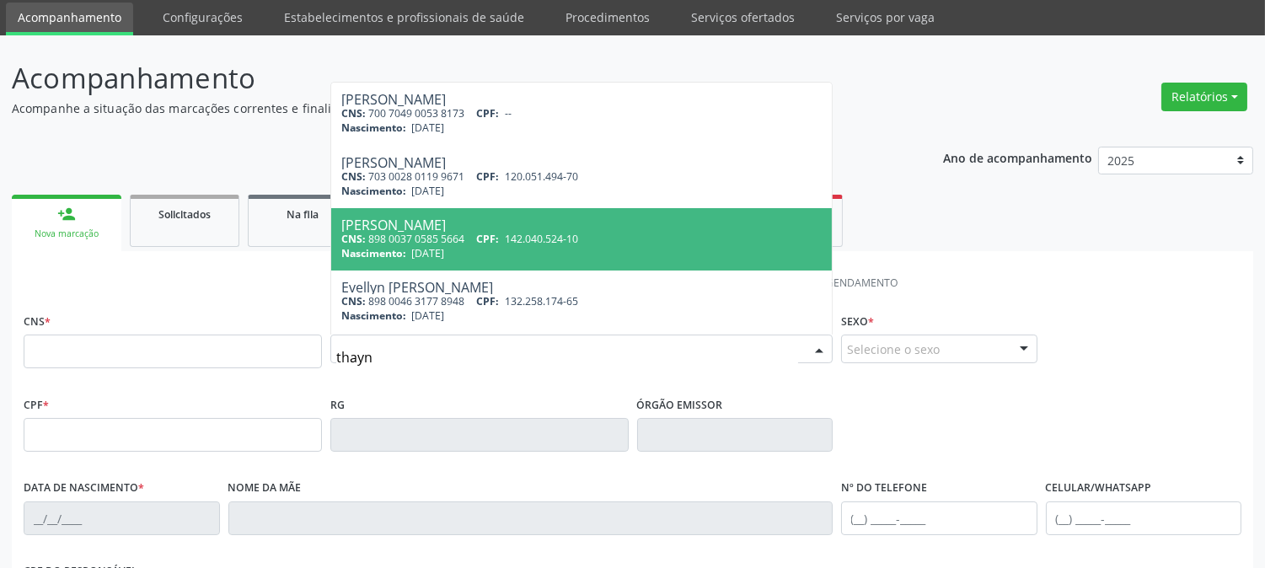
click at [411, 246] on span "[DATE]" at bounding box center [427, 253] width 33 height 14
type input "898 0037 0585 5664"
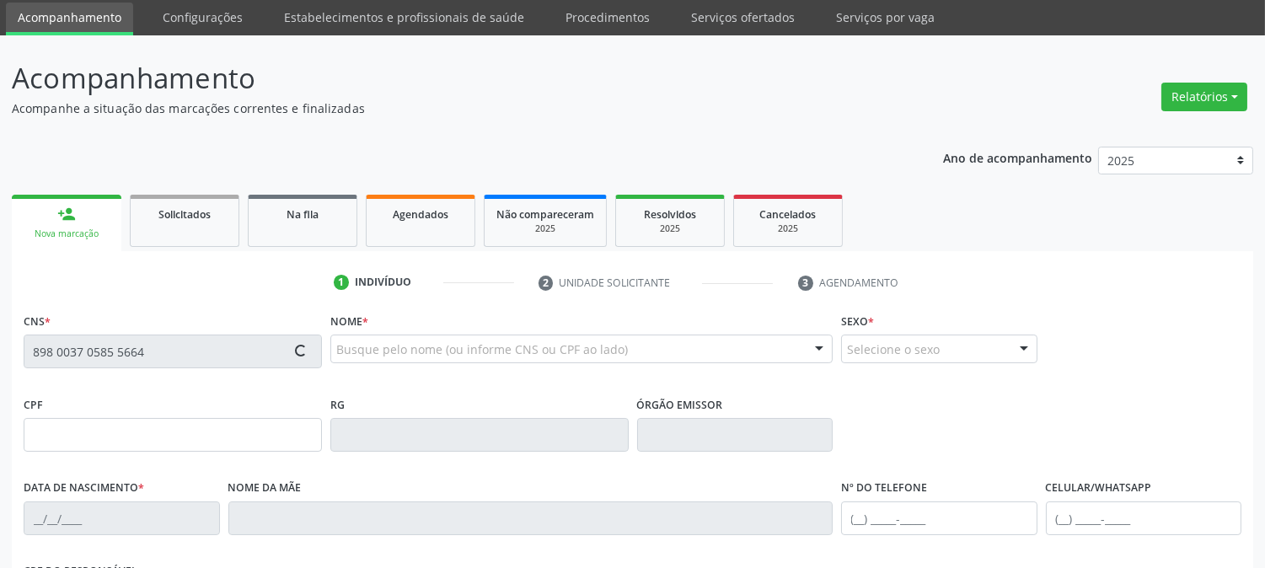
scroll to position [344, 0]
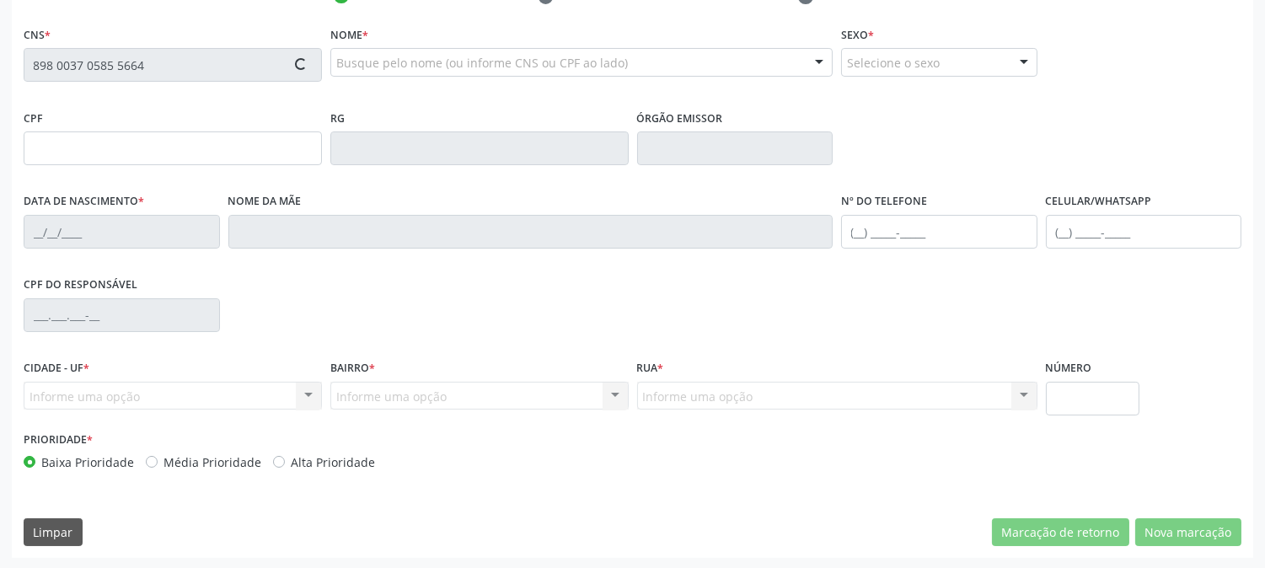
type input "142.040.524-10"
type input "[DATE]"
type input "[PERSON_NAME]"
type input "[PHONE_NUMBER]"
type input "26"
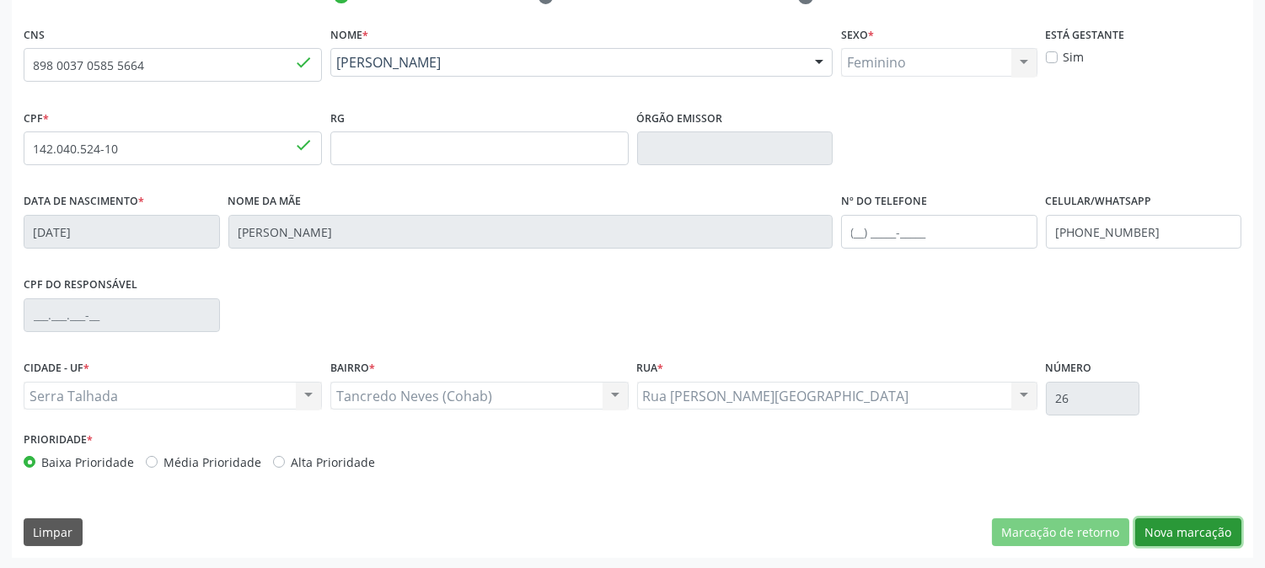
click at [1163, 529] on button "Nova marcação" at bounding box center [1189, 533] width 106 height 29
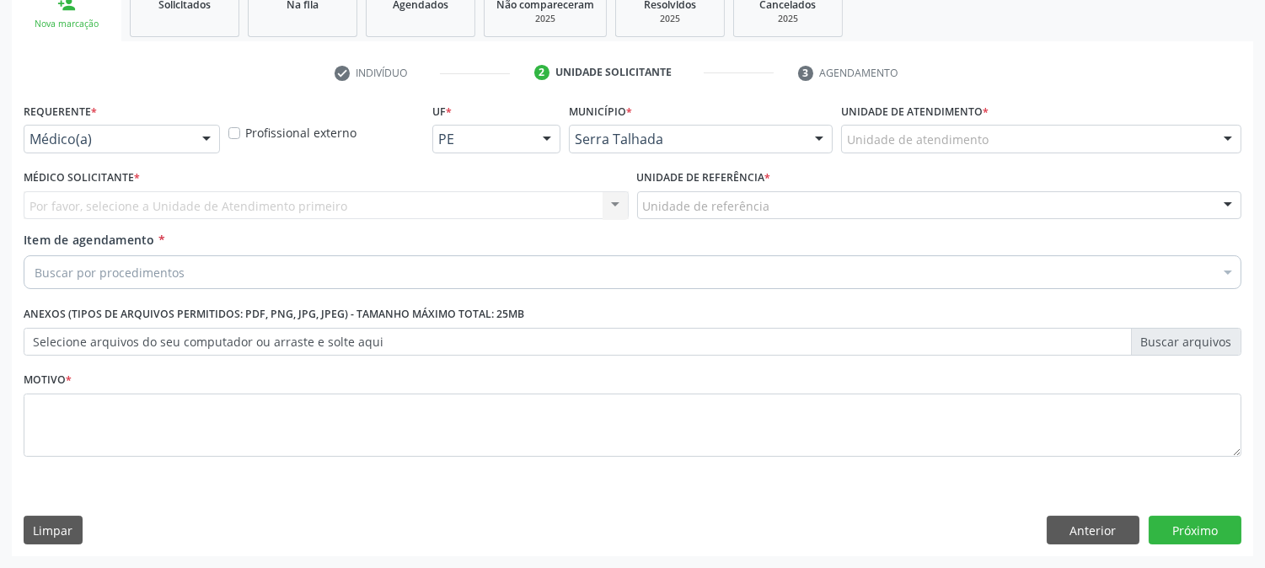
scroll to position [266, 0]
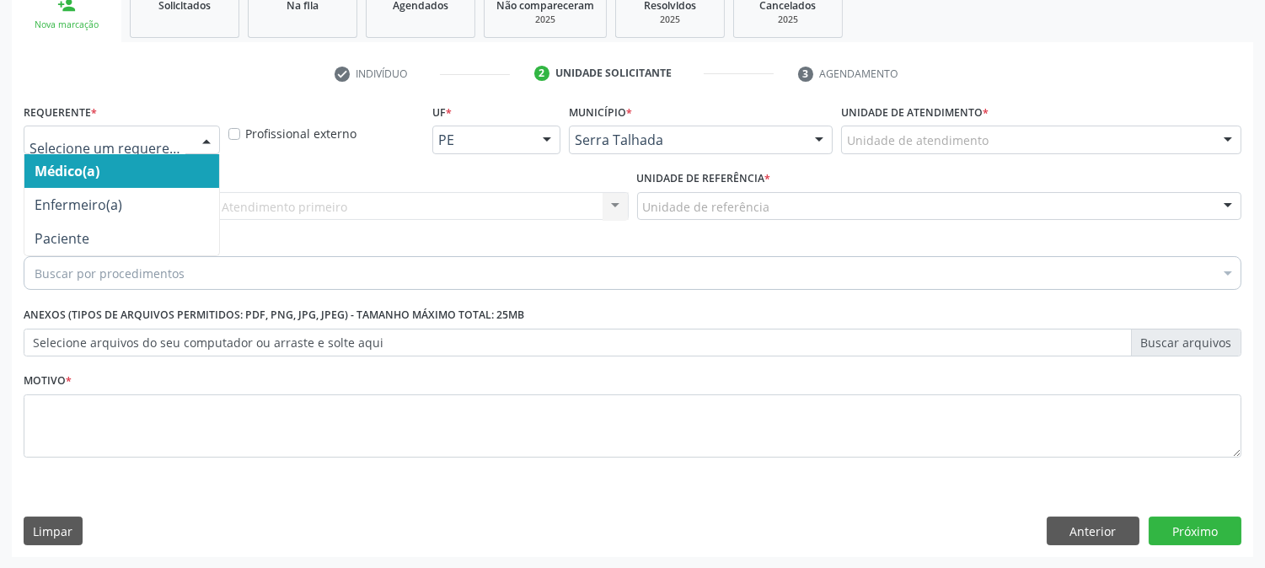
click at [218, 141] on div at bounding box center [206, 140] width 25 height 29
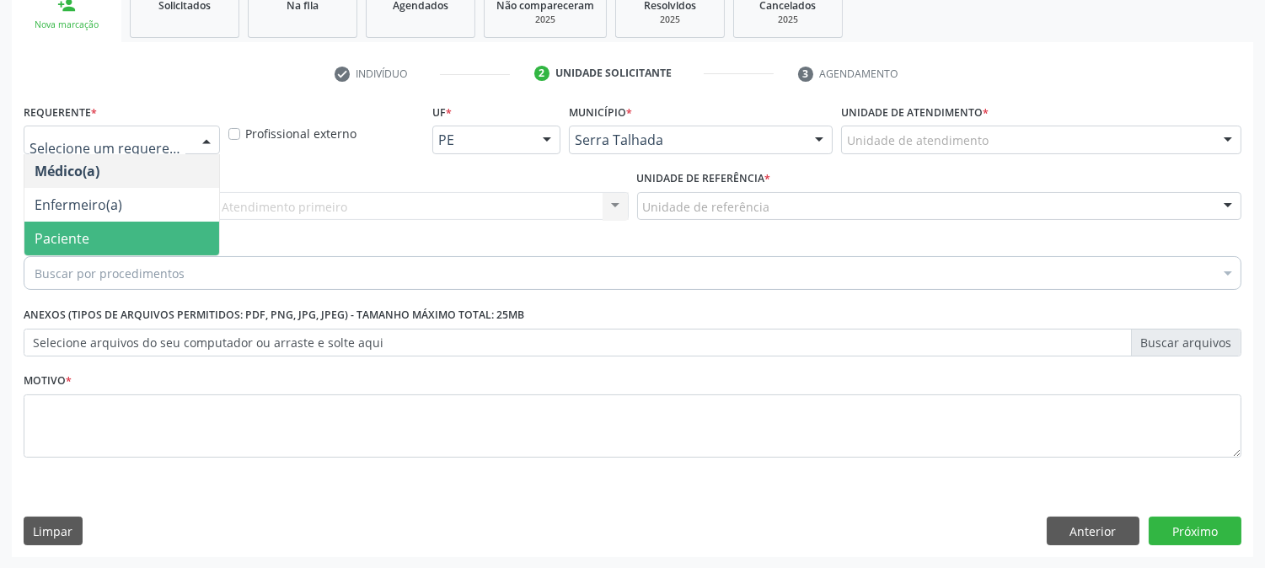
click at [164, 228] on span "Paciente" at bounding box center [121, 239] width 195 height 34
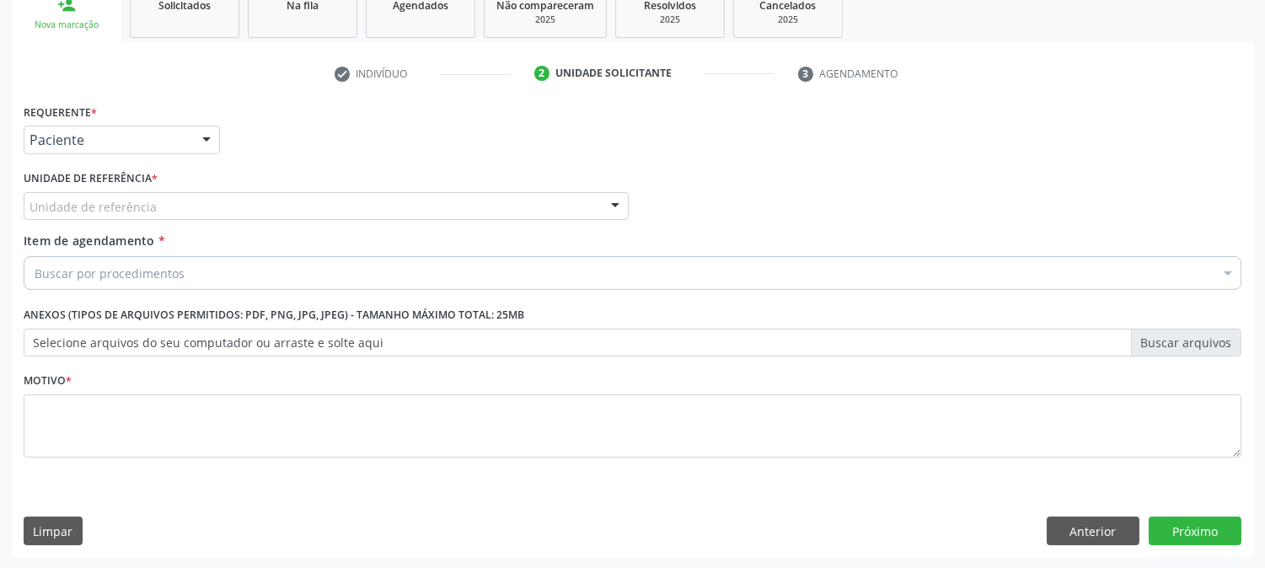
click at [174, 192] on div "Unidade de referência" at bounding box center [326, 206] width 605 height 29
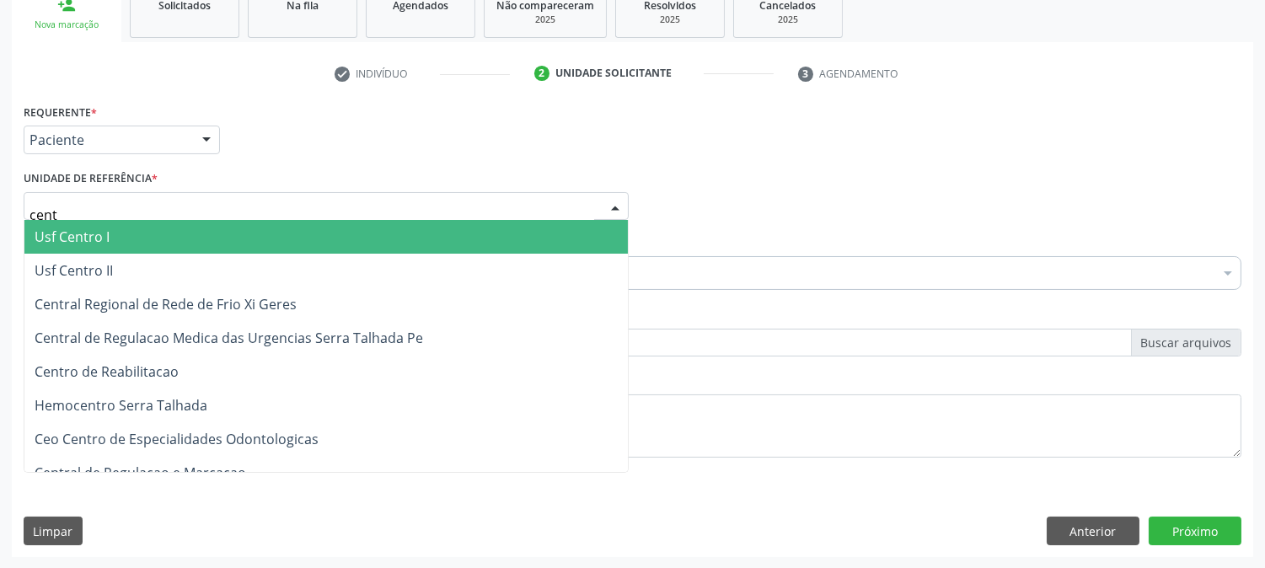
type input "centr"
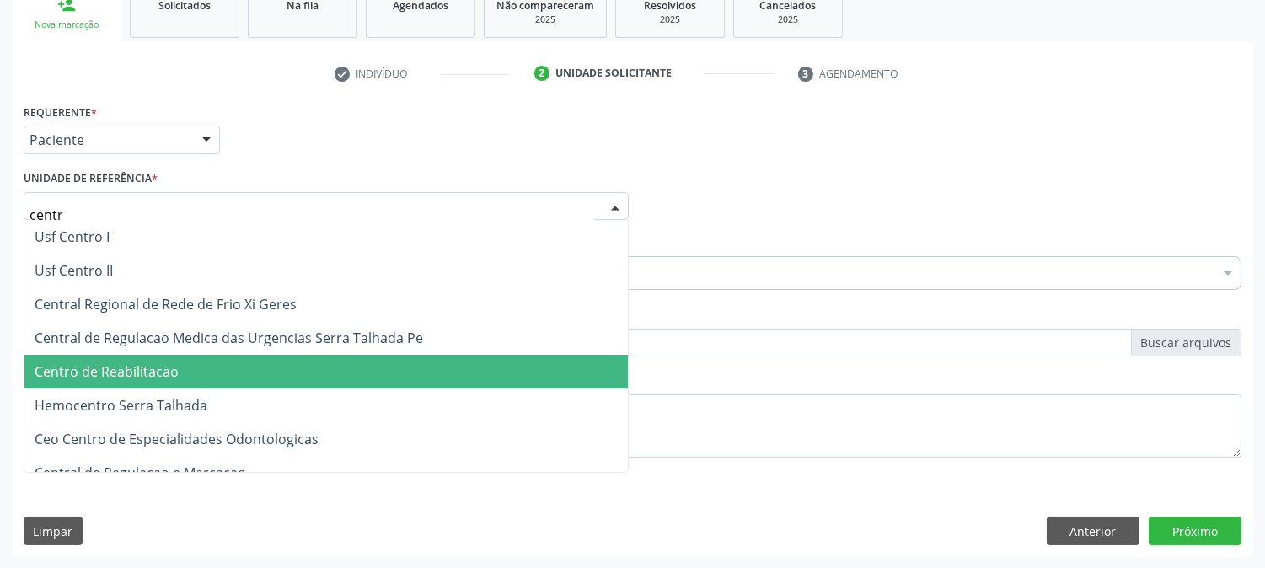
click at [172, 376] on span "Centro de Reabilitacao" at bounding box center [107, 372] width 144 height 19
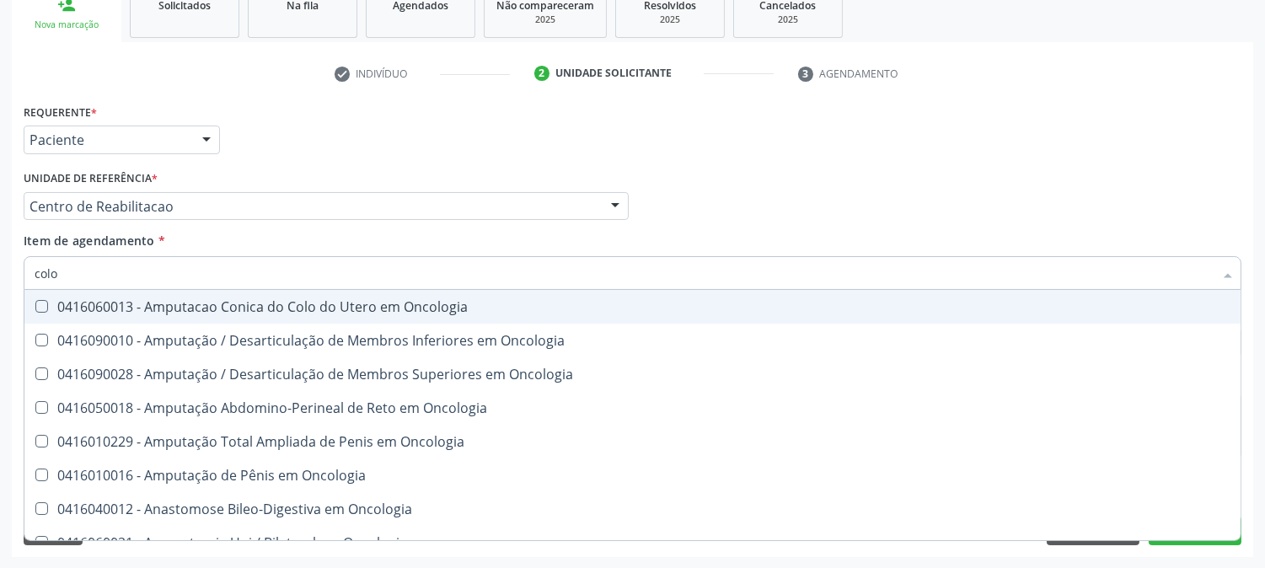
type input "colon"
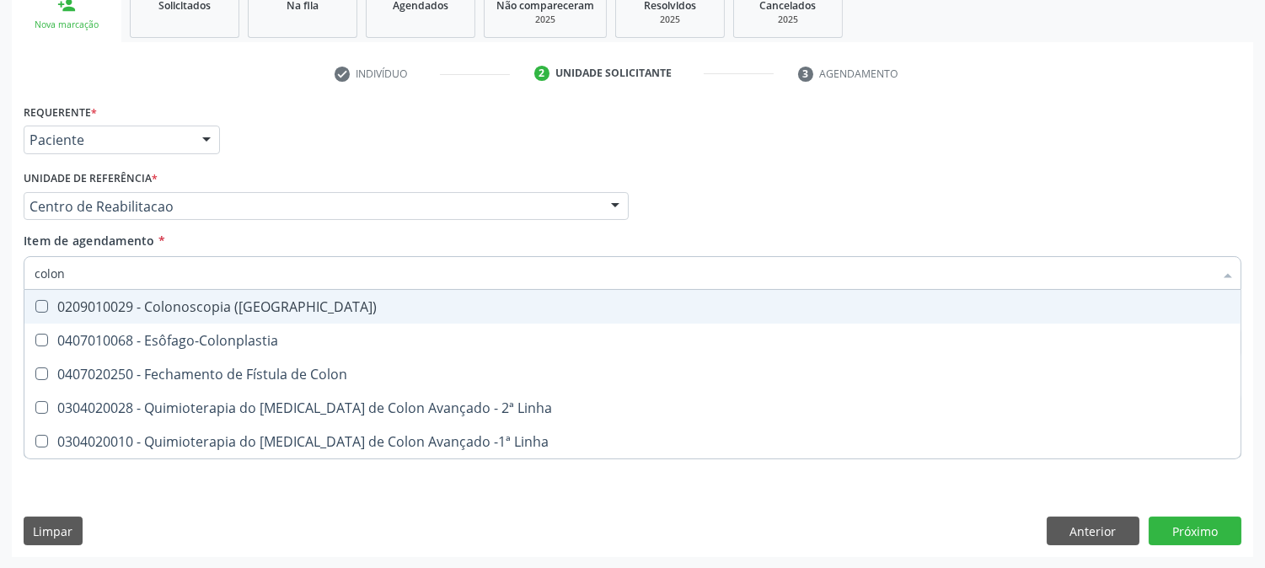
click at [149, 309] on div "0209010029 - Colonoscopia ([GEOGRAPHIC_DATA])" at bounding box center [633, 306] width 1196 height 13
checkbox \(Coloscopia\) "true"
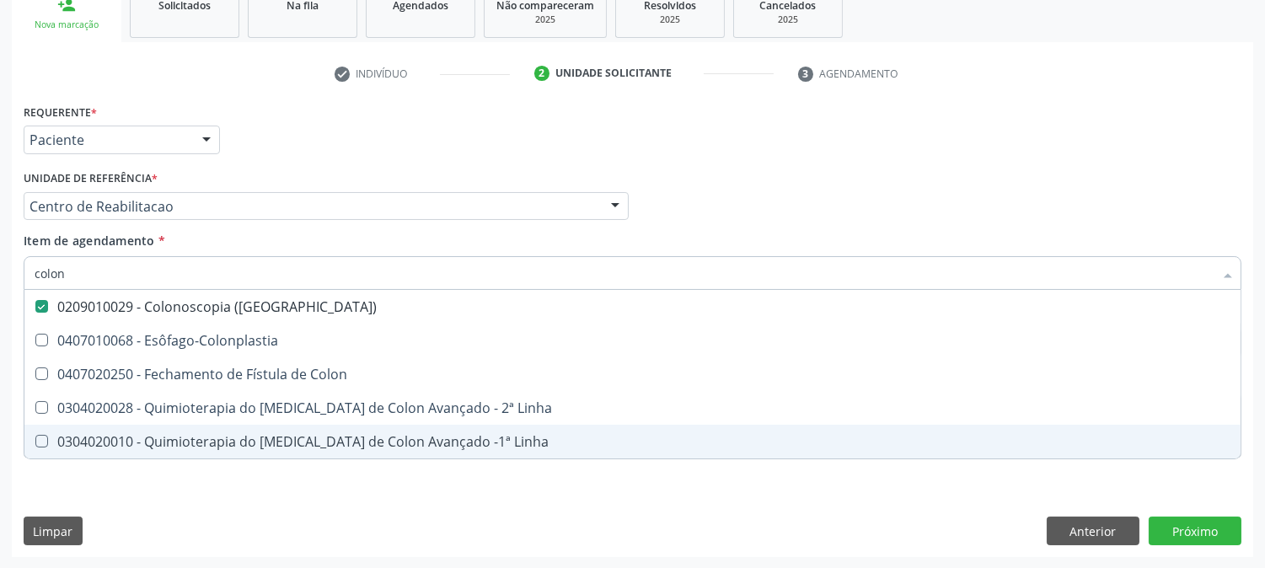
click at [96, 501] on div "Requerente * Paciente Médico(a) Enfermeiro(a) Paciente Nenhum resultado encontr…" at bounding box center [633, 328] width 1242 height 458
checkbox Esôfago-Colonplastia "true"
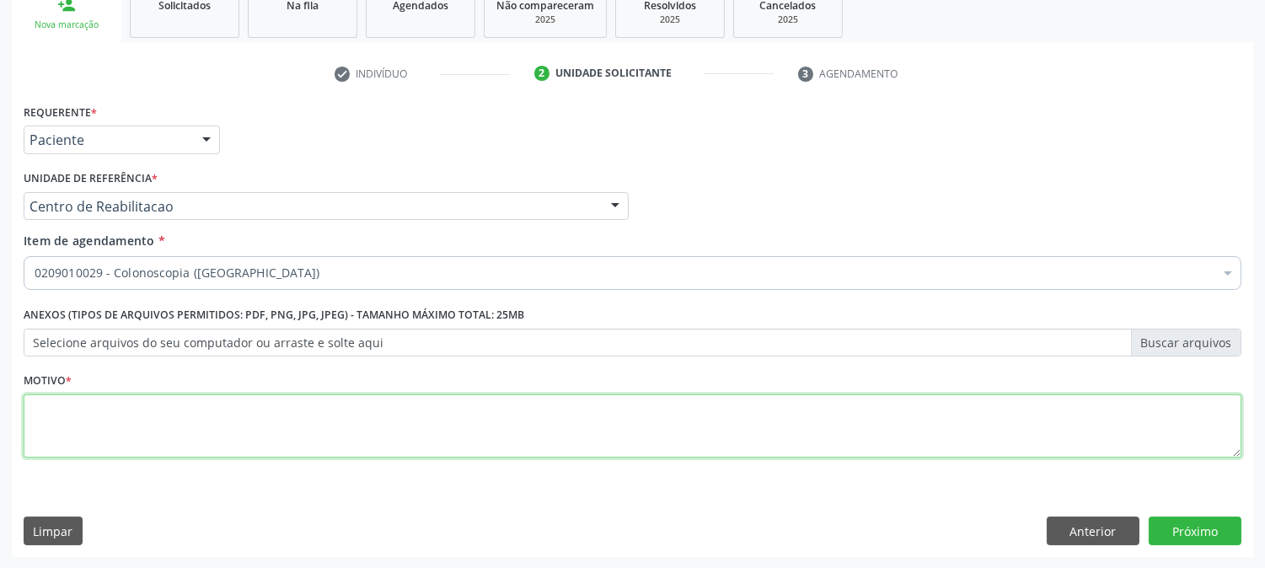
click at [161, 408] on textarea at bounding box center [633, 427] width 1218 height 64
type textarea "."
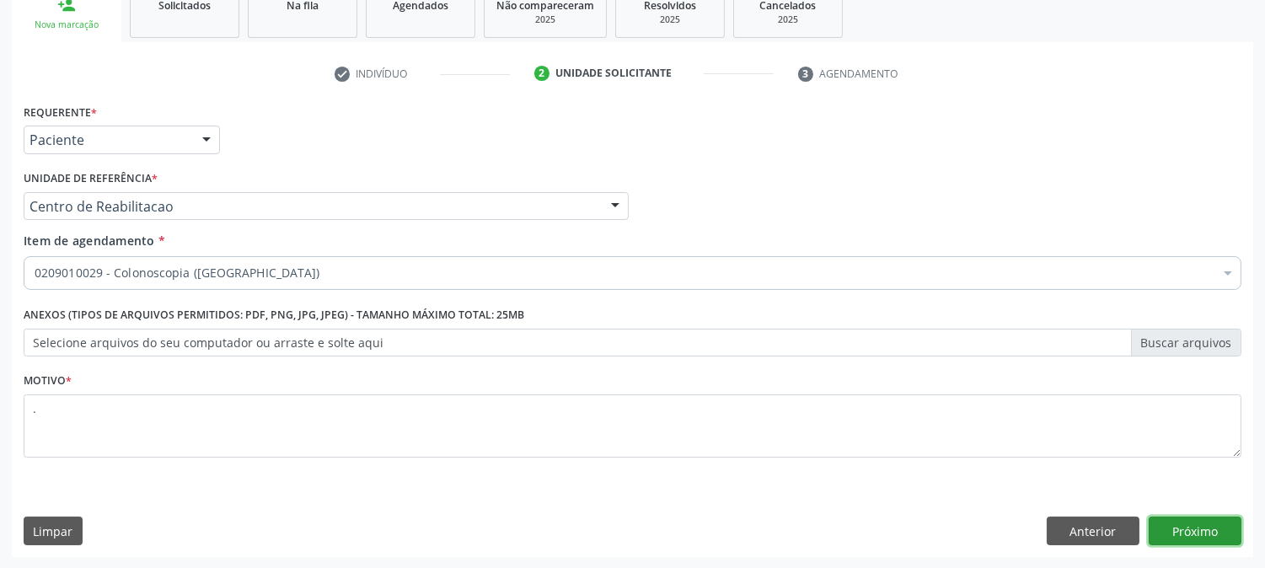
click at [1217, 534] on button "Próximo" at bounding box center [1195, 531] width 93 height 29
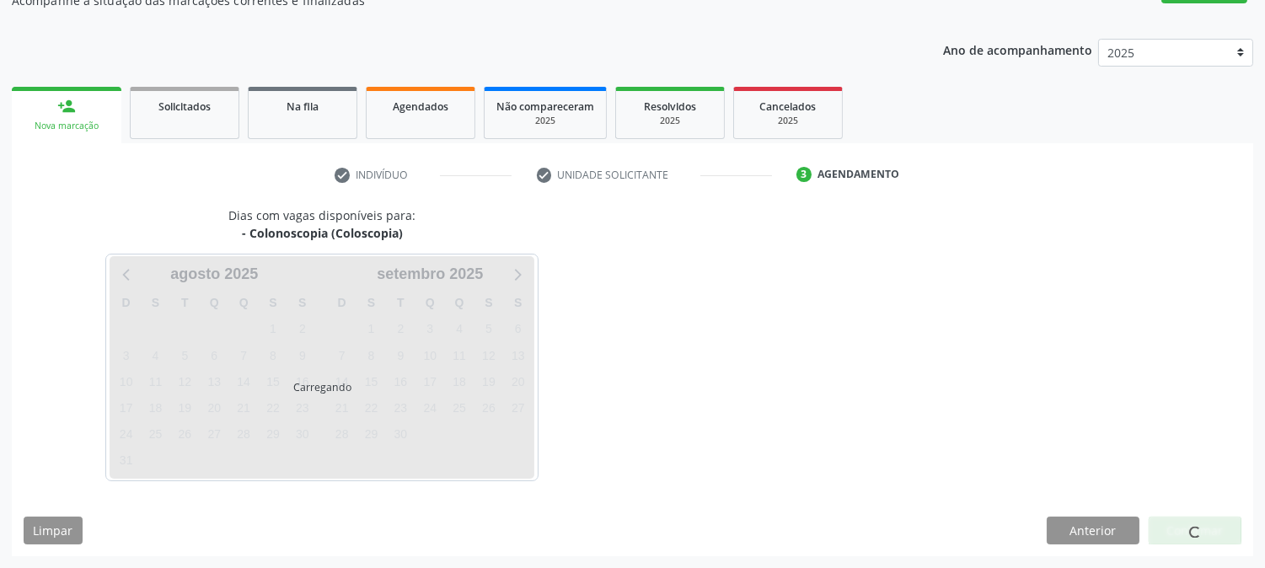
scroll to position [164, 0]
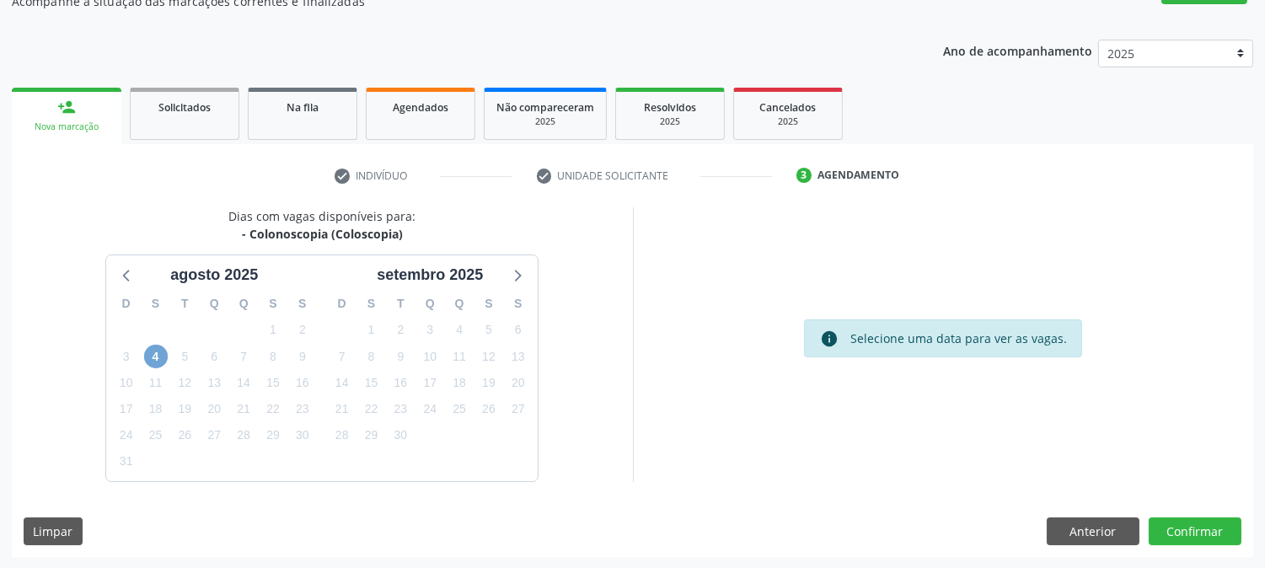
click at [163, 358] on span "4" at bounding box center [156, 357] width 24 height 24
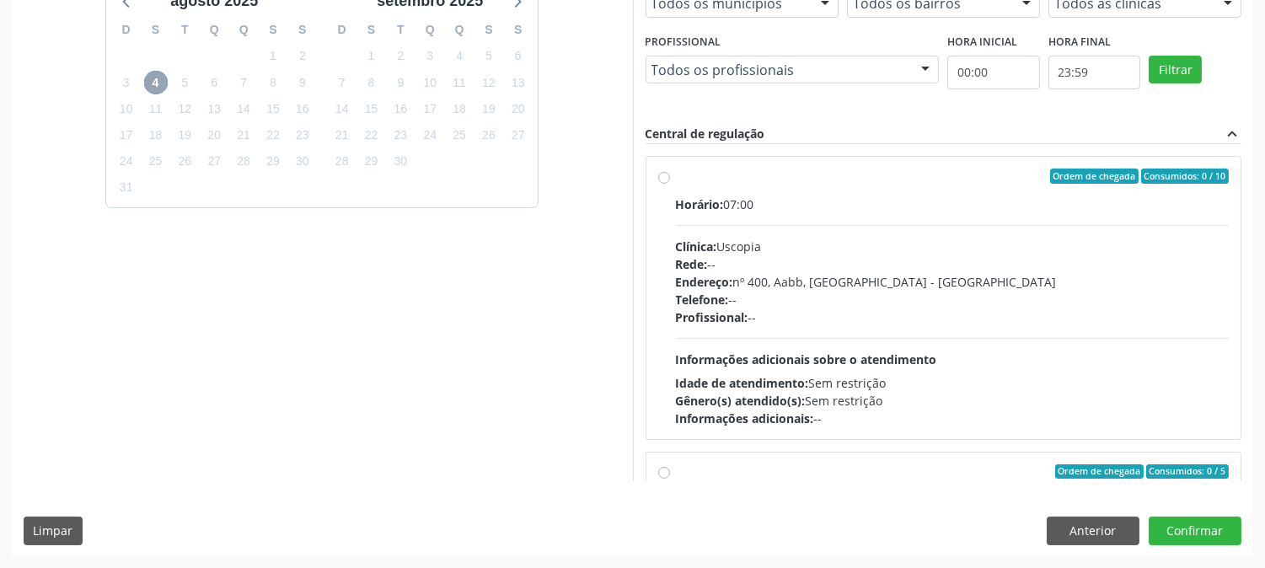
scroll to position [266, 0]
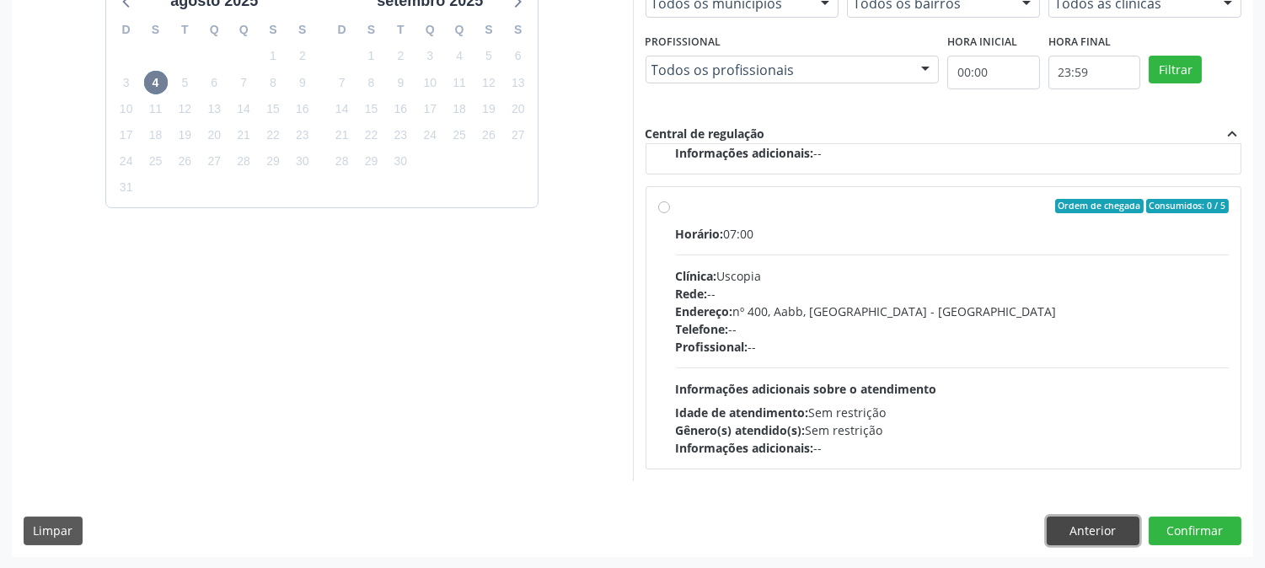
click at [1107, 528] on button "Anterior" at bounding box center [1093, 531] width 93 height 29
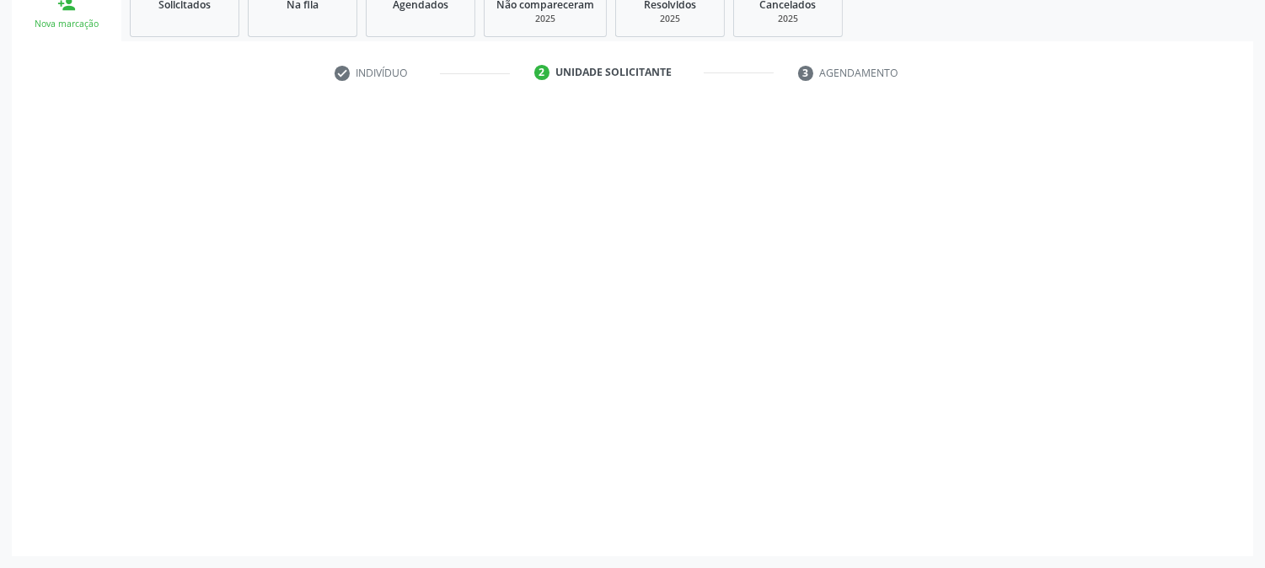
scroll to position [266, 0]
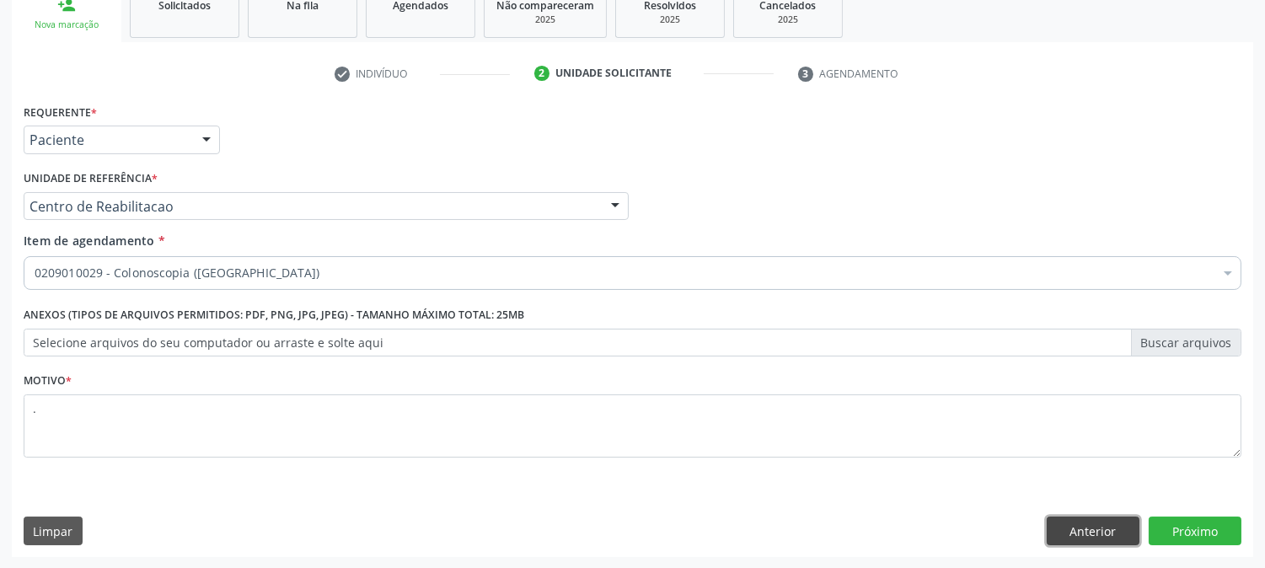
click at [1082, 521] on button "Anterior" at bounding box center [1093, 531] width 93 height 29
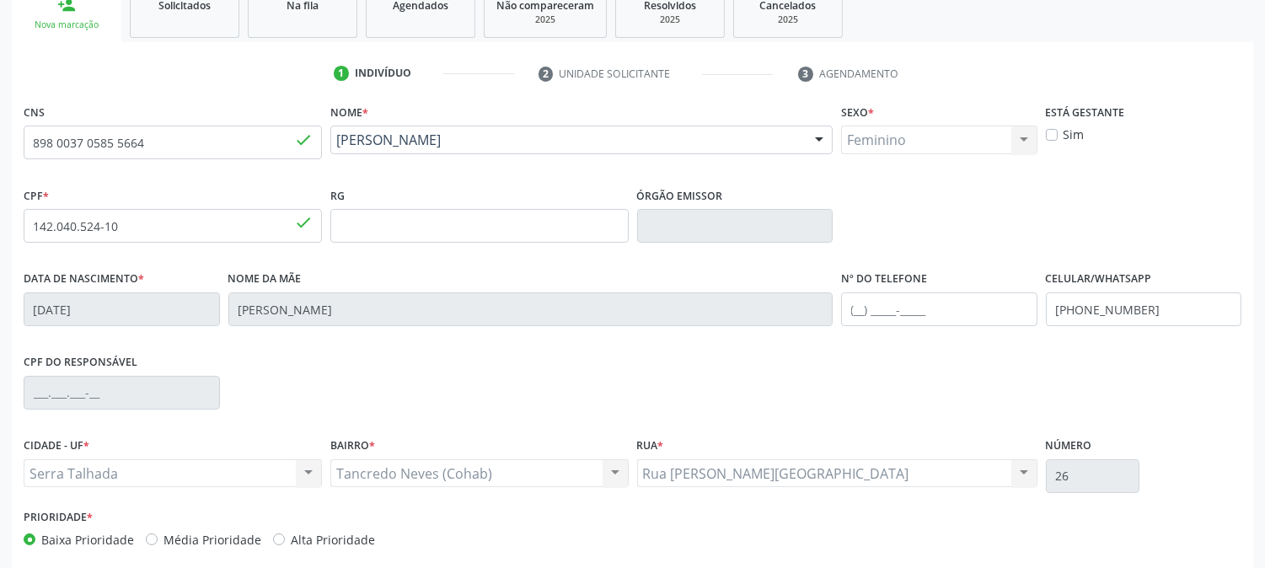
scroll to position [0, 0]
